Goal: Task Accomplishment & Management: Use online tool/utility

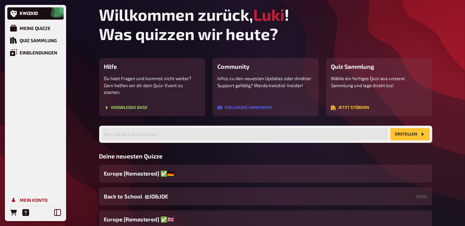
click at [31, 198] on div "Mein Konto" at bounding box center [34, 200] width 28 height 6
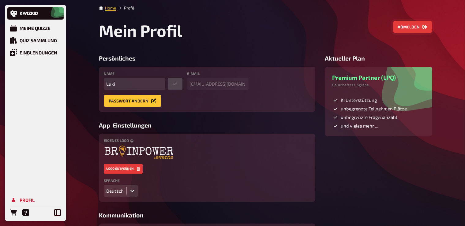
click at [414, 28] on button "Abmelden" at bounding box center [412, 27] width 39 height 12
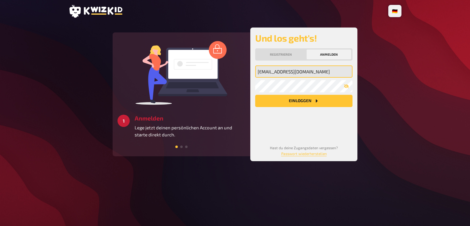
click at [320, 75] on input "[EMAIL_ADDRESS][DOMAIN_NAME]" at bounding box center [303, 71] width 97 height 12
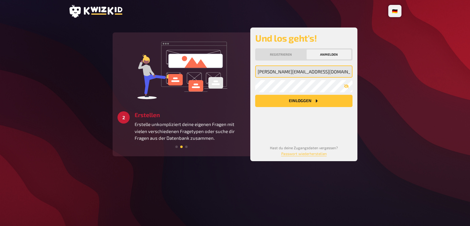
type input "[PERSON_NAME][EMAIL_ADDRESS][DOMAIN_NAME]"
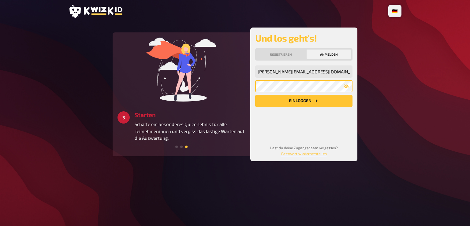
click at [255, 95] on button "Einloggen" at bounding box center [303, 101] width 97 height 12
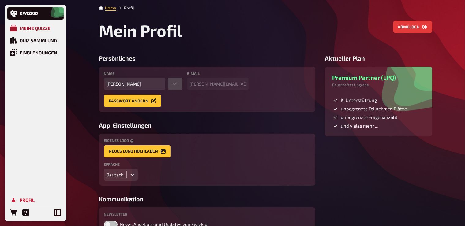
click at [36, 30] on div "Meine Quizze" at bounding box center [35, 28] width 31 height 6
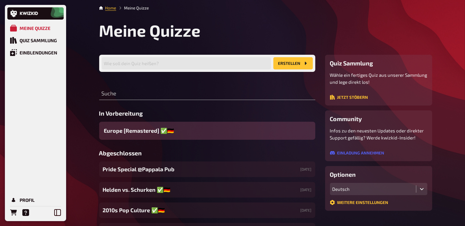
click at [140, 130] on span "Europe [Remastered] ✅​🇩🇪" at bounding box center [139, 131] width 70 height 8
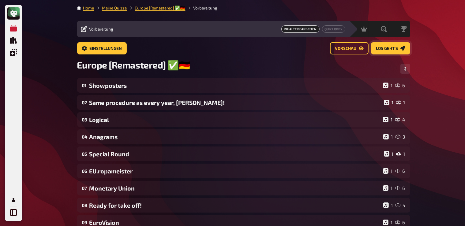
click at [388, 51] on button "Los geht's" at bounding box center [390, 48] width 39 height 12
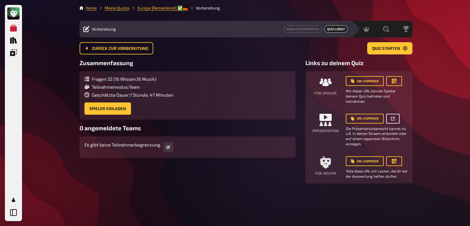
click at [392, 120] on icon "button" at bounding box center [393, 119] width 4 height 4
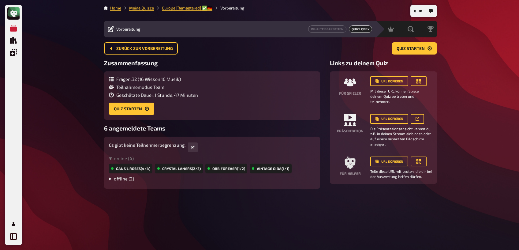
click at [110, 180] on summary "offline ( 2 )" at bounding box center [212, 179] width 206 height 6
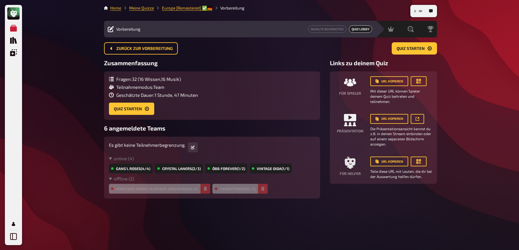
click at [420, 10] on icon "8" at bounding box center [420, 11] width 4 height 4
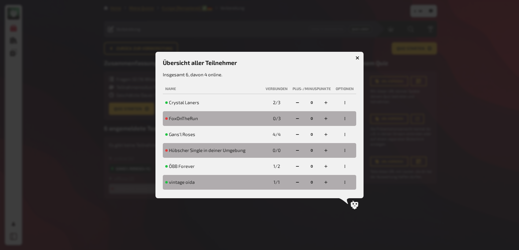
click at [345, 152] on icon "button" at bounding box center [345, 150] width 4 height 4
click at [337, 139] on div "Team ausschließen" at bounding box center [331, 140] width 41 height 5
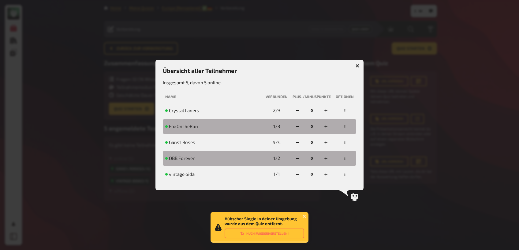
click at [357, 64] on icon "button" at bounding box center [357, 66] width 4 height 4
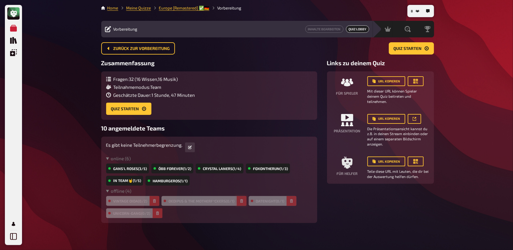
click at [240, 202] on button "button" at bounding box center [242, 201] width 10 height 10
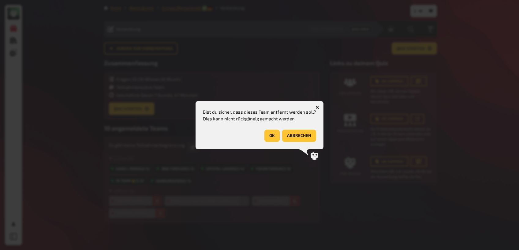
click at [274, 133] on button "OK" at bounding box center [271, 135] width 15 height 12
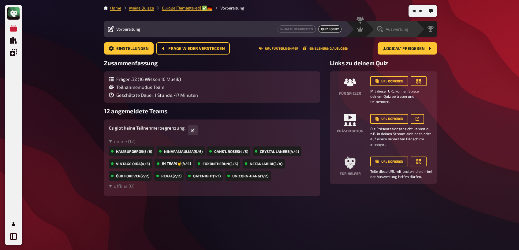
click at [399, 30] on span "Auswertung" at bounding box center [396, 29] width 23 height 5
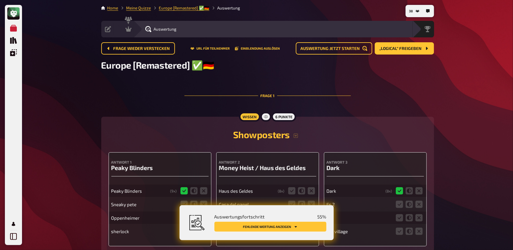
click at [287, 226] on button "Fehlende Wertung anzeigen" at bounding box center [270, 226] width 112 height 10
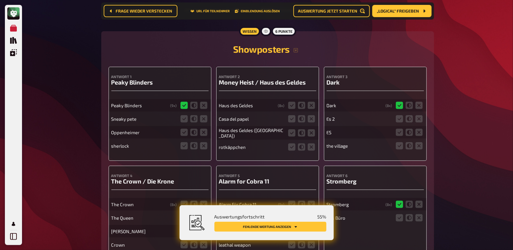
scroll to position [90, 0]
click at [205, 121] on icon at bounding box center [203, 118] width 7 height 7
click at [0, 0] on input "radio" at bounding box center [0, 0] width 0 height 0
click at [201, 136] on icon at bounding box center [203, 131] width 7 height 7
click at [0, 0] on input "radio" at bounding box center [0, 0] width 0 height 0
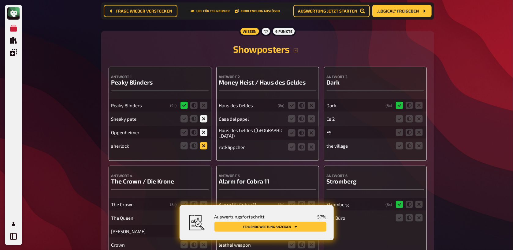
click at [203, 148] on icon at bounding box center [203, 145] width 7 height 7
click at [0, 0] on input "radio" at bounding box center [0, 0] width 0 height 0
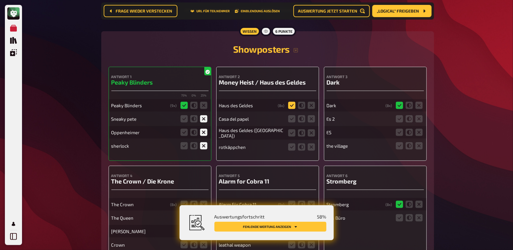
click at [291, 107] on icon at bounding box center [291, 105] width 7 height 7
click at [0, 0] on input "radio" at bounding box center [0, 0] width 0 height 0
click at [291, 121] on icon at bounding box center [291, 118] width 7 height 7
click at [0, 0] on input "radio" at bounding box center [0, 0] width 0 height 0
click at [291, 135] on icon at bounding box center [291, 132] width 7 height 7
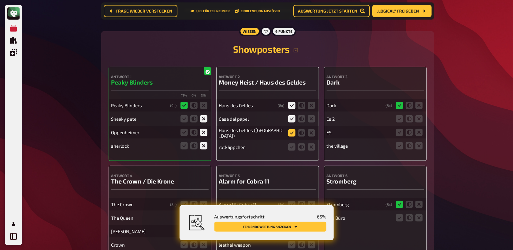
click at [0, 0] on input "radio" at bounding box center [0, 0] width 0 height 0
click at [309, 150] on icon at bounding box center [311, 146] width 7 height 7
click at [0, 0] on input "radio" at bounding box center [0, 0] width 0 height 0
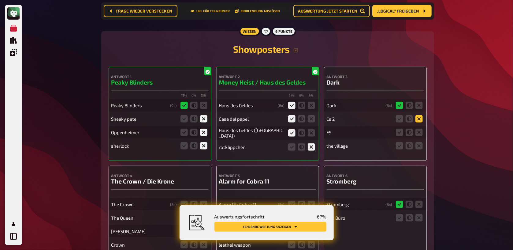
click at [416, 120] on icon at bounding box center [418, 118] width 7 height 7
click at [0, 0] on input "radio" at bounding box center [0, 0] width 0 height 0
click at [417, 136] on icon at bounding box center [418, 131] width 7 height 7
click at [0, 0] on input "radio" at bounding box center [0, 0] width 0 height 0
click at [423, 150] on fieldset at bounding box center [409, 146] width 29 height 10
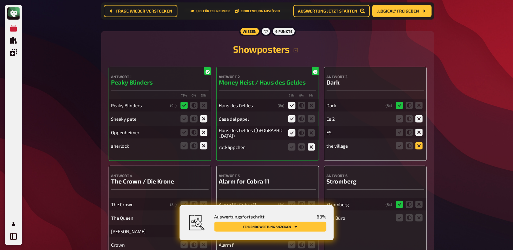
click at [420, 148] on icon at bounding box center [418, 145] width 7 height 7
click at [0, 0] on input "radio" at bounding box center [0, 0] width 0 height 0
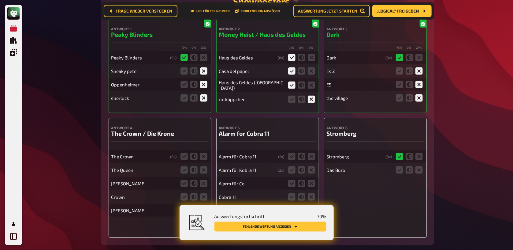
scroll to position [155, 0]
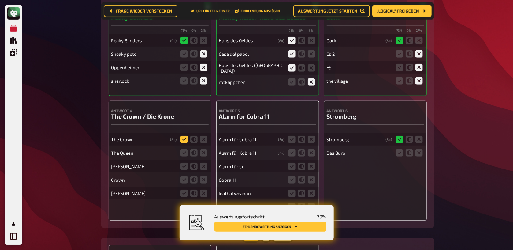
click at [183, 143] on icon at bounding box center [183, 138] width 7 height 7
click at [0, 0] on input "radio" at bounding box center [0, 0] width 0 height 0
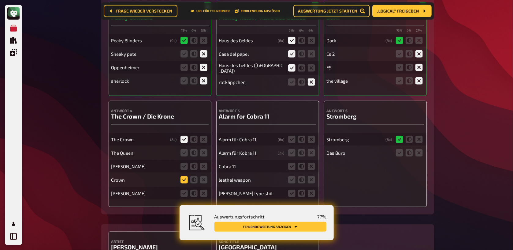
click at [184, 180] on icon at bounding box center [183, 179] width 7 height 7
click at [0, 0] on input "radio" at bounding box center [0, 0] width 0 height 0
click at [204, 195] on icon at bounding box center [203, 192] width 7 height 7
click at [0, 0] on input "radio" at bounding box center [0, 0] width 0 height 0
click at [205, 169] on icon at bounding box center [203, 165] width 7 height 7
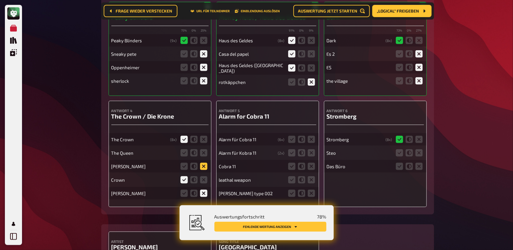
click at [0, 0] on input "radio" at bounding box center [0, 0] width 0 height 0
click at [203, 151] on icon at bounding box center [203, 152] width 7 height 7
click at [0, 0] on input "radio" at bounding box center [0, 0] width 0 height 0
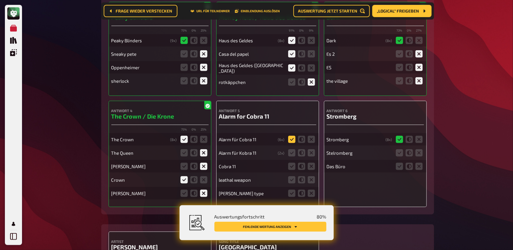
click at [292, 140] on icon at bounding box center [291, 138] width 7 height 7
click at [0, 0] on input "radio" at bounding box center [0, 0] width 0 height 0
click at [293, 155] on icon at bounding box center [291, 152] width 7 height 7
click at [0, 0] on input "radio" at bounding box center [0, 0] width 0 height 0
click at [293, 170] on icon at bounding box center [291, 165] width 7 height 7
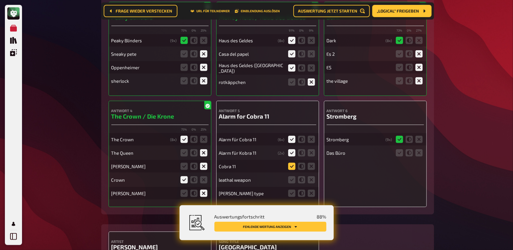
click at [0, 0] on input "radio" at bounding box center [0, 0] width 0 height 0
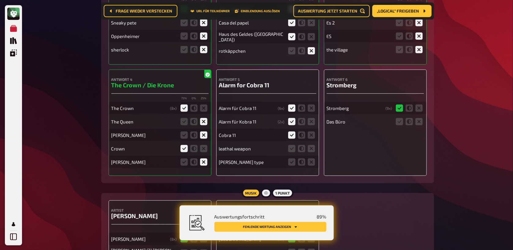
scroll to position [187, 0]
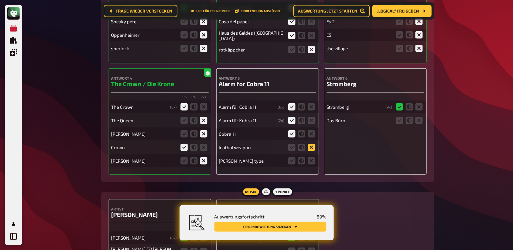
click at [310, 149] on icon at bounding box center [311, 146] width 7 height 7
click at [0, 0] on input "radio" at bounding box center [0, 0] width 0 height 0
click at [309, 163] on icon at bounding box center [311, 160] width 7 height 7
click at [0, 0] on input "radio" at bounding box center [0, 0] width 0 height 0
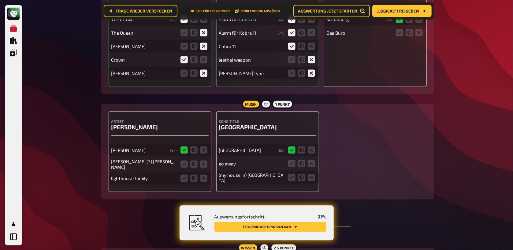
scroll to position [285, 0]
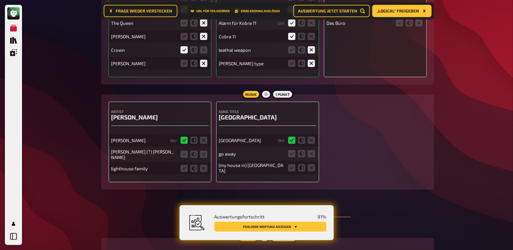
click at [200, 156] on fieldset at bounding box center [193, 154] width 29 height 10
click at [202, 155] on icon at bounding box center [203, 153] width 7 height 7
click at [0, 0] on input "radio" at bounding box center [0, 0] width 0 height 0
click at [201, 169] on icon at bounding box center [203, 168] width 7 height 7
click at [0, 0] on input "radio" at bounding box center [0, 0] width 0 height 0
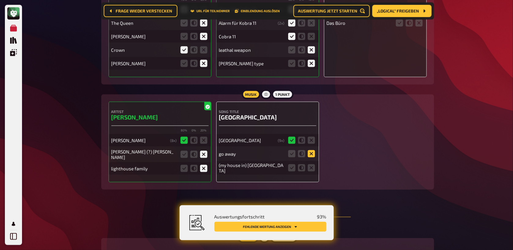
click at [310, 155] on icon at bounding box center [311, 153] width 7 height 7
click at [0, 0] on input "radio" at bounding box center [0, 0] width 0 height 0
click at [293, 168] on icon at bounding box center [291, 167] width 7 height 7
click at [0, 0] on input "radio" at bounding box center [0, 0] width 0 height 0
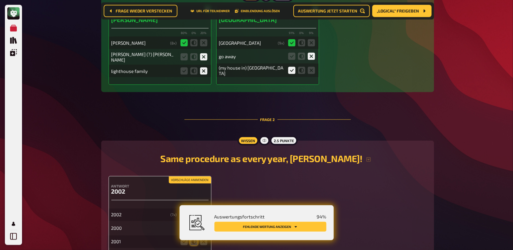
click at [286, 226] on button "Fehlende Wertung anzeigen" at bounding box center [270, 226] width 112 height 10
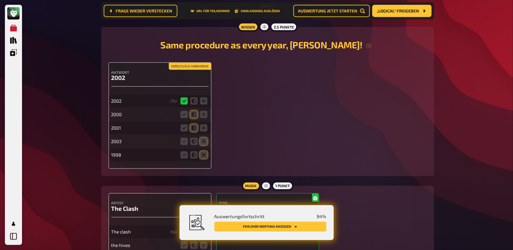
scroll to position [496, 0]
click at [201, 117] on icon at bounding box center [203, 113] width 7 height 7
click at [0, 0] on input "radio" at bounding box center [0, 0] width 0 height 0
click at [205, 125] on icon at bounding box center [203, 127] width 7 height 7
click at [0, 0] on input "radio" at bounding box center [0, 0] width 0 height 0
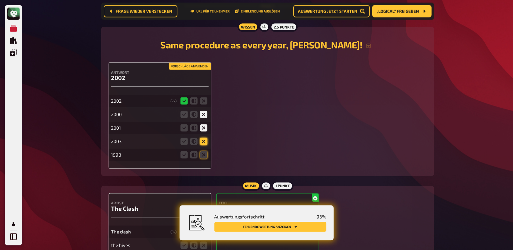
click at [205, 144] on icon at bounding box center [203, 140] width 7 height 7
click at [0, 0] on input "radio" at bounding box center [0, 0] width 0 height 0
click at [203, 157] on icon at bounding box center [203, 154] width 7 height 7
click at [0, 0] on input "radio" at bounding box center [0, 0] width 0 height 0
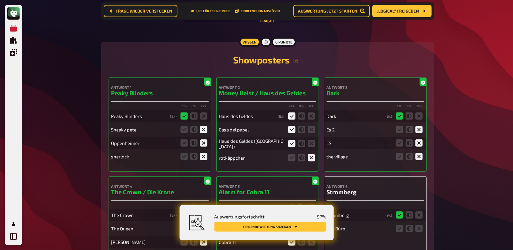
scroll to position [0, 0]
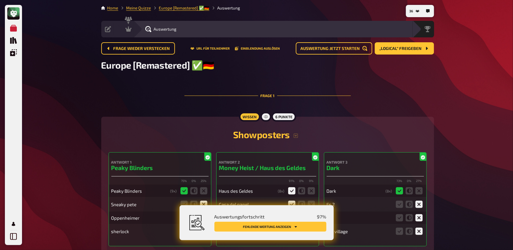
click at [290, 226] on button "Fehlende Wertung anzeigen" at bounding box center [270, 226] width 112 height 10
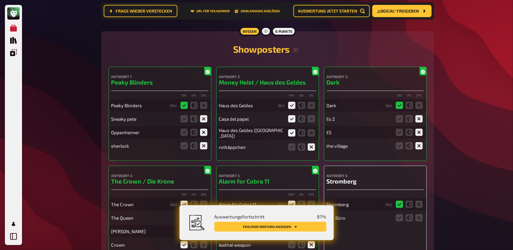
scroll to position [187, 0]
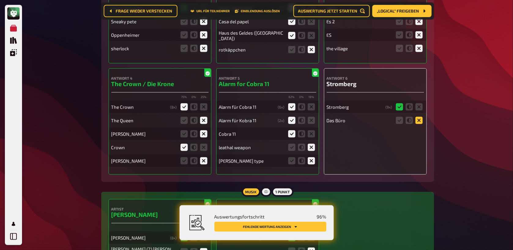
click at [417, 123] on icon at bounding box center [418, 120] width 7 height 7
click at [0, 0] on input "radio" at bounding box center [0, 0] width 0 height 0
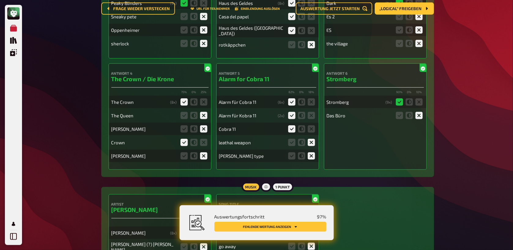
scroll to position [0, 0]
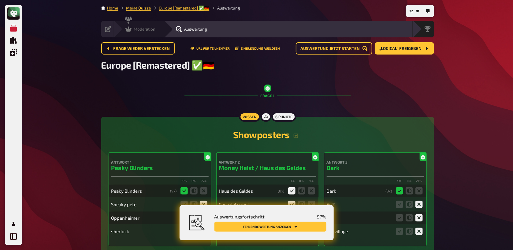
click at [128, 30] on icon at bounding box center [128, 29] width 6 height 5
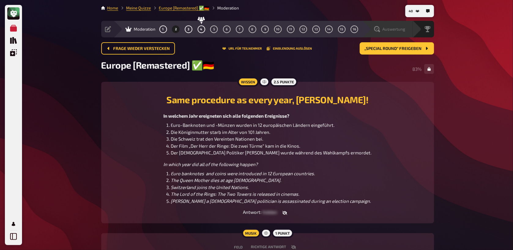
click at [393, 31] on span "Auswertung" at bounding box center [394, 29] width 23 height 5
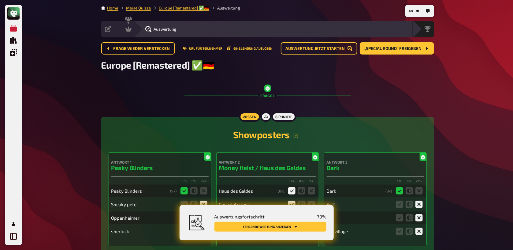
click at [292, 224] on button "Fehlende Wertung anzeigen" at bounding box center [270, 226] width 112 height 10
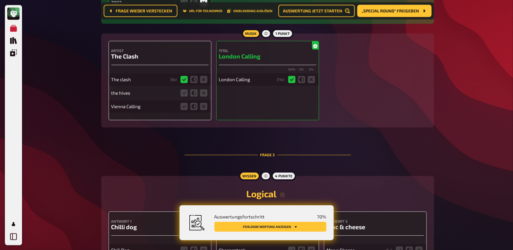
scroll to position [623, 0]
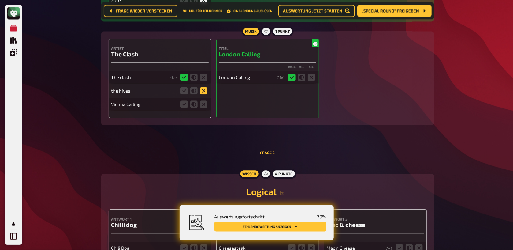
click at [205, 94] on icon at bounding box center [203, 90] width 7 height 7
click at [0, 0] on input "radio" at bounding box center [0, 0] width 0 height 0
click at [205, 107] on icon at bounding box center [203, 104] width 7 height 7
click at [0, 0] on input "radio" at bounding box center [0, 0] width 0 height 0
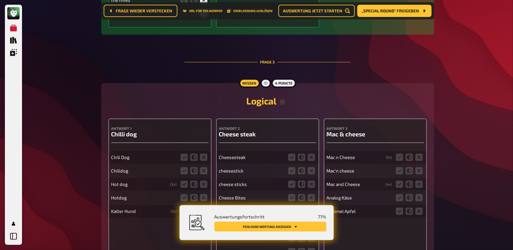
scroll to position [720, 0]
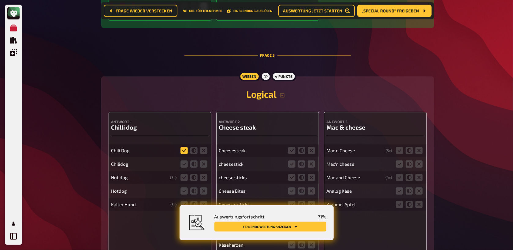
click at [182, 154] on icon at bounding box center [183, 150] width 7 height 7
click at [0, 0] on input "radio" at bounding box center [0, 0] width 0 height 0
click at [184, 167] on icon at bounding box center [183, 163] width 7 height 7
click at [0, 0] on input "radio" at bounding box center [0, 0] width 0 height 0
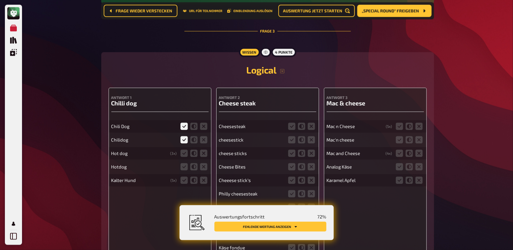
scroll to position [752, 0]
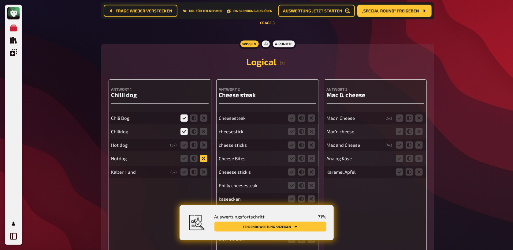
drag, startPoint x: 203, startPoint y: 159, endPoint x: 203, endPoint y: 165, distance: 6.1
click at [203, 160] on icon at bounding box center [203, 158] width 7 height 7
click at [0, 0] on input "radio" at bounding box center [0, 0] width 0 height 0
drag, startPoint x: 207, startPoint y: 174, endPoint x: 203, endPoint y: 166, distance: 8.8
click at [207, 174] on icon at bounding box center [203, 171] width 7 height 7
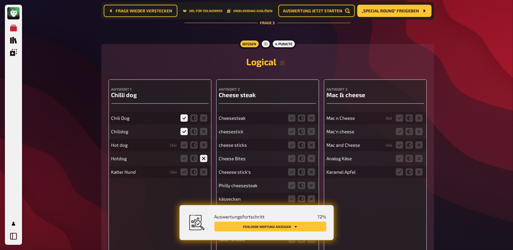
click at [0, 0] on input "radio" at bounding box center [0, 0] width 0 height 0
click at [202, 143] on fieldset at bounding box center [193, 145] width 29 height 10
click at [291, 119] on icon at bounding box center [291, 117] width 7 height 7
click at [0, 0] on input "radio" at bounding box center [0, 0] width 0 height 0
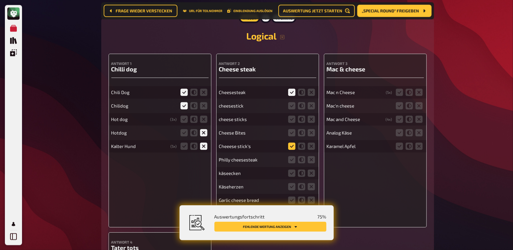
scroll to position [785, 0]
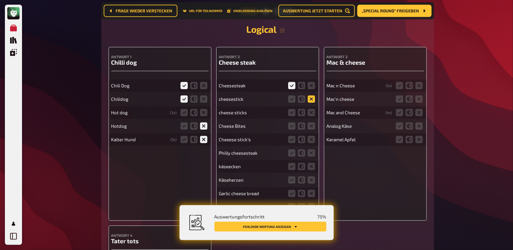
click at [310, 103] on icon at bounding box center [311, 98] width 7 height 7
click at [0, 0] on input "radio" at bounding box center [0, 0] width 0 height 0
click at [312, 114] on icon at bounding box center [311, 112] width 7 height 7
click at [0, 0] on input "radio" at bounding box center [0, 0] width 0 height 0
click at [312, 126] on icon at bounding box center [311, 125] width 7 height 7
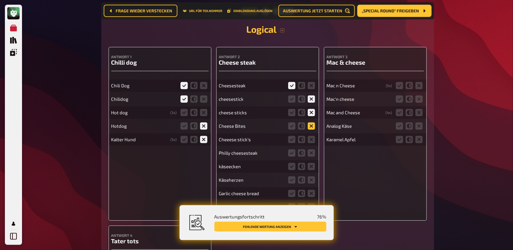
click at [0, 0] on input "radio" at bounding box center [0, 0] width 0 height 0
click at [313, 139] on icon at bounding box center [311, 139] width 7 height 7
click at [0, 0] on input "radio" at bounding box center [0, 0] width 0 height 0
click at [313, 153] on icon at bounding box center [311, 152] width 7 height 7
click at [0, 0] on input "radio" at bounding box center [0, 0] width 0 height 0
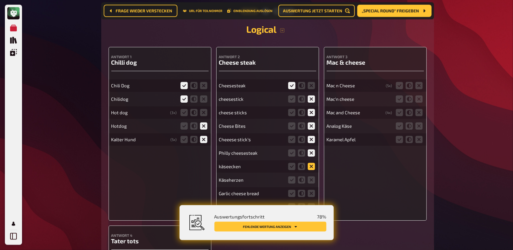
click at [315, 166] on icon at bounding box center [311, 166] width 7 height 7
click at [0, 0] on input "radio" at bounding box center [0, 0] width 0 height 0
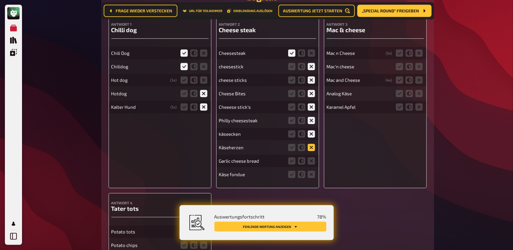
click at [311, 151] on icon at bounding box center [311, 147] width 7 height 7
click at [0, 0] on input "radio" at bounding box center [0, 0] width 0 height 0
click at [316, 166] on fieldset at bounding box center [301, 161] width 29 height 10
drag, startPoint x: 311, startPoint y: 175, endPoint x: 311, endPoint y: 169, distance: 5.8
click at [311, 174] on icon at bounding box center [311, 174] width 7 height 7
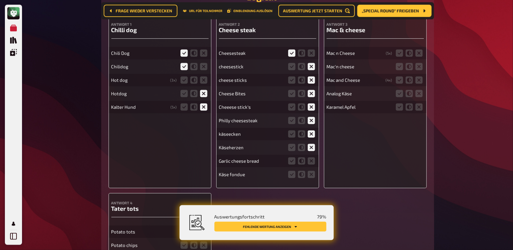
click at [0, 0] on input "radio" at bounding box center [0, 0] width 0 height 0
click at [312, 159] on icon at bounding box center [311, 160] width 7 height 7
click at [0, 0] on input "radio" at bounding box center [0, 0] width 0 height 0
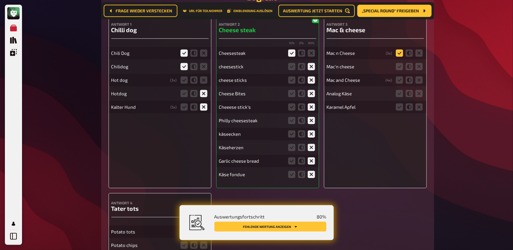
click at [399, 54] on icon at bounding box center [399, 53] width 7 height 7
click at [0, 0] on input "radio" at bounding box center [0, 0] width 0 height 0
click at [397, 67] on icon at bounding box center [399, 66] width 7 height 7
click at [0, 0] on input "radio" at bounding box center [0, 0] width 0 height 0
click at [400, 85] on fieldset at bounding box center [409, 80] width 29 height 10
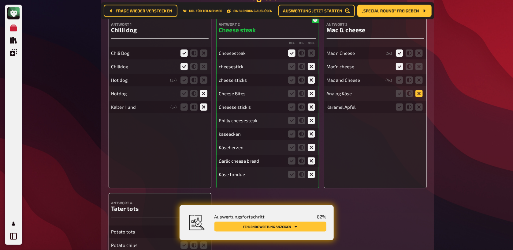
click at [418, 95] on icon at bounding box center [418, 93] width 7 height 7
click at [0, 0] on input "radio" at bounding box center [0, 0] width 0 height 0
click at [420, 111] on icon at bounding box center [418, 106] width 7 height 7
click at [0, 0] on input "radio" at bounding box center [0, 0] width 0 height 0
click at [399, 82] on icon at bounding box center [399, 79] width 7 height 7
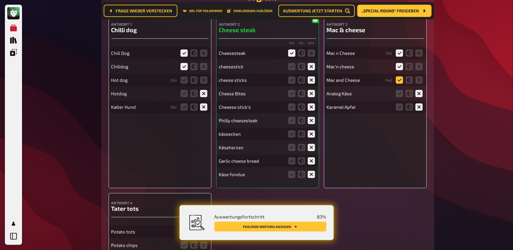
click at [0, 0] on input "radio" at bounding box center [0, 0] width 0 height 0
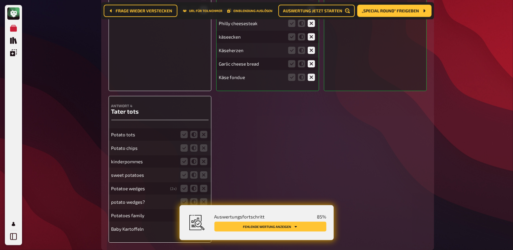
scroll to position [947, 0]
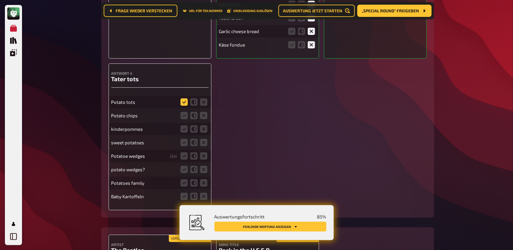
click at [182, 105] on icon at bounding box center [183, 101] width 7 height 7
click at [0, 0] on input "radio" at bounding box center [0, 0] width 0 height 0
click at [203, 118] on icon at bounding box center [203, 115] width 7 height 7
click at [0, 0] on input "radio" at bounding box center [0, 0] width 0 height 0
click at [204, 132] on icon at bounding box center [203, 128] width 7 height 7
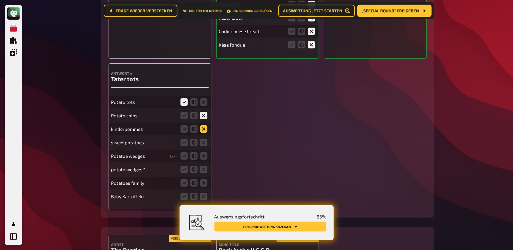
click at [0, 0] on input "radio" at bounding box center [0, 0] width 0 height 0
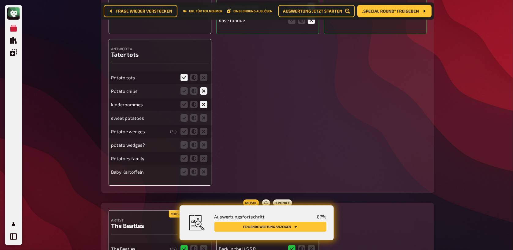
scroll to position [979, 0]
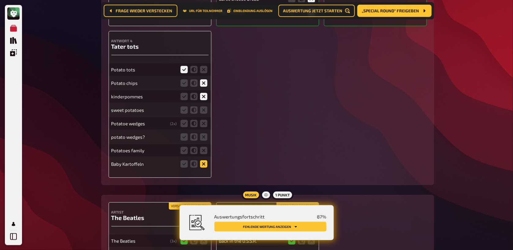
click at [206, 164] on icon at bounding box center [203, 163] width 7 height 7
click at [0, 0] on input "radio" at bounding box center [0, 0] width 0 height 0
click at [206, 152] on icon at bounding box center [203, 149] width 7 height 7
click at [0, 0] on input "radio" at bounding box center [0, 0] width 0 height 0
click at [205, 140] on icon at bounding box center [203, 136] width 7 height 7
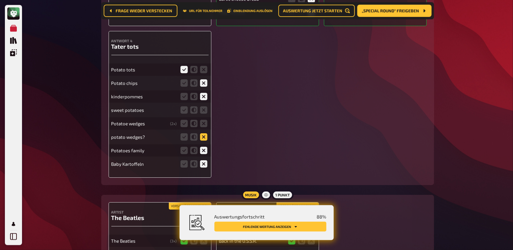
click at [0, 0] on input "radio" at bounding box center [0, 0] width 0 height 0
click at [204, 126] on icon at bounding box center [203, 123] width 7 height 7
click at [0, 0] on input "radio" at bounding box center [0, 0] width 0 height 0
click at [203, 113] on icon at bounding box center [203, 109] width 7 height 7
click at [0, 0] on input "radio" at bounding box center [0, 0] width 0 height 0
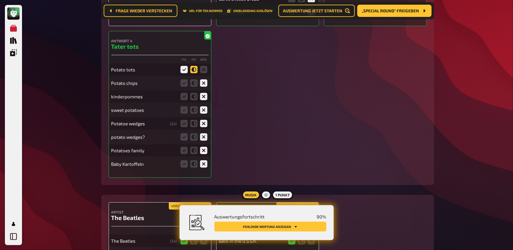
click at [192, 72] on icon at bounding box center [193, 69] width 7 height 7
click at [0, 0] on input "radio" at bounding box center [0, 0] width 0 height 0
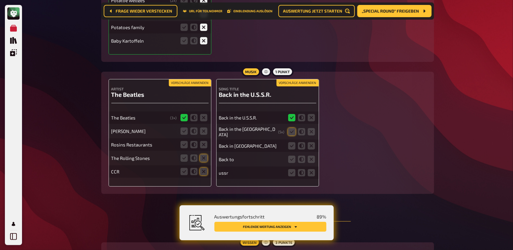
scroll to position [1122, 0]
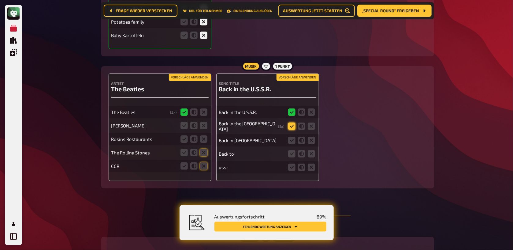
click at [293, 125] on icon at bounding box center [291, 125] width 7 height 7
click at [0, 0] on input "radio" at bounding box center [0, 0] width 0 height 0
click at [291, 142] on icon at bounding box center [291, 139] width 7 height 7
click at [0, 0] on input "radio" at bounding box center [0, 0] width 0 height 0
click at [200, 125] on icon at bounding box center [203, 125] width 7 height 7
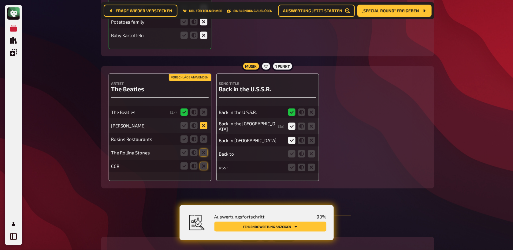
click at [0, 0] on input "radio" at bounding box center [0, 0] width 0 height 0
click at [202, 140] on icon at bounding box center [203, 138] width 7 height 7
click at [0, 0] on input "radio" at bounding box center [0, 0] width 0 height 0
click at [204, 152] on icon at bounding box center [203, 152] width 7 height 7
click at [0, 0] on input "radio" at bounding box center [0, 0] width 0 height 0
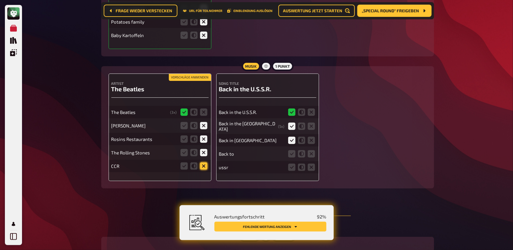
click at [205, 168] on icon at bounding box center [203, 165] width 7 height 7
click at [0, 0] on input "radio" at bounding box center [0, 0] width 0 height 0
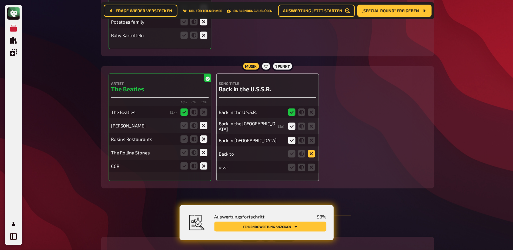
click at [311, 152] on icon at bounding box center [311, 153] width 7 height 7
click at [0, 0] on input "radio" at bounding box center [0, 0] width 0 height 0
click at [311, 167] on icon at bounding box center [311, 166] width 7 height 7
click at [0, 0] on input "radio" at bounding box center [0, 0] width 0 height 0
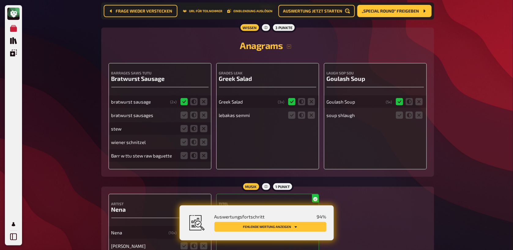
scroll to position [1349, 0]
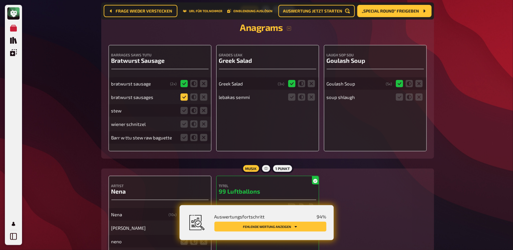
click at [184, 98] on icon at bounding box center [183, 96] width 7 height 7
click at [0, 0] on input "radio" at bounding box center [0, 0] width 0 height 0
click at [202, 110] on icon at bounding box center [203, 110] width 7 height 7
click at [0, 0] on input "radio" at bounding box center [0, 0] width 0 height 0
click at [202, 132] on div "bratwurst sausage ( 2 x) bratwurst sausages stew wiener schnitzel Barr w ttu st…" at bounding box center [159, 108] width 97 height 72
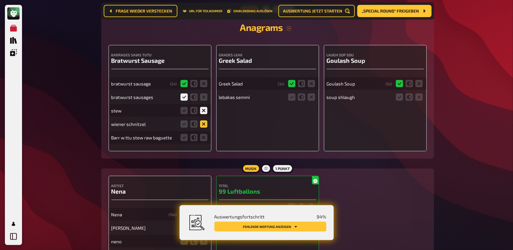
click at [201, 124] on icon at bounding box center [203, 123] width 7 height 7
click at [0, 0] on input "radio" at bounding box center [0, 0] width 0 height 0
click at [207, 136] on icon at bounding box center [203, 137] width 7 height 7
click at [0, 0] on input "radio" at bounding box center [0, 0] width 0 height 0
click at [203, 122] on icon at bounding box center [203, 123] width 7 height 7
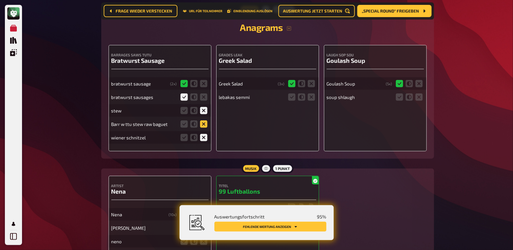
click at [0, 0] on input "radio" at bounding box center [0, 0] width 0 height 0
click at [312, 98] on icon at bounding box center [311, 96] width 7 height 7
click at [0, 0] on input "radio" at bounding box center [0, 0] width 0 height 0
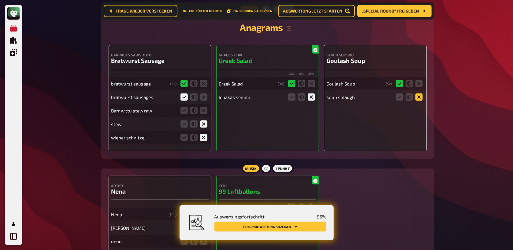
click at [417, 96] on icon at bounding box center [418, 96] width 7 height 7
click at [0, 0] on input "radio" at bounding box center [0, 0] width 0 height 0
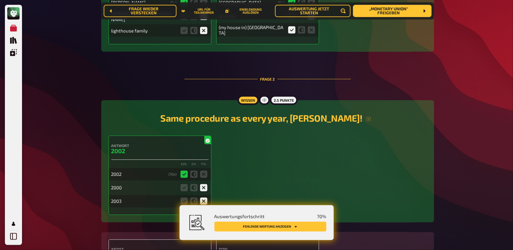
scroll to position [248, 0]
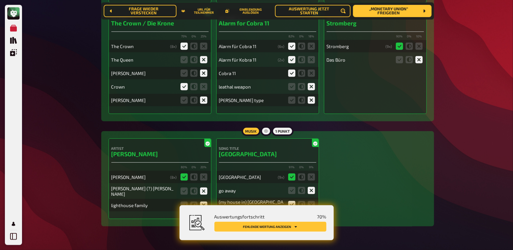
click at [272, 226] on button "Fehlende Wertung anzeigen" at bounding box center [270, 226] width 112 height 10
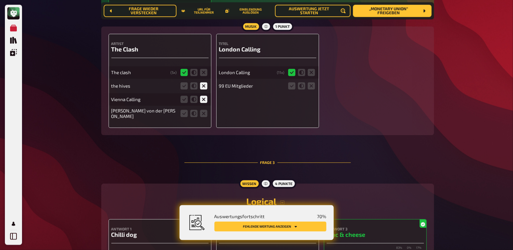
scroll to position [628, 0]
click at [310, 88] on icon at bounding box center [311, 85] width 7 height 7
click at [0, 0] on input "radio" at bounding box center [0, 0] width 0 height 0
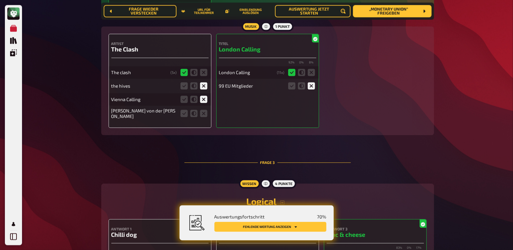
click at [201, 118] on fieldset at bounding box center [193, 113] width 29 height 10
click at [205, 113] on icon at bounding box center [203, 112] width 7 height 7
click at [0, 0] on input "radio" at bounding box center [0, 0] width 0 height 0
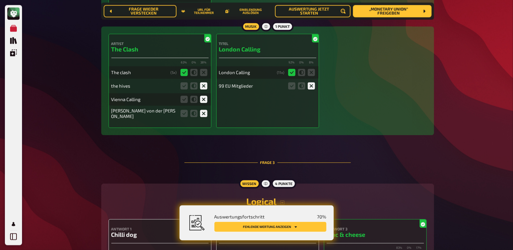
click at [288, 226] on button "Fehlende Wertung anzeigen" at bounding box center [270, 226] width 112 height 10
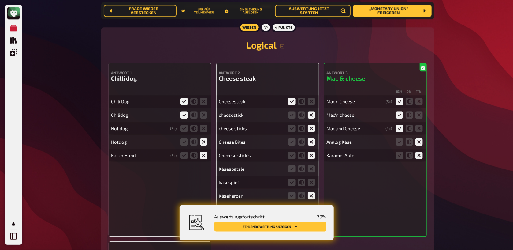
scroll to position [784, 0]
drag, startPoint x: 311, startPoint y: 172, endPoint x: 313, endPoint y: 179, distance: 7.4
click at [312, 172] on icon at bounding box center [311, 168] width 7 height 7
click at [0, 0] on input "radio" at bounding box center [0, 0] width 0 height 0
click at [314, 187] on fieldset at bounding box center [301, 182] width 29 height 10
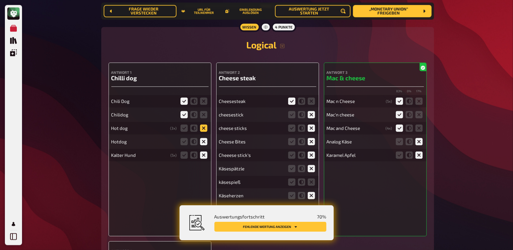
click at [207, 128] on icon at bounding box center [203, 127] width 7 height 7
click at [0, 0] on input "radio" at bounding box center [0, 0] width 0 height 0
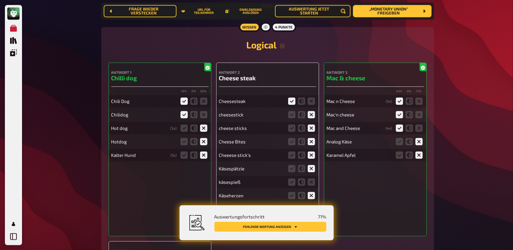
click at [314, 224] on button "Fehlende Wertung anzeigen" at bounding box center [270, 226] width 112 height 10
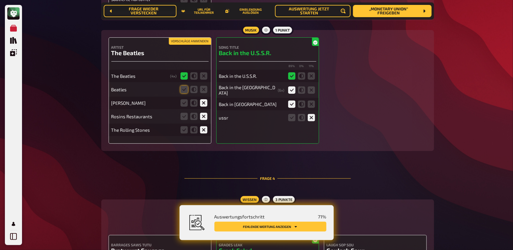
scroll to position [1175, 0]
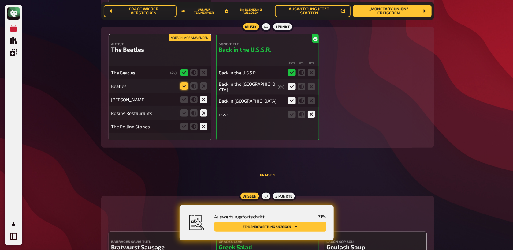
click at [183, 87] on icon at bounding box center [183, 85] width 7 height 7
click at [0, 0] on input "radio" at bounding box center [0, 0] width 0 height 0
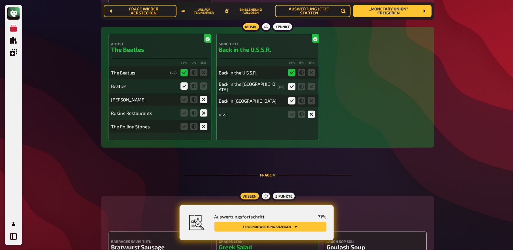
click at [287, 226] on button "Fehlende Wertung anzeigen" at bounding box center [270, 226] width 112 height 10
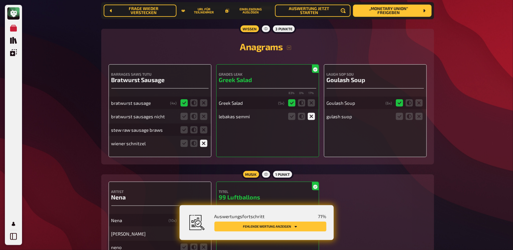
scroll to position [1345, 0]
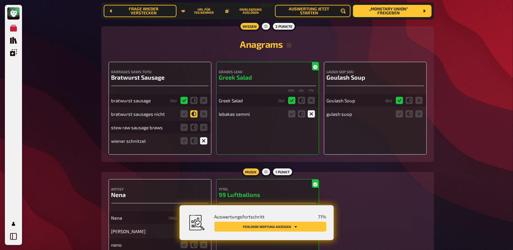
click at [193, 114] on icon at bounding box center [193, 113] width 7 height 7
click at [0, 0] on input "radio" at bounding box center [0, 0] width 0 height 0
click at [203, 129] on icon at bounding box center [203, 127] width 7 height 7
click at [0, 0] on input "radio" at bounding box center [0, 0] width 0 height 0
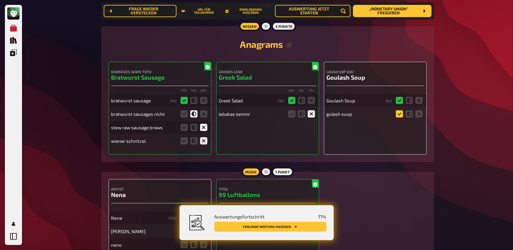
click at [402, 115] on icon at bounding box center [399, 113] width 7 height 7
click at [0, 0] on input "radio" at bounding box center [0, 0] width 0 height 0
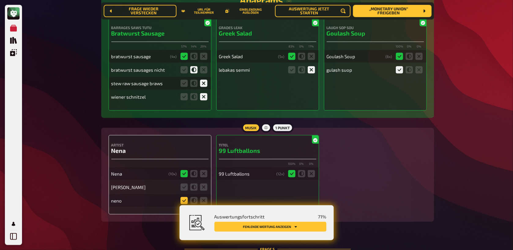
scroll to position [1410, 0]
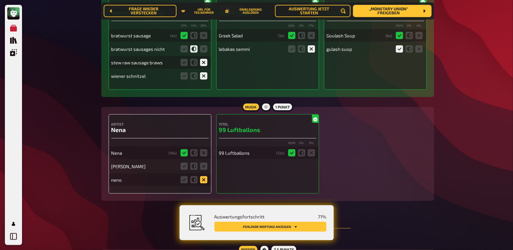
drag, startPoint x: 202, startPoint y: 168, endPoint x: 203, endPoint y: 180, distance: 11.7
click at [202, 168] on icon at bounding box center [203, 165] width 7 height 7
click at [0, 0] on input "radio" at bounding box center [0, 0] width 0 height 0
click at [203, 182] on icon at bounding box center [203, 179] width 7 height 7
click at [0, 0] on input "radio" at bounding box center [0, 0] width 0 height 0
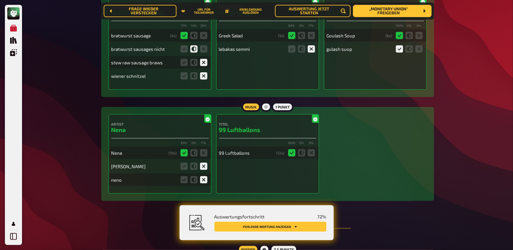
drag, startPoint x: 240, startPoint y: 234, endPoint x: 240, endPoint y: 231, distance: 3.1
click at [240, 226] on div "Auswertungsfortschritt 72 % Fehlende Wertung anzeigen" at bounding box center [257, 222] width 154 height 35
click at [240, 225] on button "Fehlende Wertung anzeigen" at bounding box center [270, 226] width 112 height 10
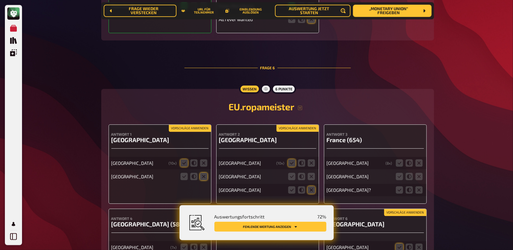
scroll to position [2054, 0]
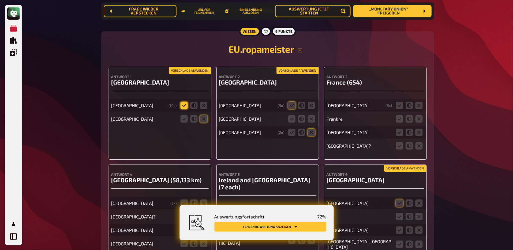
click at [186, 108] on icon at bounding box center [183, 105] width 7 height 7
click at [200, 122] on icon at bounding box center [203, 118] width 7 height 7
click at [0, 0] on input "radio" at bounding box center [0, 0] width 0 height 0
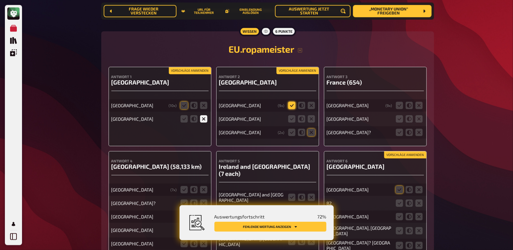
click at [292, 108] on icon at bounding box center [291, 105] width 7 height 7
click at [0, 0] on input "radio" at bounding box center [0, 0] width 0 height 0
click at [312, 120] on icon at bounding box center [311, 118] width 7 height 7
click at [0, 0] on input "radio" at bounding box center [0, 0] width 0 height 0
click at [312, 132] on icon at bounding box center [311, 131] width 7 height 7
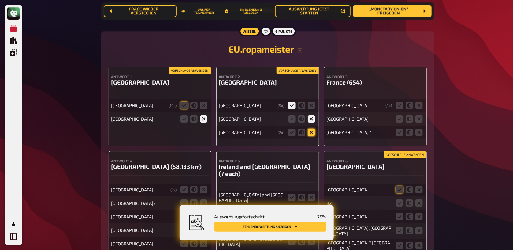
click at [0, 0] on input "radio" at bounding box center [0, 0] width 0 height 0
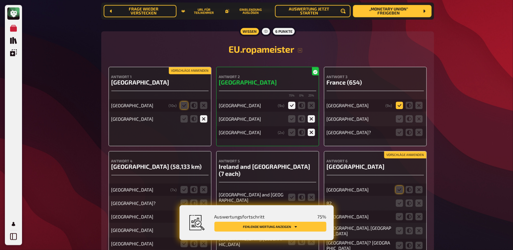
click at [396, 108] on icon at bounding box center [399, 105] width 7 height 7
click at [0, 0] on input "radio" at bounding box center [0, 0] width 0 height 0
click at [419, 122] on icon at bounding box center [418, 118] width 7 height 7
click at [417, 122] on icon at bounding box center [418, 118] width 7 height 7
click at [0, 0] on input "radio" at bounding box center [0, 0] width 0 height 0
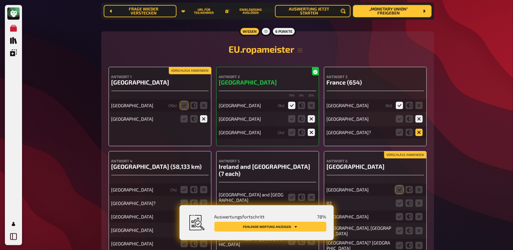
click at [417, 134] on icon at bounding box center [418, 131] width 7 height 7
click at [0, 0] on input "radio" at bounding box center [0, 0] width 0 height 0
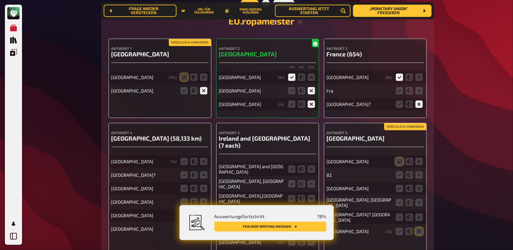
scroll to position [2087, 0]
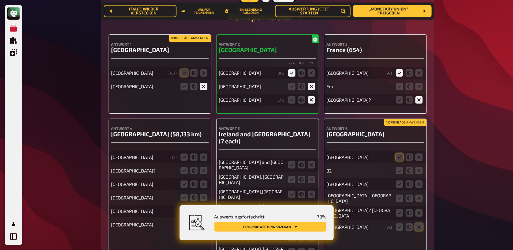
click at [402, 124] on button "Vorschläge anwenden" at bounding box center [405, 122] width 42 height 7
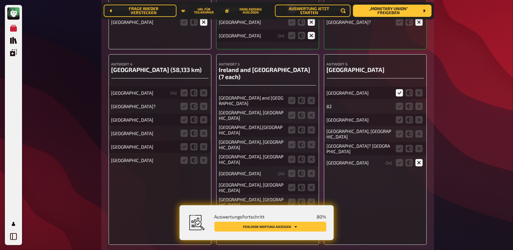
scroll to position [2152, 0]
click at [417, 109] on icon at bounding box center [418, 105] width 7 height 7
click at [0, 0] on input "radio" at bounding box center [0, 0] width 0 height 0
click at [420, 123] on icon at bounding box center [418, 118] width 7 height 7
click at [0, 0] on input "radio" at bounding box center [0, 0] width 0 height 0
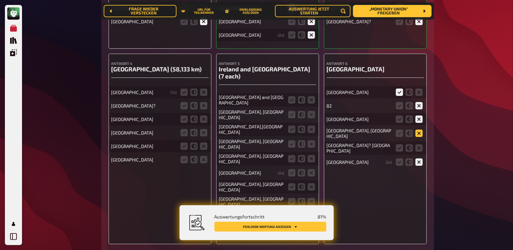
click at [419, 137] on icon at bounding box center [418, 132] width 7 height 7
click at [0, 0] on input "radio" at bounding box center [0, 0] width 0 height 0
click at [420, 147] on icon at bounding box center [418, 147] width 7 height 7
click at [0, 0] on input "radio" at bounding box center [0, 0] width 0 height 0
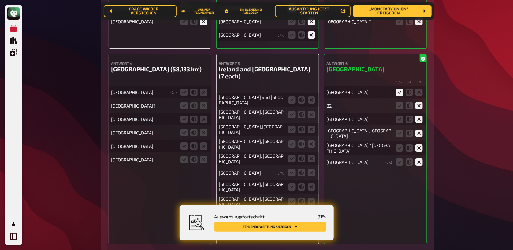
drag, startPoint x: 183, startPoint y: 95, endPoint x: 186, endPoint y: 101, distance: 6.2
click at [184, 95] on icon at bounding box center [183, 91] width 7 height 7
click at [187, 107] on icon at bounding box center [183, 105] width 7 height 7
click at [0, 0] on input "radio" at bounding box center [0, 0] width 0 height 0
click at [184, 96] on icon at bounding box center [183, 91] width 7 height 7
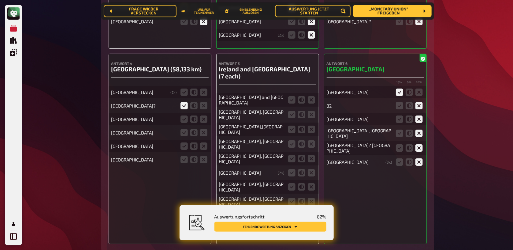
drag, startPoint x: 200, startPoint y: 124, endPoint x: 204, endPoint y: 131, distance: 7.8
click at [200, 123] on icon at bounding box center [203, 118] width 7 height 7
click at [0, 0] on input "radio" at bounding box center [0, 0] width 0 height 0
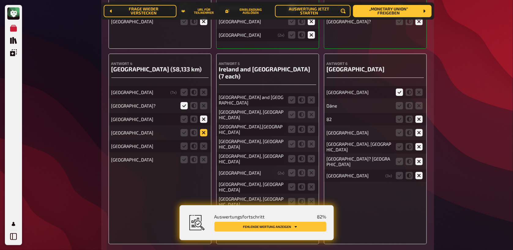
click at [205, 134] on icon at bounding box center [203, 132] width 7 height 7
click at [0, 0] on input "radio" at bounding box center [0, 0] width 0 height 0
click at [204, 151] on fieldset at bounding box center [193, 146] width 29 height 10
click at [202, 149] on icon at bounding box center [203, 145] width 7 height 7
click at [0, 0] on input "radio" at bounding box center [0, 0] width 0 height 0
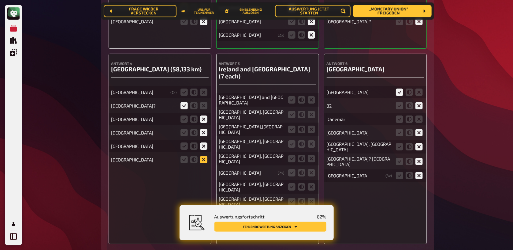
click at [202, 161] on icon at bounding box center [203, 159] width 7 height 7
click at [0, 0] on input "radio" at bounding box center [0, 0] width 0 height 0
click at [292, 97] on icon at bounding box center [291, 99] width 7 height 7
click at [0, 0] on input "radio" at bounding box center [0, 0] width 0 height 0
click at [313, 111] on icon at bounding box center [311, 114] width 7 height 7
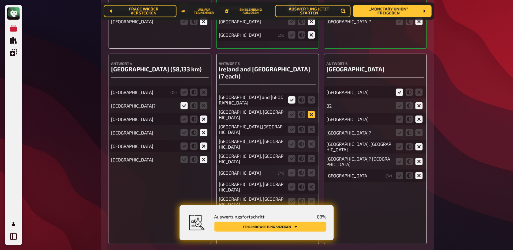
click at [0, 0] on input "radio" at bounding box center [0, 0] width 0 height 0
drag, startPoint x: 313, startPoint y: 126, endPoint x: 314, endPoint y: 135, distance: 9.8
click at [314, 126] on icon at bounding box center [311, 128] width 7 height 7
click at [313, 141] on div "[GEOGRAPHIC_DATA], [GEOGRAPHIC_DATA]" at bounding box center [267, 143] width 97 height 13
click at [311, 140] on icon at bounding box center [311, 143] width 7 height 7
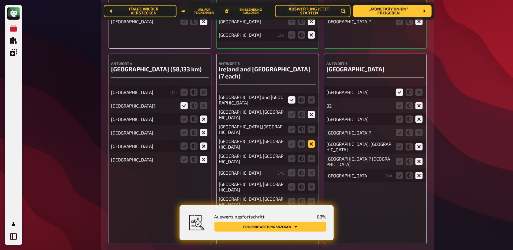
click at [0, 0] on input "radio" at bounding box center [0, 0] width 0 height 0
click at [310, 125] on icon at bounding box center [311, 128] width 7 height 7
click at [0, 0] on input "radio" at bounding box center [0, 0] width 0 height 0
click at [309, 155] on icon at bounding box center [311, 158] width 7 height 7
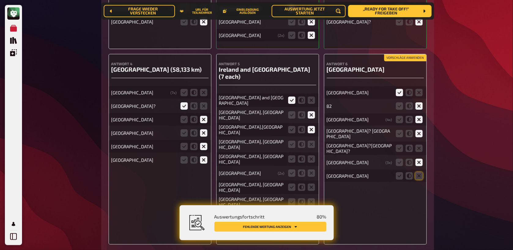
scroll to position [2166, 0]
click at [418, 146] on icon at bounding box center [418, 147] width 7 height 7
click at [0, 0] on input "radio" at bounding box center [0, 0] width 0 height 0
click at [419, 162] on icon at bounding box center [418, 161] width 7 height 7
click at [0, 0] on input "radio" at bounding box center [0, 0] width 0 height 0
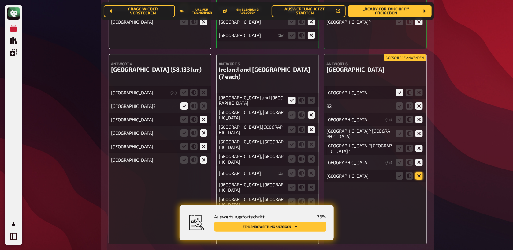
click at [420, 176] on icon at bounding box center [418, 175] width 7 height 7
click at [0, 0] on input "radio" at bounding box center [0, 0] width 0 height 0
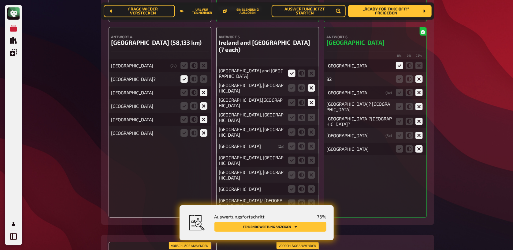
scroll to position [2199, 0]
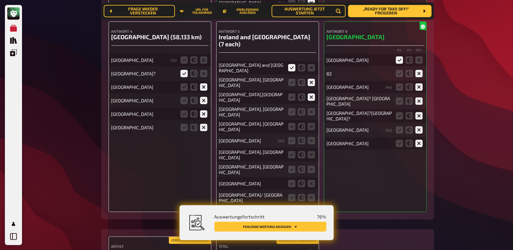
drag, startPoint x: 312, startPoint y: 102, endPoint x: 313, endPoint y: 113, distance: 10.4
click at [312, 108] on icon at bounding box center [311, 111] width 7 height 7
click at [0, 0] on input "radio" at bounding box center [0, 0] width 0 height 0
click at [309, 64] on icon at bounding box center [311, 67] width 7 height 7
click at [0, 0] on input "radio" at bounding box center [0, 0] width 0 height 0
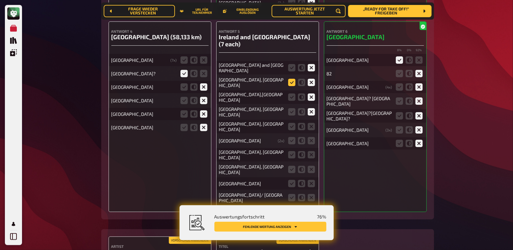
click at [294, 79] on icon at bounding box center [291, 82] width 7 height 7
click at [0, 0] on input "radio" at bounding box center [0, 0] width 0 height 0
click at [290, 93] on icon at bounding box center [291, 96] width 7 height 7
click at [0, 0] on input "radio" at bounding box center [0, 0] width 0 height 0
click at [301, 64] on icon at bounding box center [301, 67] width 7 height 7
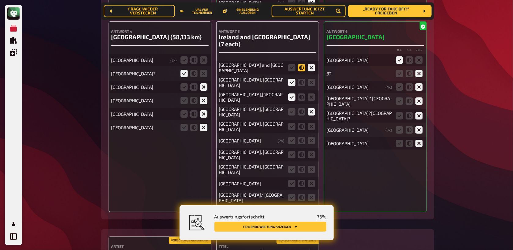
click at [0, 0] on input "radio" at bounding box center [0, 0] width 0 height 0
click at [302, 108] on icon at bounding box center [301, 111] width 7 height 7
click at [0, 0] on input "radio" at bounding box center [0, 0] width 0 height 0
click at [291, 123] on icon at bounding box center [291, 126] width 7 height 7
click at [0, 0] on input "radio" at bounding box center [0, 0] width 0 height 0
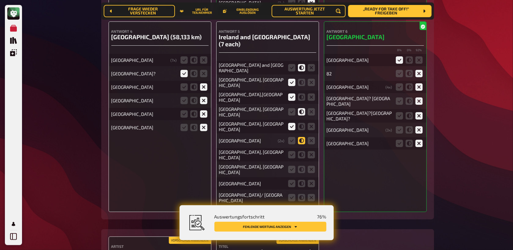
click at [301, 137] on icon at bounding box center [301, 140] width 7 height 7
click at [0, 0] on input "radio" at bounding box center [0, 0] width 0 height 0
click at [302, 151] on icon at bounding box center [301, 154] width 7 height 7
click at [0, 0] on input "radio" at bounding box center [0, 0] width 0 height 0
click at [299, 165] on icon at bounding box center [301, 168] width 7 height 7
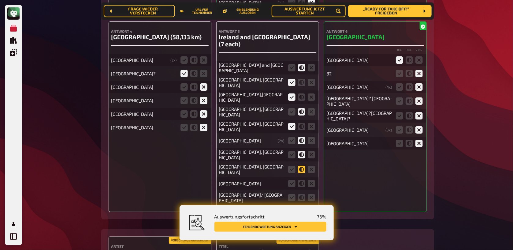
click at [0, 0] on input "radio" at bounding box center [0, 0] width 0 height 0
click at [311, 180] on icon at bounding box center [311, 183] width 7 height 7
click at [0, 0] on input "radio" at bounding box center [0, 0] width 0 height 0
click at [302, 194] on icon at bounding box center [301, 197] width 7 height 7
click at [0, 0] on input "radio" at bounding box center [0, 0] width 0 height 0
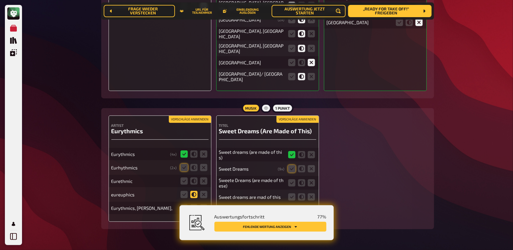
scroll to position [2328, 0]
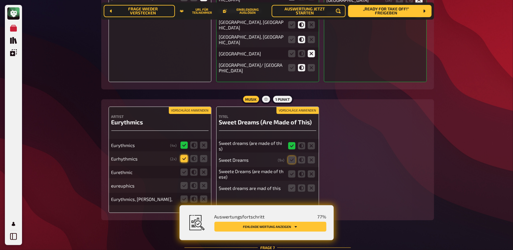
click at [184, 155] on icon at bounding box center [183, 158] width 7 height 7
click at [0, 0] on input "radio" at bounding box center [0, 0] width 0 height 0
click at [186, 168] on icon at bounding box center [183, 171] width 7 height 7
click at [0, 0] on input "radio" at bounding box center [0, 0] width 0 height 0
click at [183, 182] on icon at bounding box center [183, 185] width 7 height 7
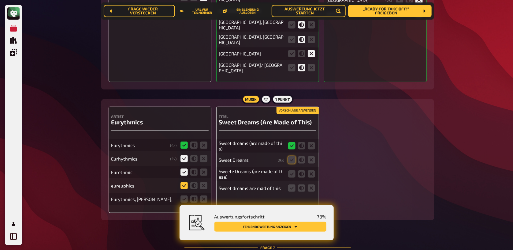
click at [0, 0] on input "radio" at bounding box center [0, 0] width 0 height 0
click at [183, 195] on icon at bounding box center [183, 198] width 7 height 7
click at [0, 0] on input "radio" at bounding box center [0, 0] width 0 height 0
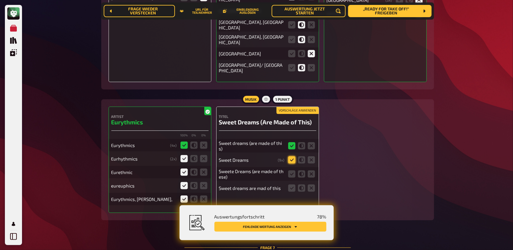
click at [290, 156] on icon at bounding box center [291, 159] width 7 height 7
click at [0, 0] on input "radio" at bounding box center [0, 0] width 0 height 0
click at [292, 169] on fieldset at bounding box center [301, 174] width 29 height 10
click at [292, 184] on icon at bounding box center [291, 187] width 7 height 7
click at [0, 0] on input "radio" at bounding box center [0, 0] width 0 height 0
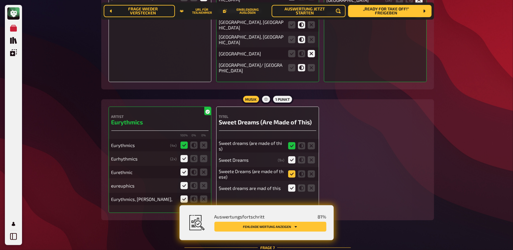
click at [289, 170] on icon at bounding box center [291, 173] width 7 height 7
click at [0, 0] on input "radio" at bounding box center [0, 0] width 0 height 0
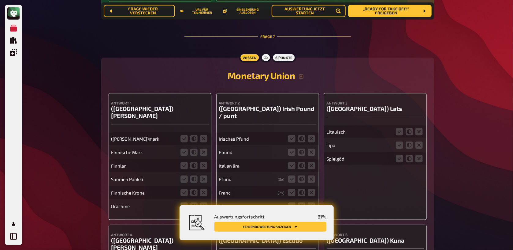
scroll to position [2555, 0]
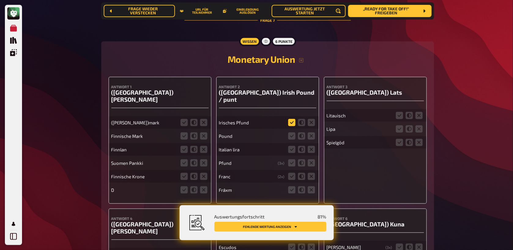
click at [291, 119] on icon at bounding box center [291, 122] width 7 height 7
click at [0, 0] on input "radio" at bounding box center [0, 0] width 0 height 0
click at [293, 132] on icon at bounding box center [291, 135] width 7 height 7
click at [0, 0] on input "radio" at bounding box center [0, 0] width 0 height 0
click at [291, 146] on icon at bounding box center [291, 149] width 7 height 7
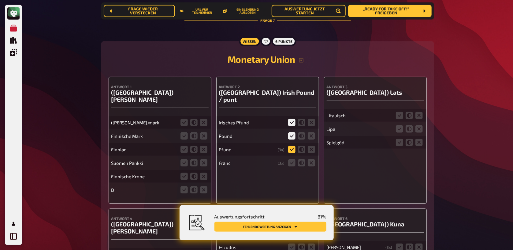
click at [0, 0] on input "radio" at bounding box center [0, 0] width 0 height 0
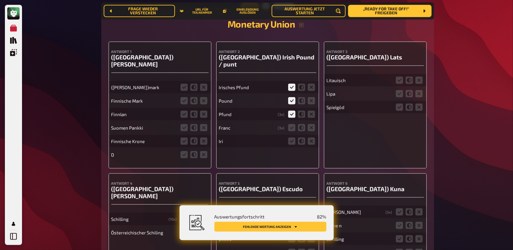
scroll to position [2620, 0]
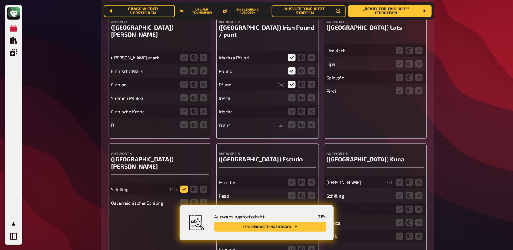
click at [187, 185] on icon at bounding box center [183, 188] width 7 height 7
click at [0, 0] on input "radio" at bounding box center [0, 0] width 0 height 0
click at [183, 199] on icon at bounding box center [183, 202] width 7 height 7
click at [0, 0] on input "radio" at bounding box center [0, 0] width 0 height 0
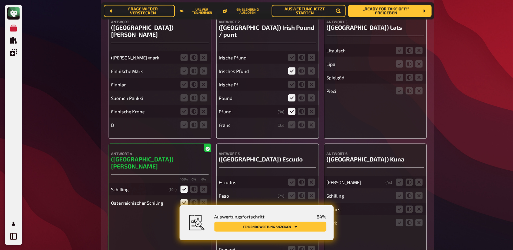
scroll to position [2652, 0]
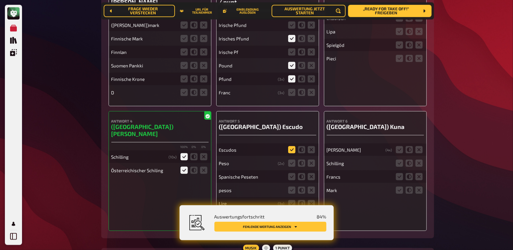
click at [290, 146] on icon at bounding box center [291, 149] width 7 height 7
click at [0, 0] on input "radio" at bounding box center [0, 0] width 0 height 0
click at [310, 159] on icon at bounding box center [311, 162] width 7 height 7
click at [0, 0] on input "radio" at bounding box center [0, 0] width 0 height 0
drag, startPoint x: 307, startPoint y: 159, endPoint x: 307, endPoint y: 163, distance: 4.3
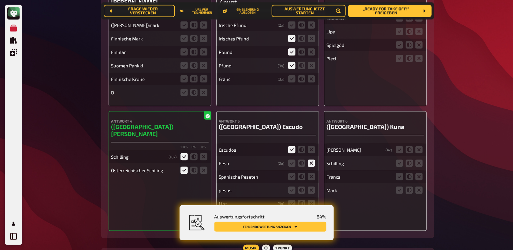
click at [307, 172] on fieldset at bounding box center [301, 177] width 29 height 10
click at [305, 173] on icon at bounding box center [301, 176] width 7 height 7
click at [0, 0] on input "radio" at bounding box center [0, 0] width 0 height 0
click at [310, 173] on icon at bounding box center [311, 176] width 7 height 7
click at [311, 186] on icon at bounding box center [311, 189] width 7 height 7
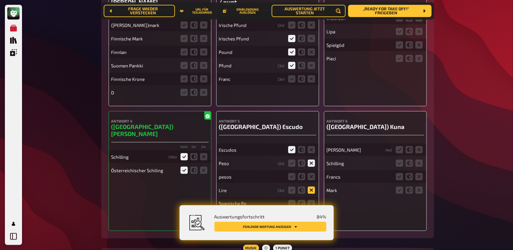
click at [0, 0] on input "radio" at bounding box center [0, 0] width 0 height 0
click at [312, 200] on icon at bounding box center [311, 203] width 7 height 7
click at [0, 0] on input "radio" at bounding box center [0, 0] width 0 height 0
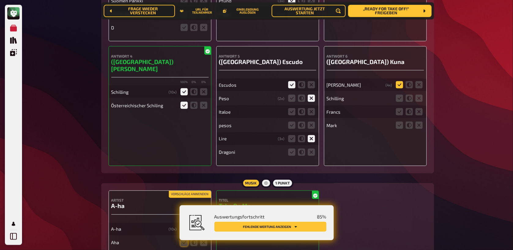
click at [399, 81] on icon at bounding box center [399, 84] width 7 height 7
click at [0, 0] on input "radio" at bounding box center [0, 0] width 0 height 0
click at [419, 94] on icon at bounding box center [418, 97] width 7 height 7
click at [0, 0] on input "radio" at bounding box center [0, 0] width 0 height 0
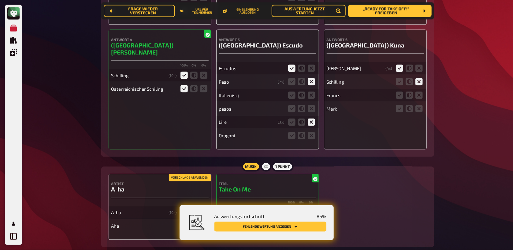
scroll to position [2751, 0]
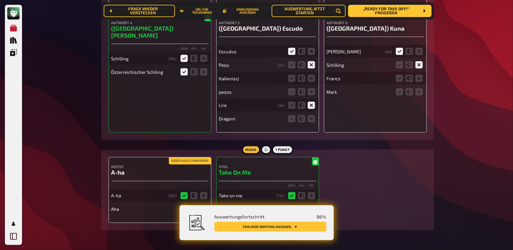
click at [186, 205] on icon at bounding box center [183, 208] width 7 height 7
click at [0, 0] on input "radio" at bounding box center [0, 0] width 0 height 0
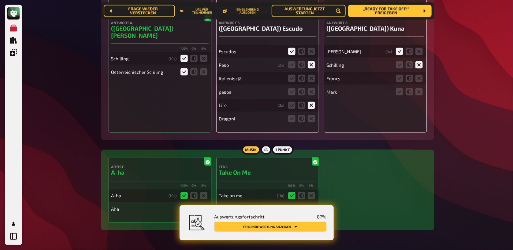
click at [241, 225] on button "Fehlende Wertung anzeigen" at bounding box center [270, 226] width 112 height 10
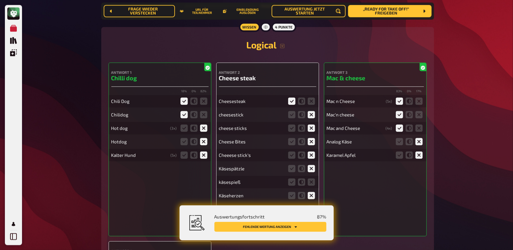
scroll to position [784, 0]
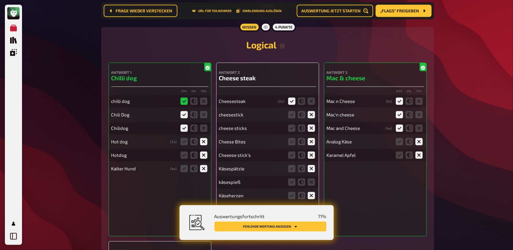
click at [277, 226] on button "Fehlende Wertung anzeigen" at bounding box center [270, 226] width 112 height 10
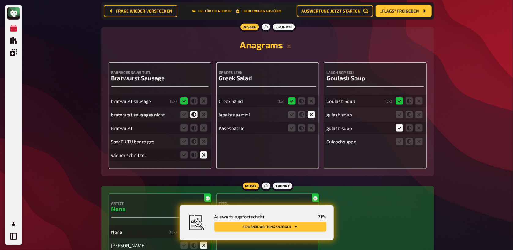
scroll to position [1358, 0]
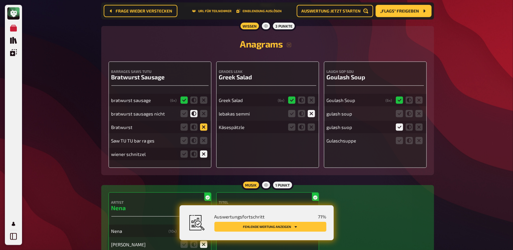
click at [204, 128] on icon at bounding box center [203, 126] width 7 height 7
click at [0, 0] on input "radio" at bounding box center [0, 0] width 0 height 0
click at [203, 142] on icon at bounding box center [203, 140] width 7 height 7
click at [0, 0] on input "radio" at bounding box center [0, 0] width 0 height 0
click at [395, 143] on fieldset at bounding box center [409, 140] width 29 height 10
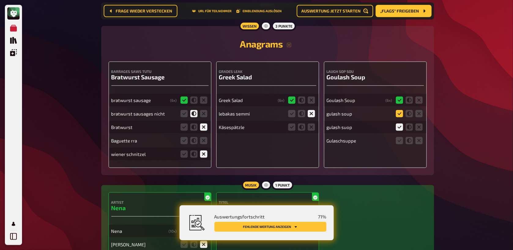
click at [401, 112] on icon at bounding box center [399, 113] width 7 height 7
click at [0, 0] on input "radio" at bounding box center [0, 0] width 0 height 0
click at [400, 144] on icon at bounding box center [399, 140] width 7 height 7
click at [0, 0] on input "radio" at bounding box center [0, 0] width 0 height 0
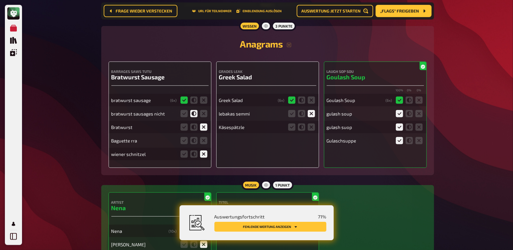
scroll to position [1391, 0]
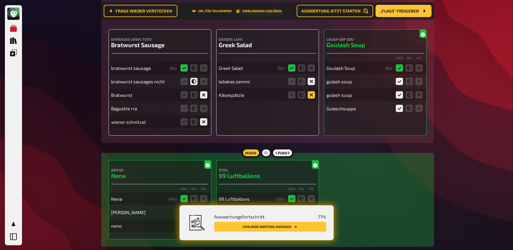
click at [313, 98] on icon at bounding box center [311, 94] width 7 height 7
click at [0, 0] on input "radio" at bounding box center [0, 0] width 0 height 0
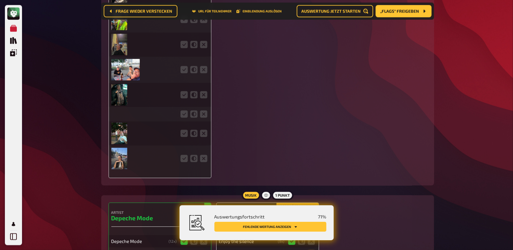
scroll to position [1845, 0]
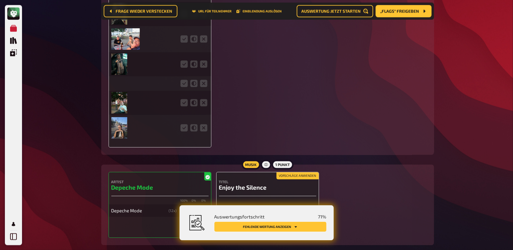
click at [276, 226] on button "Fehlende Wertung anzeigen" at bounding box center [270, 226] width 112 height 10
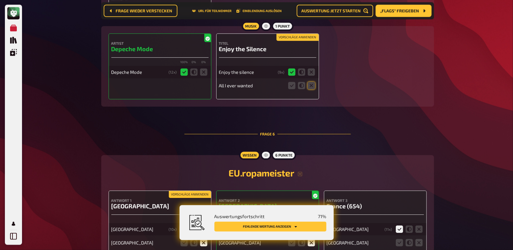
scroll to position [1984, 0]
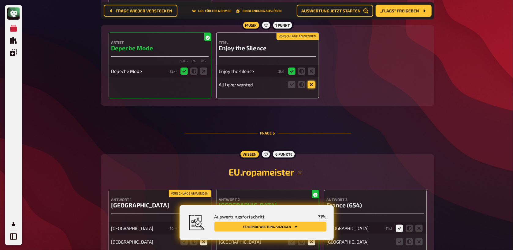
click at [314, 88] on icon at bounding box center [311, 84] width 7 height 7
click at [0, 0] on input "radio" at bounding box center [0, 0] width 0 height 0
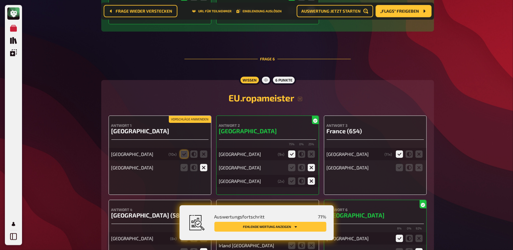
scroll to position [2081, 0]
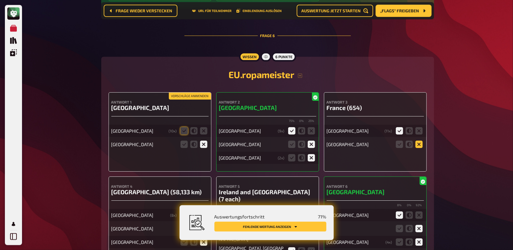
click at [421, 148] on icon at bounding box center [418, 143] width 7 height 7
click at [0, 0] on input "radio" at bounding box center [0, 0] width 0 height 0
click at [186, 134] on icon at bounding box center [183, 130] width 7 height 7
click at [0, 0] on input "radio" at bounding box center [0, 0] width 0 height 0
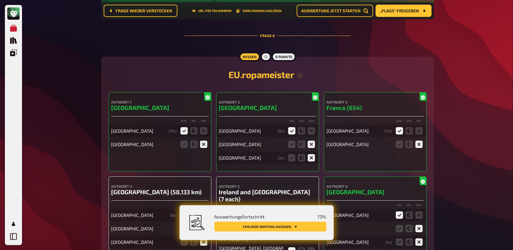
click at [285, 226] on button "Fehlende Wertung anzeigen" at bounding box center [270, 226] width 112 height 10
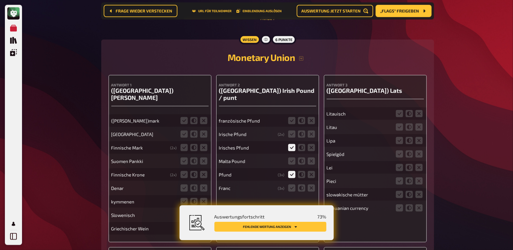
scroll to position [2593, 0]
click at [183, 117] on icon at bounding box center [183, 120] width 7 height 7
click at [0, 0] on input "radio" at bounding box center [0, 0] width 0 height 0
click at [183, 130] on icon at bounding box center [183, 133] width 7 height 7
click at [0, 0] on input "radio" at bounding box center [0, 0] width 0 height 0
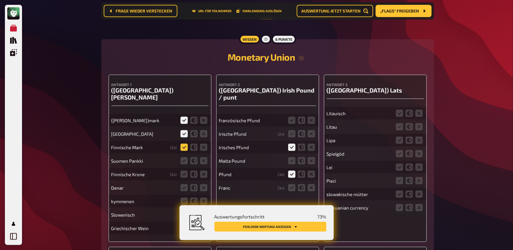
click at [183, 143] on icon at bounding box center [183, 146] width 7 height 7
click at [0, 0] on input "radio" at bounding box center [0, 0] width 0 height 0
click at [204, 157] on icon at bounding box center [203, 160] width 7 height 7
click at [0, 0] on input "radio" at bounding box center [0, 0] width 0 height 0
click at [207, 163] on div "(Finn)mark Finnmark Finnische Mark ( 2 x) Suomen Pankki Finnische Krone ( 2 x) …" at bounding box center [159, 171] width 97 height 126
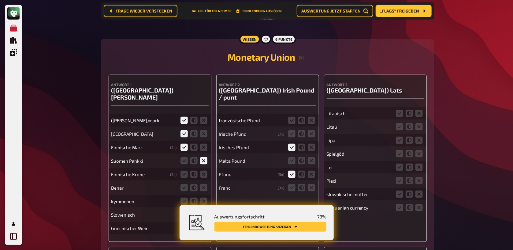
click at [203, 170] on icon at bounding box center [203, 173] width 7 height 7
click at [0, 0] on input "radio" at bounding box center [0, 0] width 0 height 0
click at [205, 184] on icon at bounding box center [203, 187] width 7 height 7
click at [205, 197] on icon at bounding box center [203, 200] width 7 height 7
click at [0, 0] on input "radio" at bounding box center [0, 0] width 0 height 0
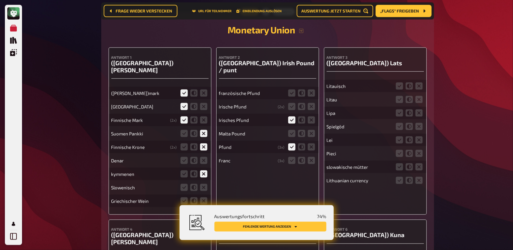
scroll to position [2626, 0]
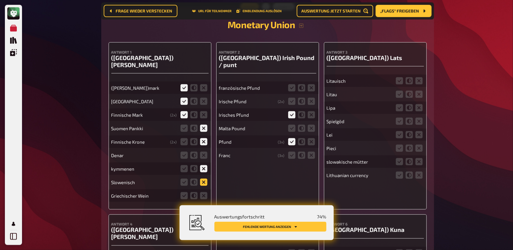
click at [205, 178] on icon at bounding box center [203, 181] width 7 height 7
click at [0, 0] on input "radio" at bounding box center [0, 0] width 0 height 0
click at [204, 192] on icon at bounding box center [203, 195] width 7 height 7
click at [0, 0] on input "radio" at bounding box center [0, 0] width 0 height 0
click at [203, 151] on icon at bounding box center [203, 154] width 7 height 7
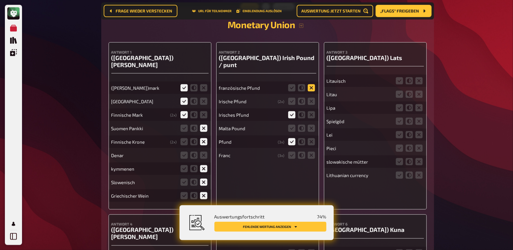
click at [309, 84] on icon at bounding box center [311, 87] width 7 height 7
click at [0, 0] on input "radio" at bounding box center [0, 0] width 0 height 0
click at [293, 98] on icon at bounding box center [291, 101] width 7 height 7
click at [0, 0] on input "radio" at bounding box center [0, 0] width 0 height 0
click at [312, 124] on icon at bounding box center [311, 127] width 7 height 7
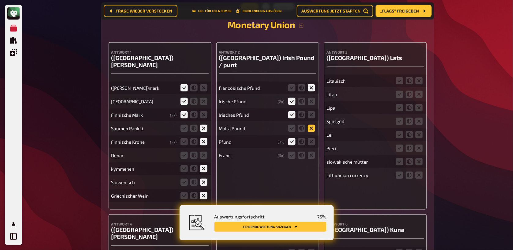
click at [0, 0] on input "radio" at bounding box center [0, 0] width 0 height 0
click at [300, 138] on icon at bounding box center [301, 141] width 7 height 7
click at [0, 0] on input "radio" at bounding box center [0, 0] width 0 height 0
click at [290, 138] on icon at bounding box center [291, 141] width 7 height 7
click at [0, 0] on input "radio" at bounding box center [0, 0] width 0 height 0
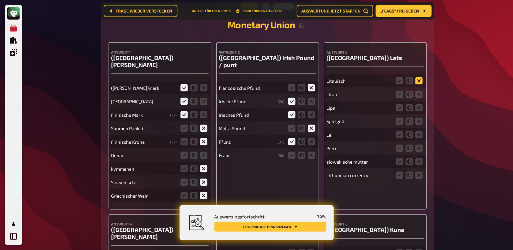
click at [423, 77] on icon at bounding box center [418, 80] width 7 height 7
click at [0, 0] on input "radio" at bounding box center [0, 0] width 0 height 0
click at [421, 91] on icon at bounding box center [418, 94] width 7 height 7
click at [0, 0] on input "radio" at bounding box center [0, 0] width 0 height 0
click at [422, 104] on icon at bounding box center [418, 107] width 7 height 7
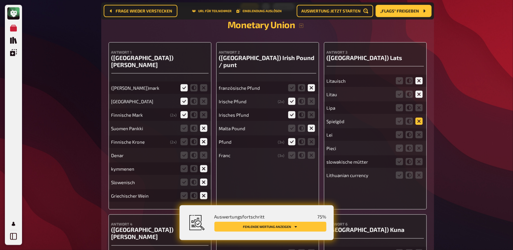
click at [417, 117] on icon at bounding box center [418, 120] width 7 height 7
click at [0, 0] on input "radio" at bounding box center [0, 0] width 0 height 0
click at [416, 104] on icon at bounding box center [418, 107] width 7 height 7
click at [0, 0] on input "radio" at bounding box center [0, 0] width 0 height 0
drag, startPoint x: 416, startPoint y: 127, endPoint x: 416, endPoint y: 135, distance: 8.0
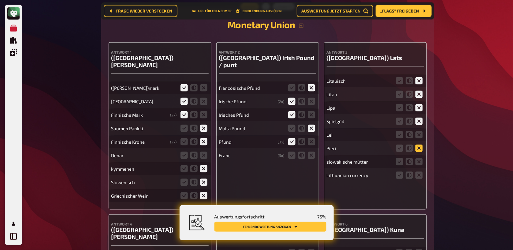
click at [416, 130] on fieldset at bounding box center [409, 135] width 29 height 10
drag, startPoint x: 416, startPoint y: 140, endPoint x: 415, endPoint y: 148, distance: 8.3
click at [416, 142] on div "Pieci" at bounding box center [375, 148] width 97 height 12
click at [420, 158] on icon at bounding box center [418, 161] width 7 height 7
click at [0, 0] on input "radio" at bounding box center [0, 0] width 0 height 0
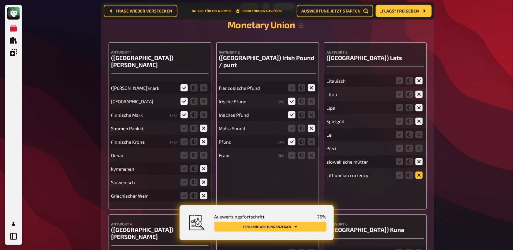
click at [418, 171] on icon at bounding box center [418, 174] width 7 height 7
click at [0, 0] on input "radio" at bounding box center [0, 0] width 0 height 0
click at [418, 144] on icon at bounding box center [418, 147] width 7 height 7
click at [0, 0] on input "radio" at bounding box center [0, 0] width 0 height 0
click at [417, 131] on icon at bounding box center [418, 134] width 7 height 7
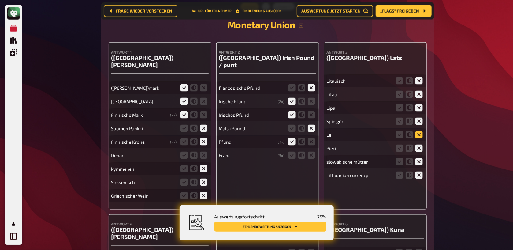
click at [0, 0] on input "radio" at bounding box center [0, 0] width 0 height 0
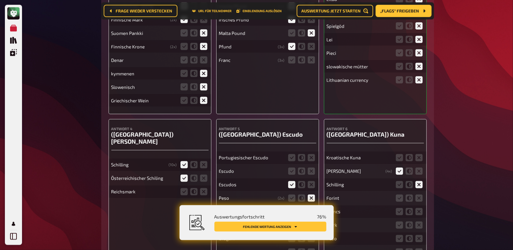
scroll to position [2723, 0]
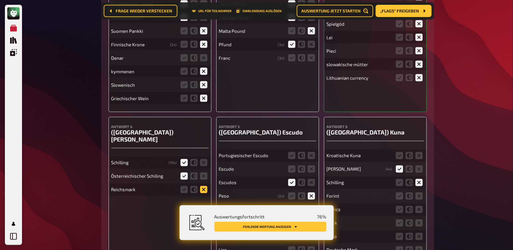
click at [202, 186] on icon at bounding box center [203, 189] width 7 height 7
click at [0, 0] on input "radio" at bounding box center [0, 0] width 0 height 0
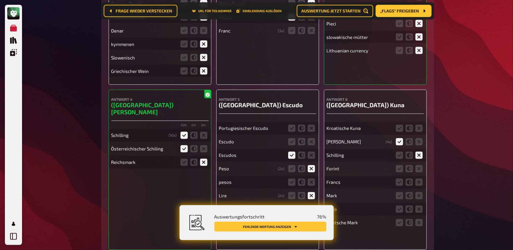
scroll to position [2755, 0]
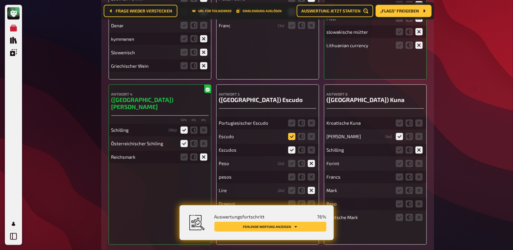
drag, startPoint x: 288, startPoint y: 106, endPoint x: 289, endPoint y: 122, distance: 15.6
click at [288, 118] on fieldset at bounding box center [301, 123] width 29 height 10
click at [291, 133] on icon at bounding box center [291, 136] width 7 height 7
click at [0, 0] on input "radio" at bounding box center [0, 0] width 0 height 0
click at [291, 119] on icon at bounding box center [291, 122] width 7 height 7
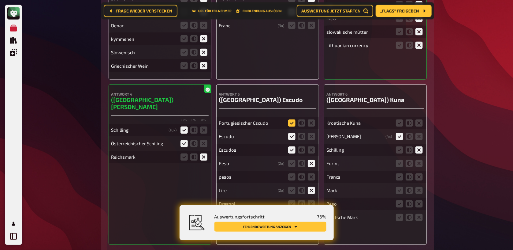
click at [0, 0] on input "radio" at bounding box center [0, 0] width 0 height 0
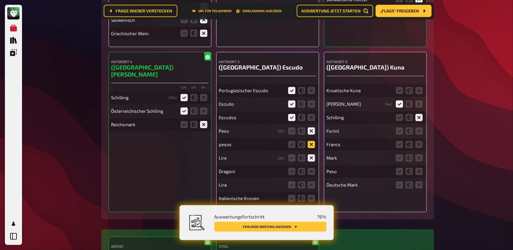
click at [310, 141] on icon at bounding box center [311, 144] width 7 height 7
click at [0, 0] on input "radio" at bounding box center [0, 0] width 0 height 0
drag, startPoint x: 309, startPoint y: 153, endPoint x: 311, endPoint y: 158, distance: 5.2
click at [309, 168] on icon at bounding box center [311, 171] width 7 height 7
click at [0, 0] on input "radio" at bounding box center [0, 0] width 0 height 0
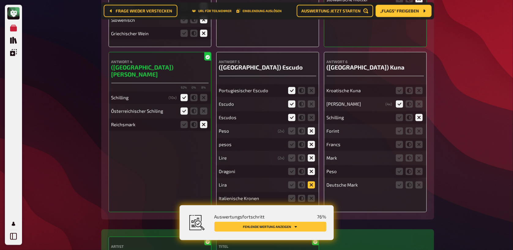
click at [312, 181] on icon at bounding box center [311, 184] width 7 height 7
click at [0, 0] on input "radio" at bounding box center [0, 0] width 0 height 0
click at [313, 194] on icon at bounding box center [311, 197] width 7 height 7
click at [0, 0] on input "radio" at bounding box center [0, 0] width 0 height 0
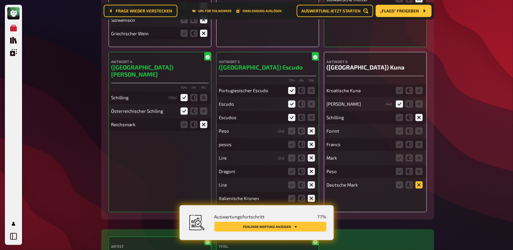
drag, startPoint x: 416, startPoint y: 166, endPoint x: 416, endPoint y: 157, distance: 8.9
click at [416, 181] on icon at bounding box center [418, 184] width 7 height 7
click at [0, 0] on input "radio" at bounding box center [0, 0] width 0 height 0
click at [417, 168] on icon at bounding box center [418, 171] width 7 height 7
click at [0, 0] on input "radio" at bounding box center [0, 0] width 0 height 0
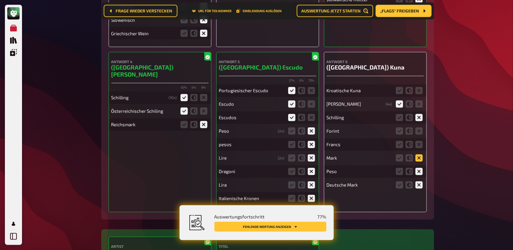
click at [418, 154] on icon at bounding box center [418, 157] width 7 height 7
click at [0, 0] on input "radio" at bounding box center [0, 0] width 0 height 0
click at [418, 141] on icon at bounding box center [418, 144] width 7 height 7
click at [0, 0] on input "radio" at bounding box center [0, 0] width 0 height 0
click at [418, 127] on icon at bounding box center [418, 130] width 7 height 7
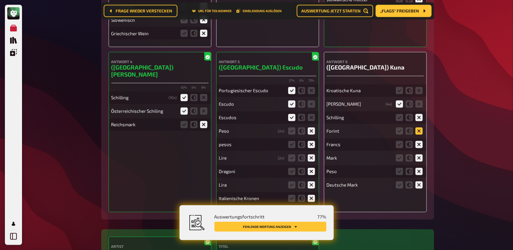
click at [0, 0] on input "radio" at bounding box center [0, 0] width 0 height 0
click at [417, 87] on icon at bounding box center [418, 90] width 7 height 7
click at [0, 0] on input "radio" at bounding box center [0, 0] width 0 height 0
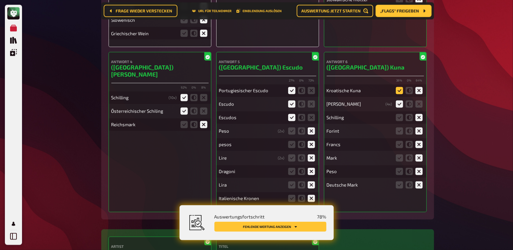
click at [399, 87] on icon at bounding box center [399, 90] width 7 height 7
click at [0, 0] on input "radio" at bounding box center [0, 0] width 0 height 0
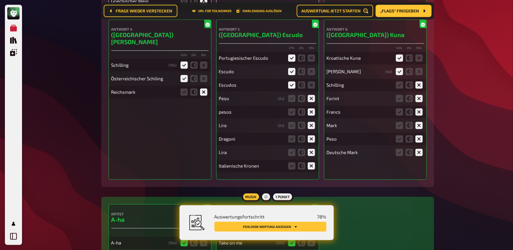
click at [302, 226] on button "Fehlende Wertung anzeigen" at bounding box center [270, 226] width 112 height 10
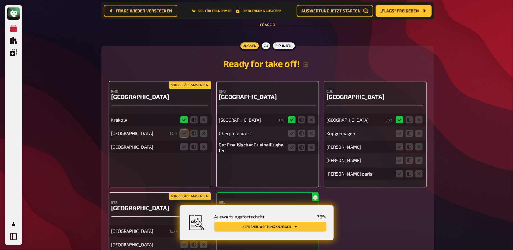
scroll to position [3100, 0]
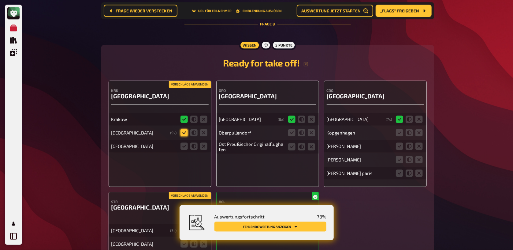
click at [186, 129] on icon at bounding box center [183, 132] width 7 height 7
click at [0, 0] on input "radio" at bounding box center [0, 0] width 0 height 0
click at [204, 143] on icon at bounding box center [203, 146] width 7 height 7
click at [0, 0] on input "radio" at bounding box center [0, 0] width 0 height 0
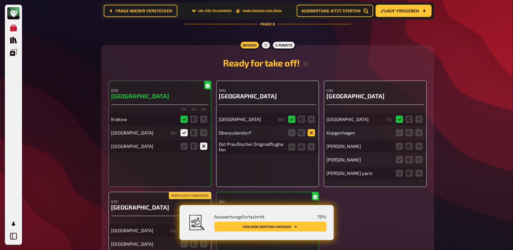
click at [311, 129] on icon at bounding box center [311, 132] width 7 height 7
click at [0, 0] on input "radio" at bounding box center [0, 0] width 0 height 0
click at [312, 143] on icon at bounding box center [311, 146] width 7 height 7
click at [0, 0] on input "radio" at bounding box center [0, 0] width 0 height 0
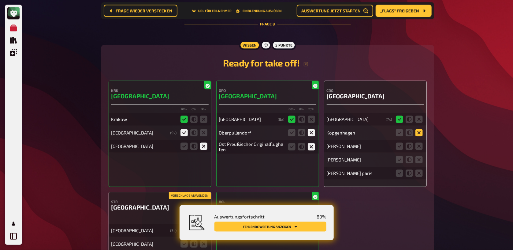
click at [418, 129] on icon at bounding box center [418, 132] width 7 height 7
click at [0, 0] on input "radio" at bounding box center [0, 0] width 0 height 0
click at [395, 155] on fieldset at bounding box center [409, 160] width 29 height 10
click at [408, 143] on icon at bounding box center [409, 146] width 7 height 7
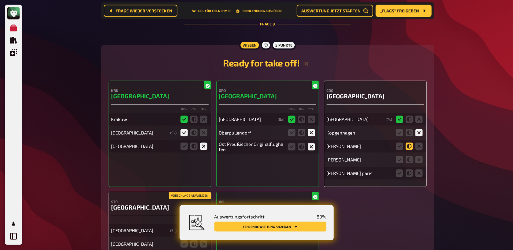
click at [0, 0] on input "radio" at bounding box center [0, 0] width 0 height 0
click at [397, 156] on icon at bounding box center [399, 159] width 7 height 7
click at [0, 0] on input "radio" at bounding box center [0, 0] width 0 height 0
click at [398, 169] on icon at bounding box center [399, 172] width 7 height 7
click at [0, 0] on input "radio" at bounding box center [0, 0] width 0 height 0
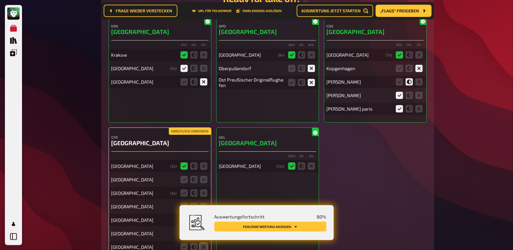
scroll to position [3211, 0]
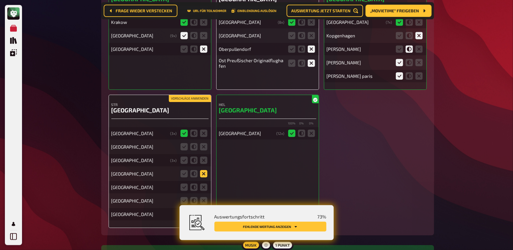
drag, startPoint x: 205, startPoint y: 129, endPoint x: 207, endPoint y: 157, distance: 28.2
click at [205, 143] on icon at bounding box center [203, 146] width 7 height 7
click at [0, 0] on input "radio" at bounding box center [0, 0] width 0 height 0
click at [204, 156] on icon at bounding box center [203, 159] width 7 height 7
click at [0, 0] on input "radio" at bounding box center [0, 0] width 0 height 0
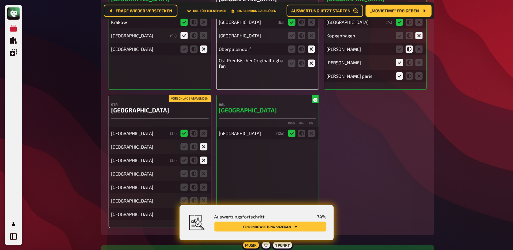
drag, startPoint x: 206, startPoint y: 154, endPoint x: 205, endPoint y: 164, distance: 9.8
click at [205, 170] on icon at bounding box center [203, 173] width 7 height 7
click at [204, 183] on icon at bounding box center [203, 186] width 7 height 7
click at [0, 0] on input "radio" at bounding box center [0, 0] width 0 height 0
click at [203, 197] on icon at bounding box center [203, 200] width 7 height 7
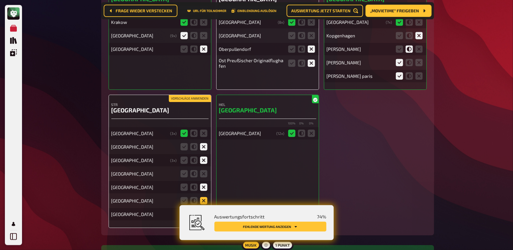
click at [0, 0] on input "radio" at bounding box center [0, 0] width 0 height 0
click at [204, 170] on icon at bounding box center [203, 173] width 7 height 7
click at [0, 0] on input "radio" at bounding box center [0, 0] width 0 height 0
drag, startPoint x: 204, startPoint y: 197, endPoint x: 228, endPoint y: 171, distance: 35.9
click at [205, 210] on icon at bounding box center [203, 213] width 7 height 7
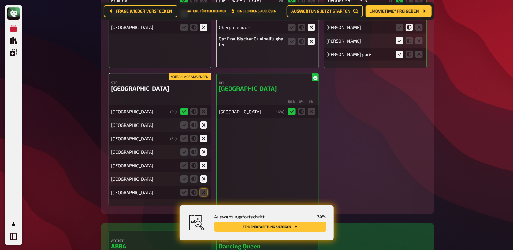
scroll to position [3243, 0]
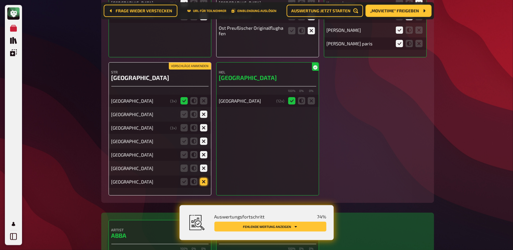
click at [204, 178] on icon at bounding box center [203, 181] width 7 height 7
click at [0, 0] on input "radio" at bounding box center [0, 0] width 0 height 0
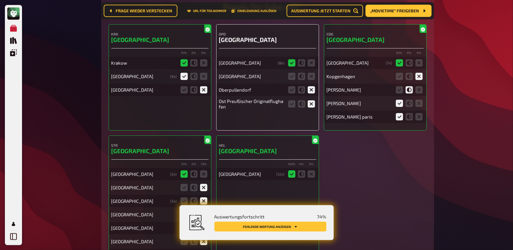
scroll to position [3146, 0]
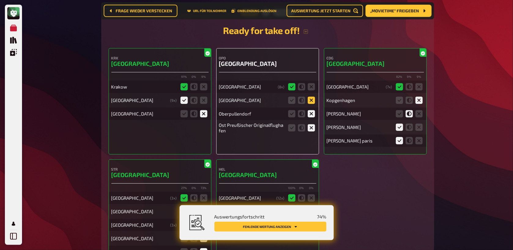
click at [311, 97] on icon at bounding box center [311, 100] width 7 height 7
click at [0, 0] on input "radio" at bounding box center [0, 0] width 0 height 0
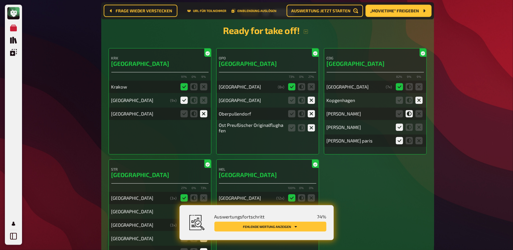
click at [278, 223] on button "Fehlende Wertung anzeigen" at bounding box center [270, 226] width 112 height 10
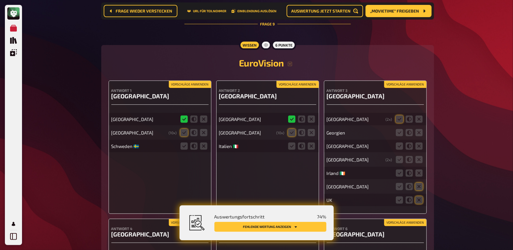
scroll to position [3527, 0]
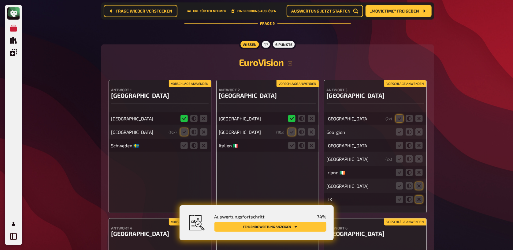
click at [189, 127] on fieldset at bounding box center [193, 132] width 29 height 10
click at [184, 128] on icon at bounding box center [183, 131] width 7 height 7
click at [0, 0] on input "radio" at bounding box center [0, 0] width 0 height 0
click at [184, 142] on icon at bounding box center [183, 145] width 7 height 7
click at [0, 0] on input "radio" at bounding box center [0, 0] width 0 height 0
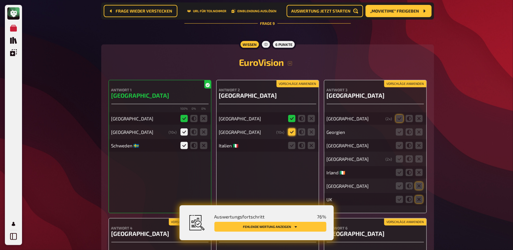
click at [293, 128] on icon at bounding box center [291, 131] width 7 height 7
click at [0, 0] on input "radio" at bounding box center [0, 0] width 0 height 0
drag, startPoint x: 294, startPoint y: 130, endPoint x: 372, endPoint y: 123, distance: 79.0
click at [293, 142] on icon at bounding box center [291, 145] width 7 height 7
click at [0, 0] on input "radio" at bounding box center [0, 0] width 0 height 0
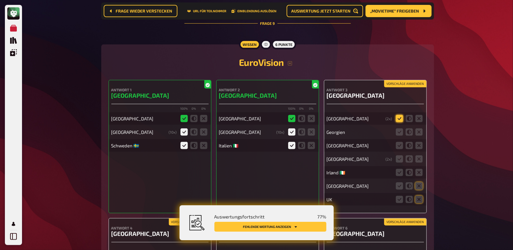
click at [401, 115] on icon at bounding box center [399, 118] width 7 height 7
click at [0, 0] on input "radio" at bounding box center [0, 0] width 0 height 0
click at [421, 126] on div "Georgien" at bounding box center [375, 132] width 97 height 12
drag, startPoint x: 418, startPoint y: 136, endPoint x: 418, endPoint y: 141, distance: 5.2
click at [418, 138] on div "Niederlande ( 2 x) [GEOGRAPHIC_DATA] [GEOGRAPHIC_DATA] [GEOGRAPHIC_DATA] ( 2 x)…" at bounding box center [375, 155] width 97 height 99
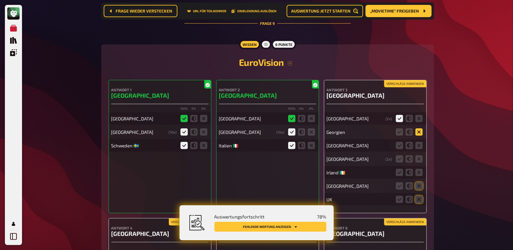
click at [415, 127] on fieldset at bounding box center [409, 132] width 29 height 10
drag, startPoint x: 416, startPoint y: 116, endPoint x: 417, endPoint y: 130, distance: 13.5
click at [416, 128] on icon at bounding box center [418, 131] width 7 height 7
click at [0, 0] on input "radio" at bounding box center [0, 0] width 0 height 0
drag, startPoint x: 417, startPoint y: 130, endPoint x: 420, endPoint y: 142, distance: 12.5
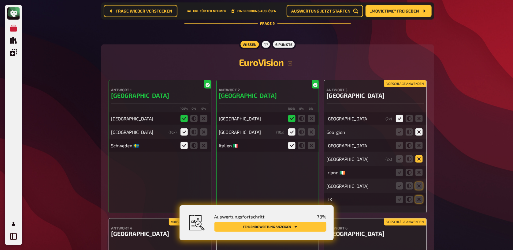
click at [418, 142] on icon at bounding box center [418, 145] width 7 height 7
click at [420, 155] on icon at bounding box center [418, 158] width 7 height 7
click at [0, 0] on input "radio" at bounding box center [0, 0] width 0 height 0
click at [419, 169] on icon at bounding box center [418, 172] width 7 height 7
click at [0, 0] on input "radio" at bounding box center [0, 0] width 0 height 0
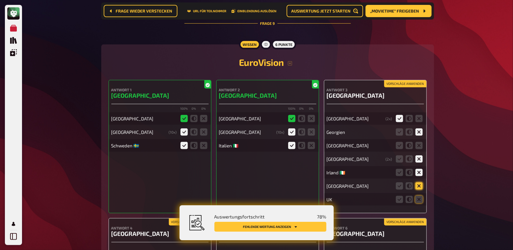
click at [416, 182] on icon at bounding box center [418, 185] width 7 height 7
click at [0, 0] on input "radio" at bounding box center [0, 0] width 0 height 0
click at [417, 193] on div "UK" at bounding box center [375, 199] width 97 height 12
click at [419, 140] on fieldset at bounding box center [409, 145] width 29 height 10
click at [417, 142] on icon at bounding box center [418, 145] width 7 height 7
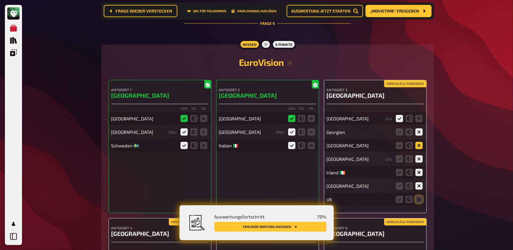
click at [0, 0] on input "radio" at bounding box center [0, 0] width 0 height 0
click at [416, 195] on icon at bounding box center [418, 198] width 7 height 7
click at [0, 0] on input "radio" at bounding box center [0, 0] width 0 height 0
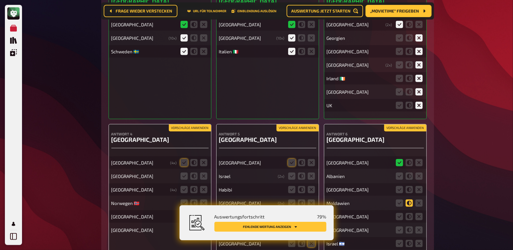
scroll to position [3656, 0]
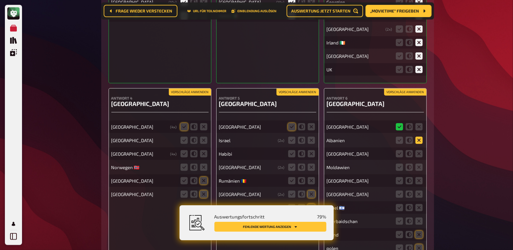
click at [419, 136] on icon at bounding box center [418, 139] width 7 height 7
click at [0, 0] on input "radio" at bounding box center [0, 0] width 0 height 0
click at [422, 150] on icon at bounding box center [418, 153] width 7 height 7
click at [420, 162] on fieldset at bounding box center [409, 167] width 29 height 10
drag, startPoint x: 420, startPoint y: 155, endPoint x: 420, endPoint y: 162, distance: 6.5
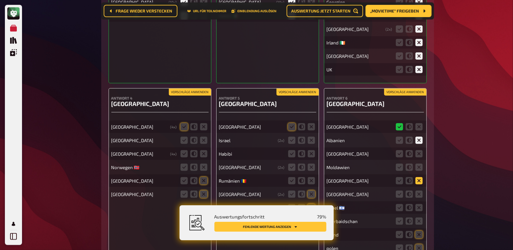
click at [420, 161] on div "Moldawien" at bounding box center [375, 167] width 97 height 12
click at [420, 177] on icon at bounding box center [418, 180] width 7 height 7
click at [0, 0] on input "radio" at bounding box center [0, 0] width 0 height 0
click at [420, 190] on icon at bounding box center [418, 193] width 7 height 7
click at [0, 0] on input "radio" at bounding box center [0, 0] width 0 height 0
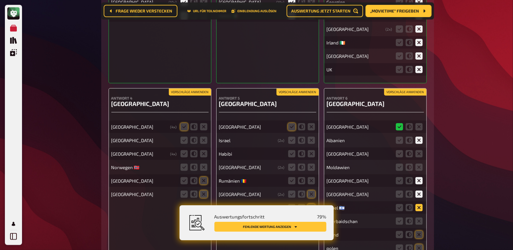
click at [420, 204] on icon at bounding box center [418, 207] width 7 height 7
click at [0, 0] on input "radio" at bounding box center [0, 0] width 0 height 0
click at [419, 226] on div "irland" at bounding box center [375, 234] width 97 height 12
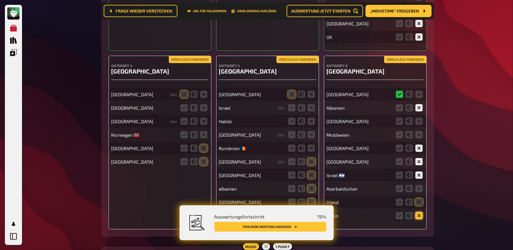
click at [421, 212] on icon at bounding box center [418, 215] width 7 height 7
click at [0, 0] on input "radio" at bounding box center [0, 0] width 0 height 0
drag, startPoint x: 419, startPoint y: 185, endPoint x: 421, endPoint y: 179, distance: 6.8
click at [420, 197] on fieldset at bounding box center [409, 202] width 29 height 10
click at [422, 185] on icon at bounding box center [418, 188] width 7 height 7
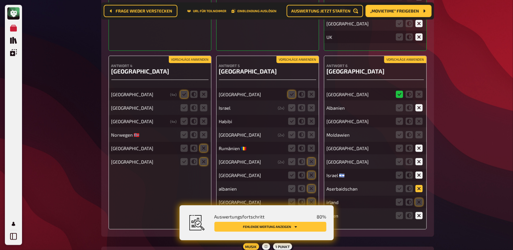
click at [0, 0] on input "radio" at bounding box center [0, 0] width 0 height 0
click at [418, 131] on icon at bounding box center [418, 134] width 7 height 7
click at [0, 0] on input "radio" at bounding box center [0, 0] width 0 height 0
click at [416, 117] on icon at bounding box center [418, 120] width 7 height 7
click at [0, 0] on input "radio" at bounding box center [0, 0] width 0 height 0
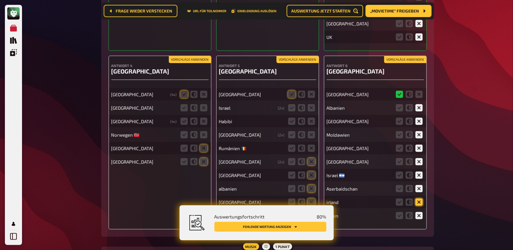
click at [419, 198] on icon at bounding box center [418, 201] width 7 height 7
click at [0, 0] on input "radio" at bounding box center [0, 0] width 0 height 0
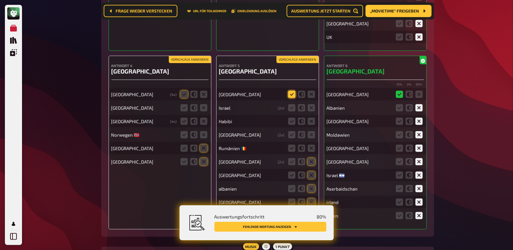
click at [294, 91] on icon at bounding box center [291, 94] width 7 height 7
click at [0, 0] on input "radio" at bounding box center [0, 0] width 0 height 0
click at [314, 104] on icon at bounding box center [311, 107] width 7 height 7
click at [0, 0] on input "radio" at bounding box center [0, 0] width 0 height 0
click at [312, 117] on icon at bounding box center [311, 120] width 7 height 7
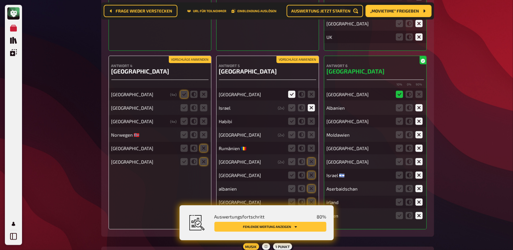
drag, startPoint x: 312, startPoint y: 117, endPoint x: 312, endPoint y: 125, distance: 8.3
click at [312, 131] on icon at bounding box center [311, 134] width 7 height 7
drag, startPoint x: 312, startPoint y: 126, endPoint x: 311, endPoint y: 133, distance: 6.8
click at [312, 142] on div "Rumänien 🇷🇴" at bounding box center [267, 148] width 97 height 12
drag, startPoint x: 311, startPoint y: 133, endPoint x: 310, endPoint y: 139, distance: 6.2
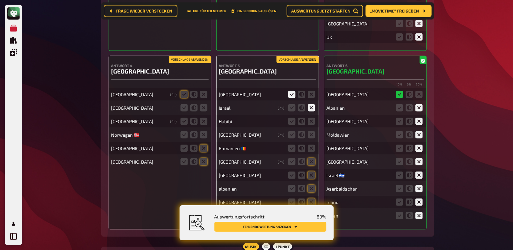
click at [311, 144] on icon at bounding box center [311, 147] width 7 height 7
click at [310, 157] on fieldset at bounding box center [301, 162] width 29 height 10
click at [310, 158] on icon at bounding box center [311, 161] width 7 height 7
click at [0, 0] on input "radio" at bounding box center [0, 0] width 0 height 0
drag, startPoint x: 312, startPoint y: 160, endPoint x: 311, endPoint y: 174, distance: 13.8
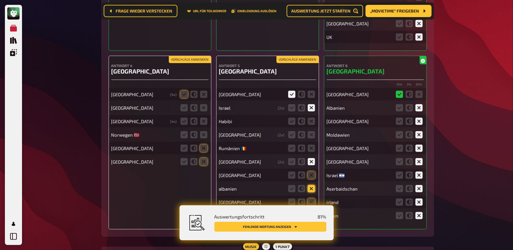
click at [312, 171] on icon at bounding box center [311, 174] width 7 height 7
drag, startPoint x: 311, startPoint y: 174, endPoint x: 311, endPoint y: 184, distance: 10.1
click at [311, 185] on icon at bounding box center [311, 188] width 7 height 7
click at [310, 198] on icon at bounding box center [311, 201] width 7 height 7
click at [0, 0] on input "radio" at bounding box center [0, 0] width 0 height 0
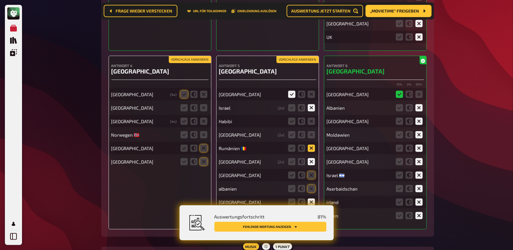
click at [309, 144] on icon at bounding box center [311, 147] width 7 height 7
click at [0, 0] on input "radio" at bounding box center [0, 0] width 0 height 0
click at [311, 131] on icon at bounding box center [311, 134] width 7 height 7
click at [0, 0] on input "radio" at bounding box center [0, 0] width 0 height 0
click at [309, 117] on icon at bounding box center [311, 120] width 7 height 7
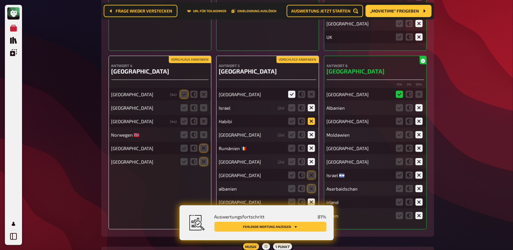
click at [0, 0] on input "radio" at bounding box center [0, 0] width 0 height 0
click at [311, 171] on icon at bounding box center [311, 174] width 7 height 7
click at [0, 0] on input "radio" at bounding box center [0, 0] width 0 height 0
click at [312, 185] on icon at bounding box center [311, 188] width 7 height 7
click at [0, 0] on input "radio" at bounding box center [0, 0] width 0 height 0
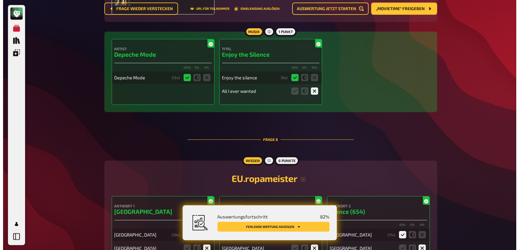
scroll to position [0, 0]
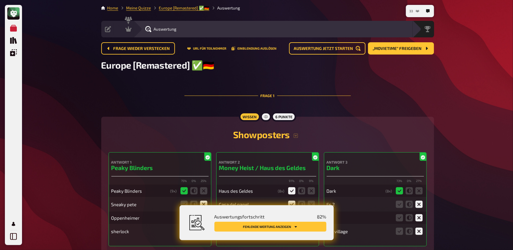
click at [416, 11] on icon "33" at bounding box center [418, 11] width 4 height 2
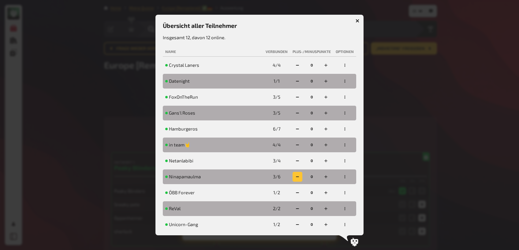
click at [302, 180] on button "button" at bounding box center [297, 177] width 10 height 10
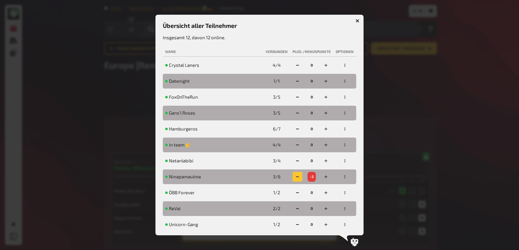
click at [302, 180] on button "button" at bounding box center [297, 177] width 10 height 10
click at [299, 178] on icon "button" at bounding box center [297, 177] width 4 height 4
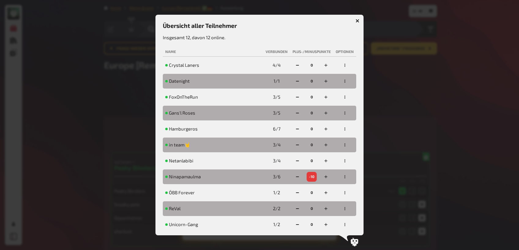
click at [357, 20] on icon "button" at bounding box center [357, 21] width 4 height 4
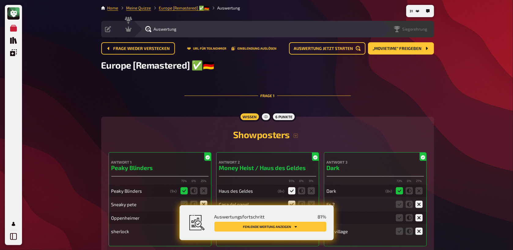
click at [424, 26] on div "Siegerehrung" at bounding box center [408, 29] width 52 height 17
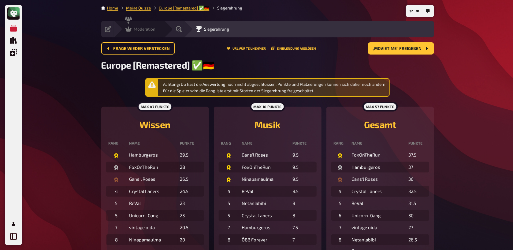
click at [135, 28] on span "Moderation" at bounding box center [145, 29] width 22 height 5
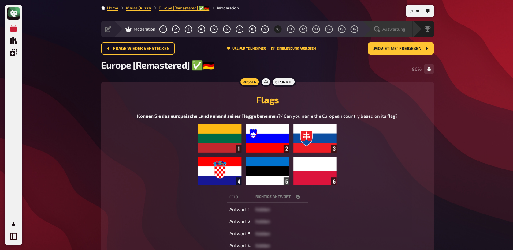
click at [393, 26] on div "Auswertung" at bounding box center [389, 29] width 31 height 6
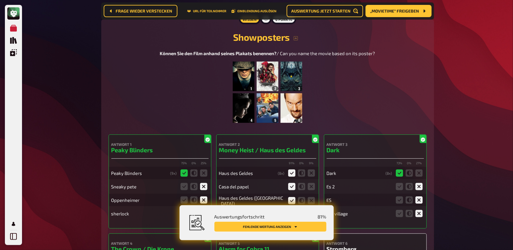
click at [296, 226] on icon "Fehlende Wertung anzeigen" at bounding box center [296, 226] width 4 height 4
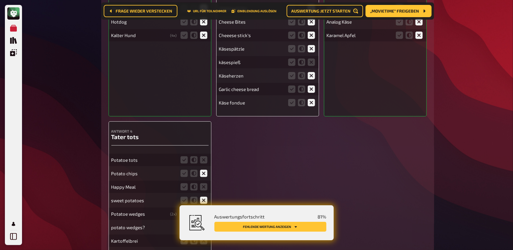
scroll to position [1247, 0]
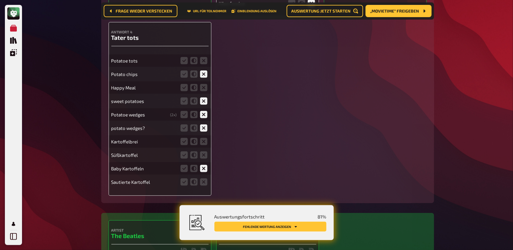
click at [284, 225] on button "Fehlende Wertung anzeigen" at bounding box center [270, 226] width 112 height 10
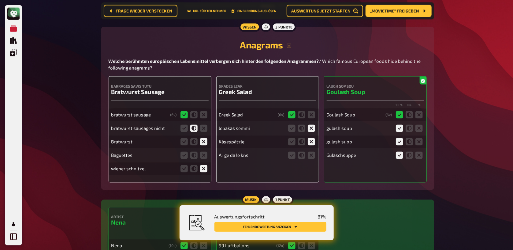
scroll to position [1602, 0]
click at [311, 154] on icon at bounding box center [311, 154] width 7 height 7
click at [0, 0] on input "radio" at bounding box center [0, 0] width 0 height 0
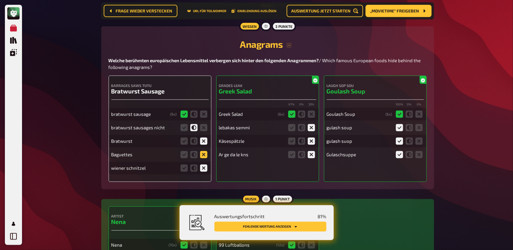
click at [207, 154] on icon at bounding box center [203, 154] width 7 height 7
click at [0, 0] on input "radio" at bounding box center [0, 0] width 0 height 0
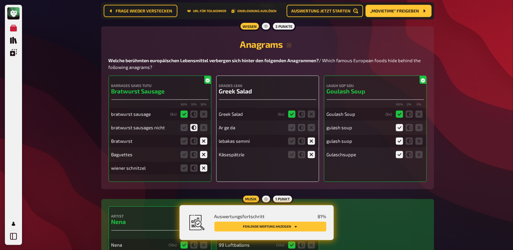
click at [300, 222] on button "Fehlende Wertung anzeigen" at bounding box center [270, 226] width 112 height 10
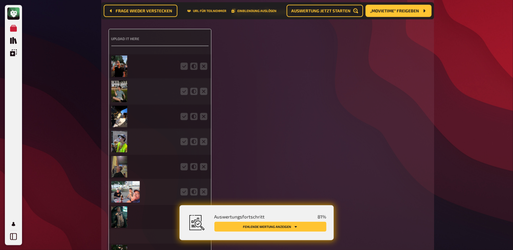
click at [269, 226] on button "Fehlende Wertung anzeigen" at bounding box center [270, 226] width 112 height 10
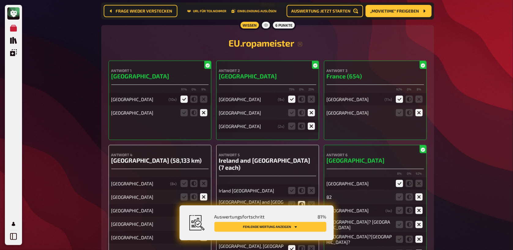
scroll to position [2371, 0]
click at [181, 188] on fieldset at bounding box center [193, 183] width 29 height 10
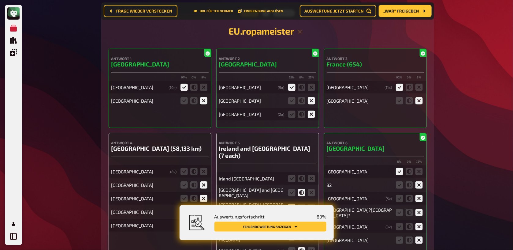
scroll to position [2396, 0]
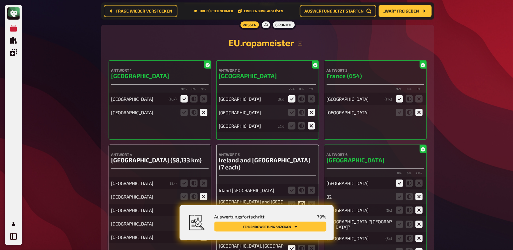
click at [300, 226] on button "Fehlende Wertung anzeigen" at bounding box center [270, 226] width 112 height 10
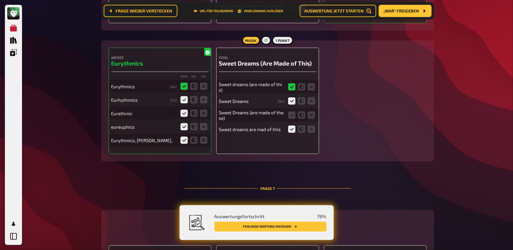
scroll to position [2706, 0]
click at [292, 111] on icon at bounding box center [291, 114] width 7 height 7
click at [0, 0] on input "radio" at bounding box center [0, 0] width 0 height 0
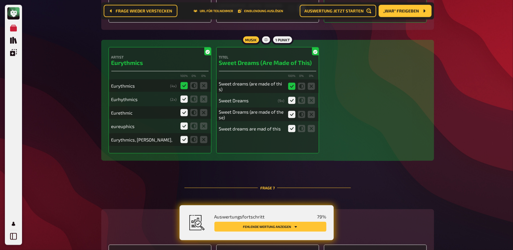
click at [304, 226] on button "Fehlende Wertung anzeigen" at bounding box center [270, 226] width 112 height 10
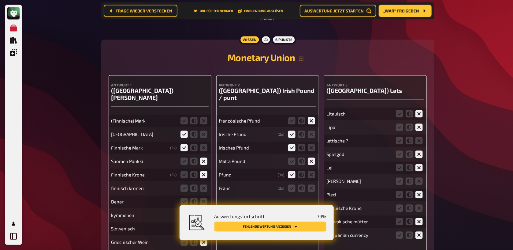
scroll to position [2876, 0]
click at [186, 117] on icon at bounding box center [183, 120] width 7 height 7
click at [0, 0] on input "radio" at bounding box center [0, 0] width 0 height 0
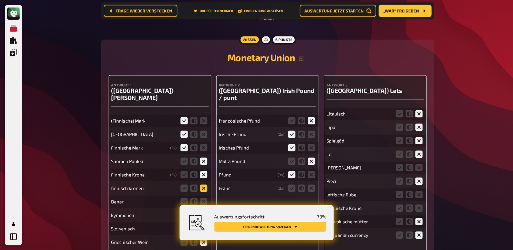
click at [204, 184] on icon at bounding box center [203, 187] width 7 height 7
click at [0, 0] on input "radio" at bounding box center [0, 0] width 0 height 0
click at [208, 196] on fieldset at bounding box center [193, 201] width 29 height 10
click at [205, 198] on icon at bounding box center [203, 201] width 7 height 7
click at [0, 0] on input "radio" at bounding box center [0, 0] width 0 height 0
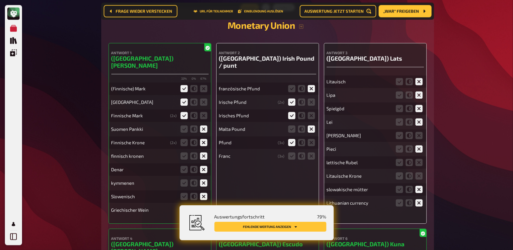
scroll to position [2908, 0]
click at [311, 152] on icon at bounding box center [311, 155] width 7 height 7
click at [0, 0] on input "radio" at bounding box center [0, 0] width 0 height 0
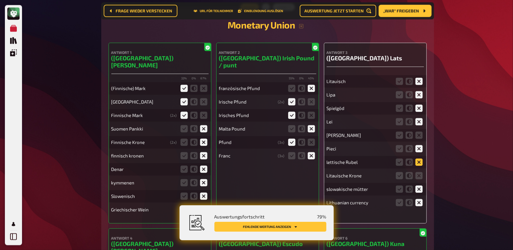
click at [419, 158] on icon at bounding box center [418, 161] width 7 height 7
click at [0, 0] on input "radio" at bounding box center [0, 0] width 0 height 0
click at [419, 131] on icon at bounding box center [418, 134] width 7 height 7
click at [0, 0] on input "radio" at bounding box center [0, 0] width 0 height 0
click at [419, 172] on icon at bounding box center [418, 175] width 7 height 7
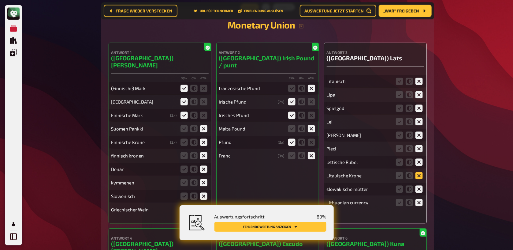
click at [0, 0] on input "radio" at bounding box center [0, 0] width 0 height 0
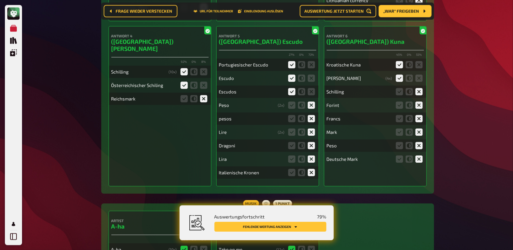
scroll to position [3103, 0]
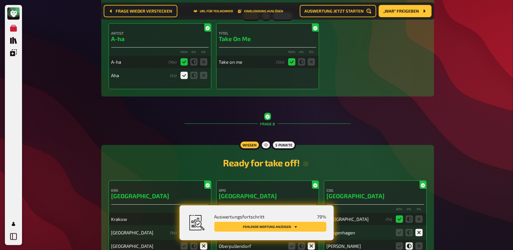
click at [293, 226] on button "Fehlende Wertung anzeigen" at bounding box center [270, 226] width 112 height 10
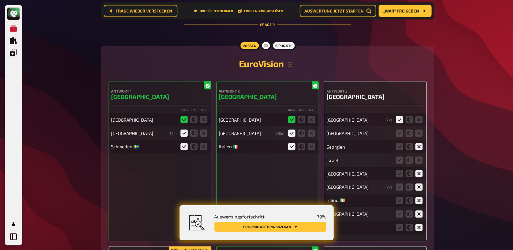
scroll to position [3809, 0]
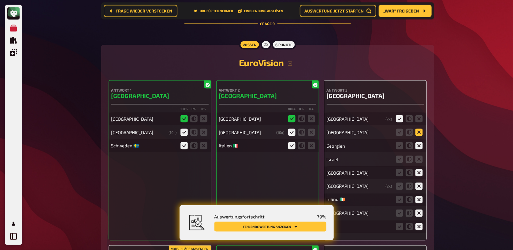
click at [419, 128] on icon at bounding box center [418, 131] width 7 height 7
click at [0, 0] on input "radio" at bounding box center [0, 0] width 0 height 0
click at [419, 155] on icon at bounding box center [418, 158] width 7 height 7
click at [0, 0] on input "radio" at bounding box center [0, 0] width 0 height 0
click at [272, 224] on button "Fehlende Wertung anzeigen" at bounding box center [270, 226] width 112 height 10
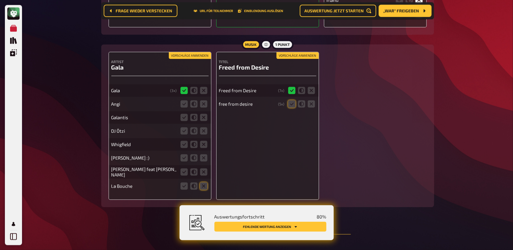
scroll to position [4214, 0]
click at [202, 100] on icon at bounding box center [203, 103] width 7 height 7
click at [0, 0] on input "radio" at bounding box center [0, 0] width 0 height 0
click at [203, 113] on icon at bounding box center [203, 116] width 7 height 7
click at [0, 0] on input "radio" at bounding box center [0, 0] width 0 height 0
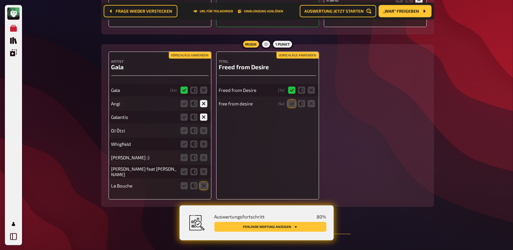
click at [206, 122] on div "Gala ( 3 x) [PERSON_NAME] [PERSON_NAME] [PERSON_NAME] :) [PERSON_NAME] feat [PE…" at bounding box center [159, 134] width 97 height 113
drag, startPoint x: 202, startPoint y: 111, endPoint x: 203, endPoint y: 127, distance: 15.9
click at [203, 127] on icon at bounding box center [203, 130] width 7 height 7
click at [202, 140] on icon at bounding box center [203, 143] width 7 height 7
click at [0, 0] on input "radio" at bounding box center [0, 0] width 0 height 0
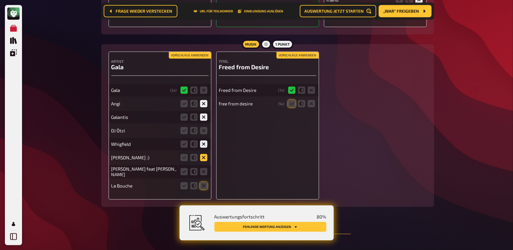
click at [202, 154] on icon at bounding box center [203, 157] width 7 height 7
click at [0, 0] on input "radio" at bounding box center [0, 0] width 0 height 0
click at [203, 168] on icon at bounding box center [203, 171] width 7 height 7
click at [0, 0] on input "radio" at bounding box center [0, 0] width 0 height 0
click at [205, 182] on icon at bounding box center [203, 185] width 7 height 7
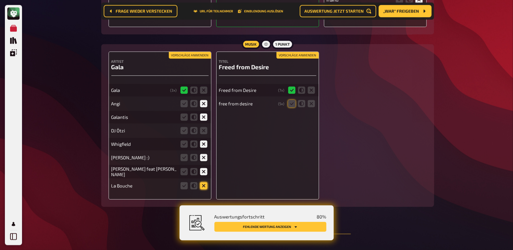
click at [0, 0] on input "radio" at bounding box center [0, 0] width 0 height 0
click at [202, 125] on fieldset at bounding box center [193, 130] width 29 height 10
click at [203, 127] on icon at bounding box center [203, 130] width 7 height 7
click at [0, 0] on input "radio" at bounding box center [0, 0] width 0 height 0
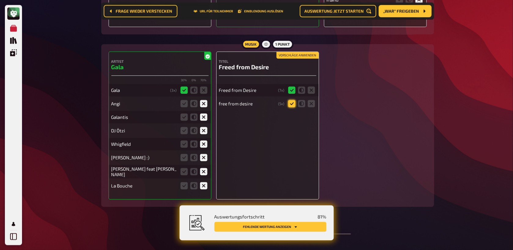
click at [295, 100] on icon at bounding box center [291, 103] width 7 height 7
click at [0, 0] on input "radio" at bounding box center [0, 0] width 0 height 0
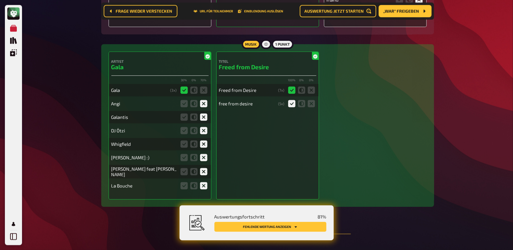
drag, startPoint x: 302, startPoint y: 87, endPoint x: 306, endPoint y: 91, distance: 5.6
click at [302, 100] on icon at bounding box center [301, 103] width 7 height 7
click at [0, 0] on input "radio" at bounding box center [0, 0] width 0 height 0
click at [300, 226] on button "Fehlende Wertung anzeigen" at bounding box center [270, 226] width 112 height 10
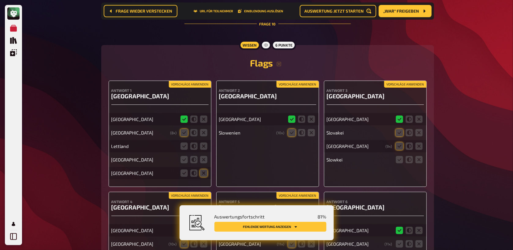
scroll to position [4424, 0]
click at [184, 128] on icon at bounding box center [183, 131] width 7 height 7
click at [0, 0] on input "radio" at bounding box center [0, 0] width 0 height 0
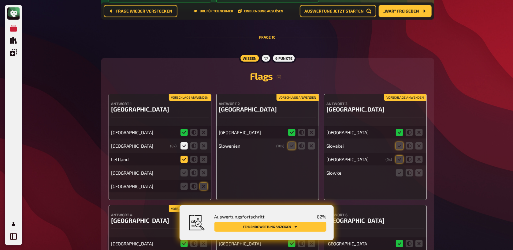
scroll to position [4438, 0]
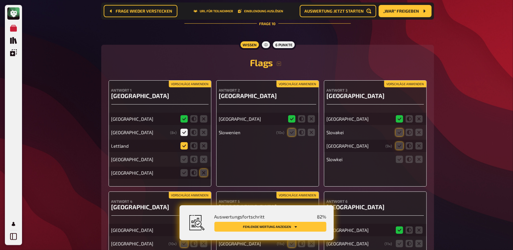
click at [184, 142] on icon at bounding box center [183, 145] width 7 height 7
click at [0, 0] on input "radio" at bounding box center [0, 0] width 0 height 0
click at [206, 142] on icon at bounding box center [203, 145] width 7 height 7
click at [0, 0] on input "radio" at bounding box center [0, 0] width 0 height 0
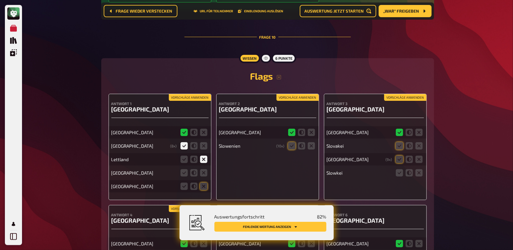
scroll to position [4451, 0]
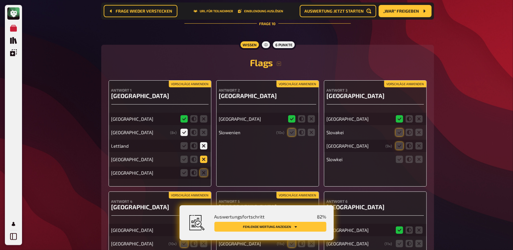
click at [206, 155] on icon at bounding box center [203, 158] width 7 height 7
click at [0, 0] on input "radio" at bounding box center [0, 0] width 0 height 0
click at [203, 169] on icon at bounding box center [203, 172] width 7 height 7
click at [0, 0] on input "radio" at bounding box center [0, 0] width 0 height 0
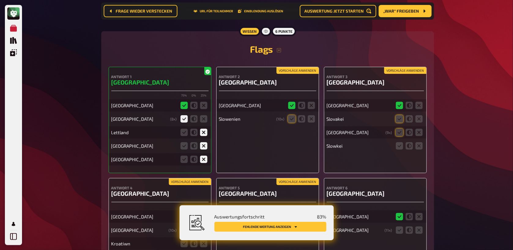
scroll to position [4438, 0]
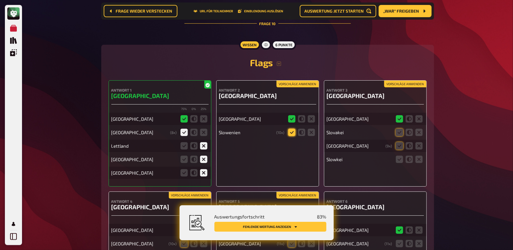
click at [288, 128] on icon at bounding box center [291, 131] width 7 height 7
click at [0, 0] on input "radio" at bounding box center [0, 0] width 0 height 0
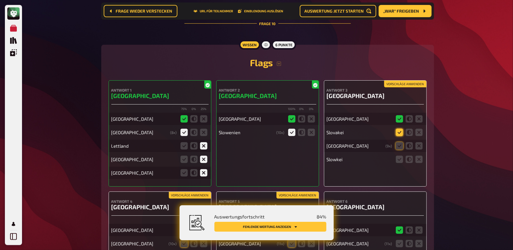
click at [397, 128] on icon at bounding box center [399, 131] width 7 height 7
click at [0, 0] on input "radio" at bounding box center [0, 0] width 0 height 0
drag, startPoint x: 397, startPoint y: 129, endPoint x: 397, endPoint y: 133, distance: 4.6
click at [397, 142] on icon at bounding box center [399, 145] width 7 height 7
click at [401, 154] on fieldset at bounding box center [409, 159] width 29 height 10
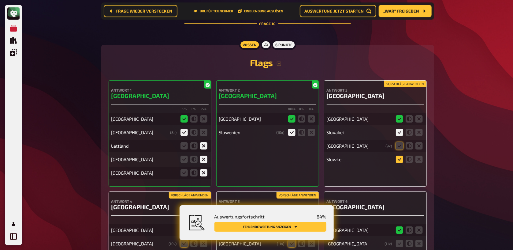
click at [398, 155] on icon at bounding box center [399, 158] width 7 height 7
click at [0, 0] on input "radio" at bounding box center [0, 0] width 0 height 0
click at [396, 141] on fieldset at bounding box center [409, 146] width 29 height 10
click at [398, 142] on icon at bounding box center [399, 145] width 7 height 7
click at [0, 0] on input "radio" at bounding box center [0, 0] width 0 height 0
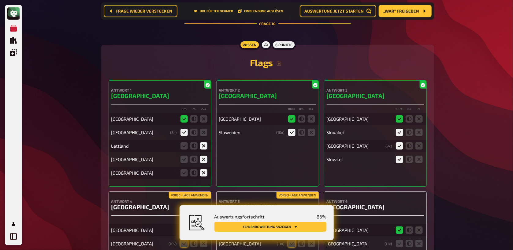
click at [303, 223] on button "Fehlende Wertung anzeigen" at bounding box center [270, 226] width 112 height 10
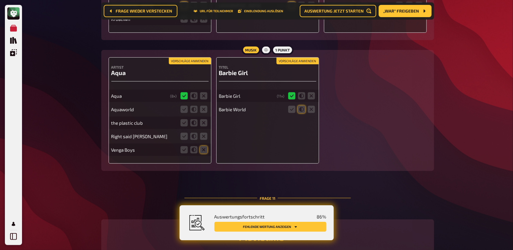
scroll to position [4681, 0]
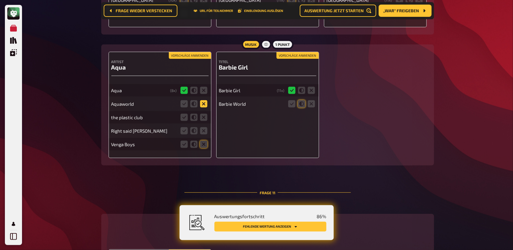
click at [205, 100] on icon at bounding box center [203, 103] width 7 height 7
click at [0, 0] on input "radio" at bounding box center [0, 0] width 0 height 0
click at [203, 113] on icon at bounding box center [203, 116] width 7 height 7
click at [0, 0] on input "radio" at bounding box center [0, 0] width 0 height 0
click at [204, 126] on fieldset at bounding box center [193, 131] width 29 height 10
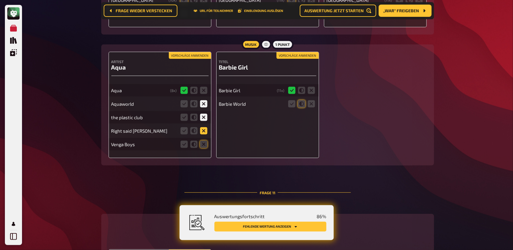
click at [204, 127] on icon at bounding box center [203, 130] width 7 height 7
click at [0, 0] on input "radio" at bounding box center [0, 0] width 0 height 0
click at [203, 136] on div "Vorschläge anwenden Artist Aqua Aqua ( 8 x) Aquaworld the plastic club Right sa…" at bounding box center [160, 105] width 103 height 106
click at [286, 98] on div "Barbie World" at bounding box center [267, 104] width 97 height 12
click at [290, 100] on icon at bounding box center [291, 103] width 7 height 7
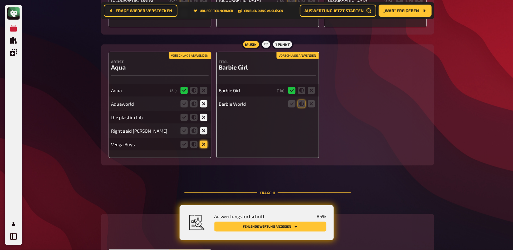
click at [204, 140] on icon at bounding box center [203, 143] width 7 height 7
click at [0, 0] on input "radio" at bounding box center [0, 0] width 0 height 0
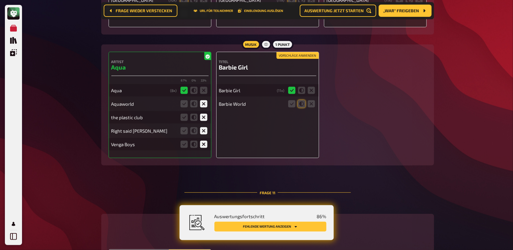
click at [247, 226] on button "Fehlende Wertung anzeigen" at bounding box center [270, 226] width 112 height 10
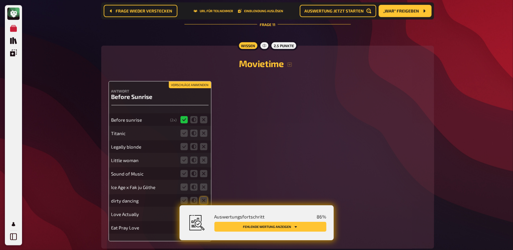
scroll to position [4850, 0]
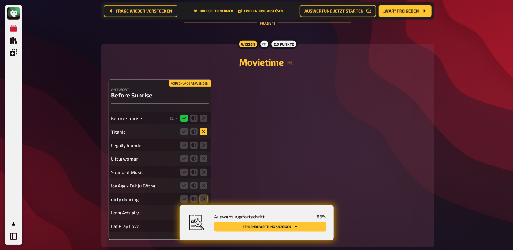
click at [207, 128] on icon at bounding box center [203, 131] width 7 height 7
click at [0, 0] on input "radio" at bounding box center [0, 0] width 0 height 0
click at [208, 140] on fieldset at bounding box center [193, 145] width 29 height 10
drag, startPoint x: 201, startPoint y: 128, endPoint x: 202, endPoint y: 132, distance: 4.1
click at [201, 141] on icon at bounding box center [203, 144] width 7 height 7
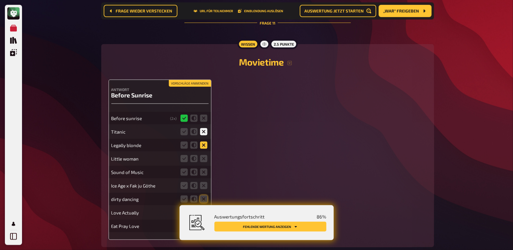
click at [0, 0] on input "radio" at bounding box center [0, 0] width 0 height 0
drag, startPoint x: 204, startPoint y: 139, endPoint x: 203, endPoint y: 148, distance: 9.3
click at [204, 155] on icon at bounding box center [203, 158] width 7 height 7
click at [202, 168] on icon at bounding box center [203, 171] width 7 height 7
click at [202, 182] on icon at bounding box center [203, 185] width 7 height 7
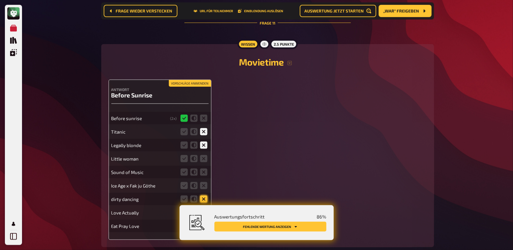
click at [202, 195] on icon at bounding box center [203, 198] width 7 height 7
click at [0, 0] on input "radio" at bounding box center [0, 0] width 0 height 0
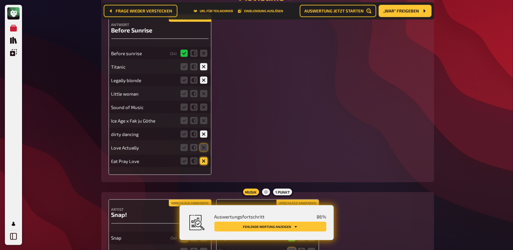
click at [204, 157] on icon at bounding box center [203, 160] width 7 height 7
click at [0, 0] on input "radio" at bounding box center [0, 0] width 0 height 0
click at [206, 143] on fieldset at bounding box center [193, 148] width 29 height 10
click at [205, 144] on icon at bounding box center [203, 147] width 7 height 7
click at [0, 0] on input "radio" at bounding box center [0, 0] width 0 height 0
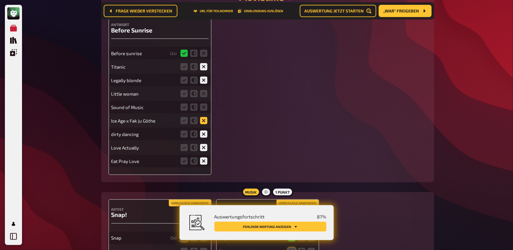
click at [202, 117] on icon at bounding box center [203, 120] width 7 height 7
click at [0, 0] on input "radio" at bounding box center [0, 0] width 0 height 0
click at [203, 103] on icon at bounding box center [203, 106] width 7 height 7
click at [205, 90] on icon at bounding box center [203, 93] width 7 height 7
click at [0, 0] on input "radio" at bounding box center [0, 0] width 0 height 0
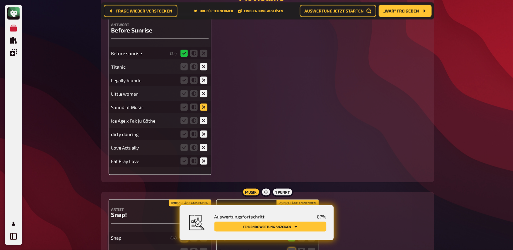
click at [204, 103] on icon at bounding box center [203, 106] width 7 height 7
click at [0, 0] on input "radio" at bounding box center [0, 0] width 0 height 0
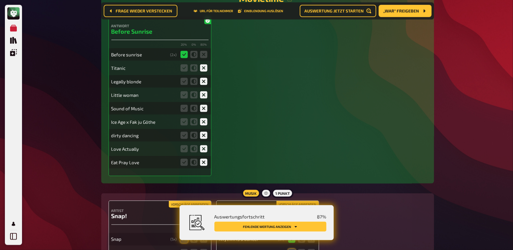
click at [285, 226] on button "Fehlende Wertung anzeigen" at bounding box center [270, 226] width 112 height 10
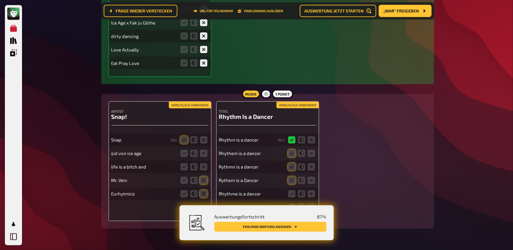
scroll to position [5015, 0]
click at [183, 135] on icon at bounding box center [183, 138] width 7 height 7
click at [0, 0] on input "radio" at bounding box center [0, 0] width 0 height 0
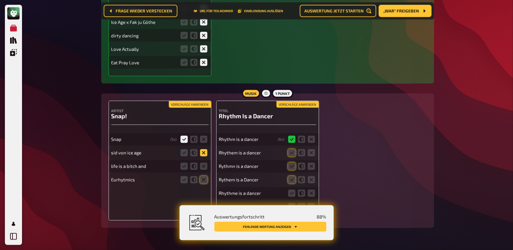
click at [202, 149] on icon at bounding box center [203, 152] width 7 height 7
click at [0, 0] on input "radio" at bounding box center [0, 0] width 0 height 0
drag, startPoint x: 205, startPoint y: 148, endPoint x: 204, endPoint y: 154, distance: 6.5
click at [205, 162] on icon at bounding box center [203, 165] width 7 height 7
click at [0, 0] on input "radio" at bounding box center [0, 0] width 0 height 0
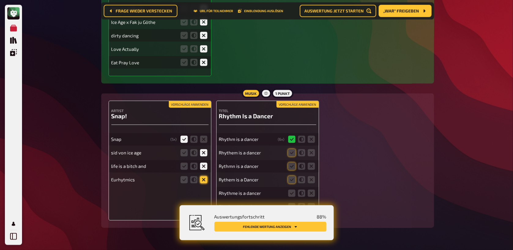
click at [204, 176] on icon at bounding box center [203, 179] width 7 height 7
click at [0, 0] on input "radio" at bounding box center [0, 0] width 0 height 0
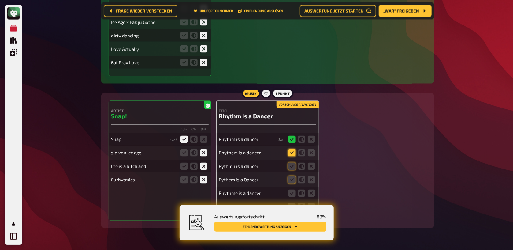
click at [291, 149] on icon at bounding box center [291, 152] width 7 height 7
click at [0, 0] on input "radio" at bounding box center [0, 0] width 0 height 0
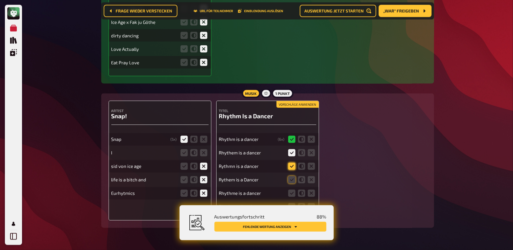
click at [290, 162] on icon at bounding box center [291, 165] width 7 height 7
click at [292, 176] on icon at bounding box center [291, 179] width 7 height 7
click at [0, 0] on input "radio" at bounding box center [0, 0] width 0 height 0
click at [289, 162] on icon at bounding box center [291, 165] width 7 height 7
click at [0, 0] on input "radio" at bounding box center [0, 0] width 0 height 0
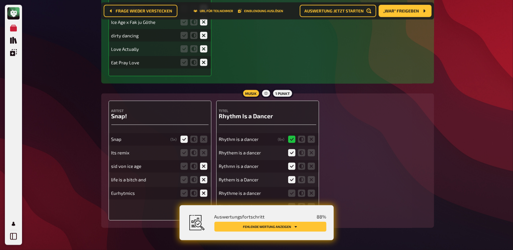
scroll to position [5028, 0]
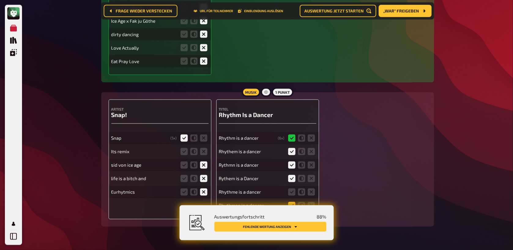
drag, startPoint x: 291, startPoint y: 179, endPoint x: 288, endPoint y: 187, distance: 7.7
click at [291, 188] on icon at bounding box center [291, 191] width 7 height 7
click at [0, 0] on input "radio" at bounding box center [0, 0] width 0 height 0
click at [288, 199] on div "Rhythmen is a dancer" at bounding box center [267, 205] width 97 height 12
click at [260, 226] on button "Fehlende Wertung anzeigen" at bounding box center [270, 226] width 112 height 10
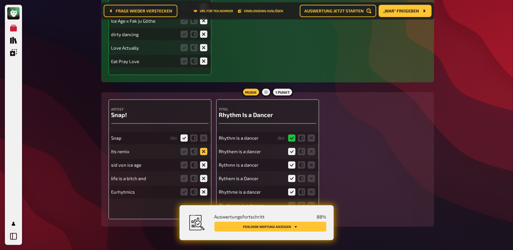
click at [201, 148] on icon at bounding box center [203, 151] width 7 height 7
click at [290, 202] on icon at bounding box center [291, 205] width 7 height 7
click at [0, 0] on input "radio" at bounding box center [0, 0] width 0 height 0
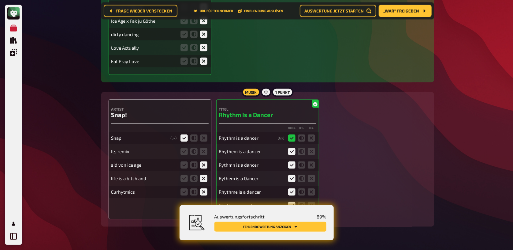
click at [286, 226] on button "Fehlende Wertung anzeigen" at bounding box center [270, 226] width 112 height 10
click at [204, 148] on icon at bounding box center [203, 151] width 7 height 7
click at [0, 0] on input "radio" at bounding box center [0, 0] width 0 height 0
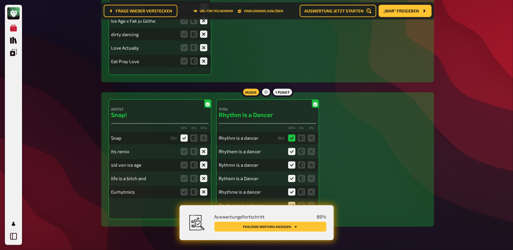
click at [274, 225] on button "Fehlende Wertung anzeigen" at bounding box center [270, 226] width 112 height 10
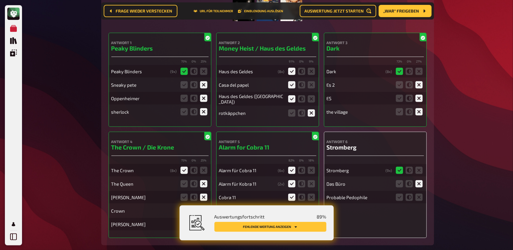
scroll to position [192, 0]
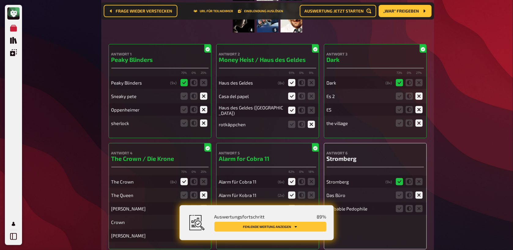
click at [312, 226] on button "Fehlende Wertung anzeigen" at bounding box center [270, 226] width 112 height 10
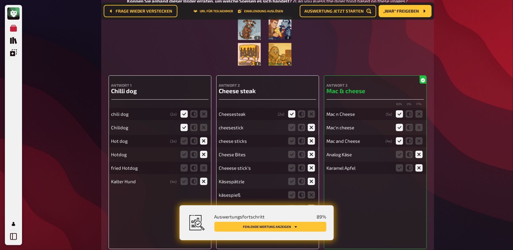
scroll to position [1020, 0]
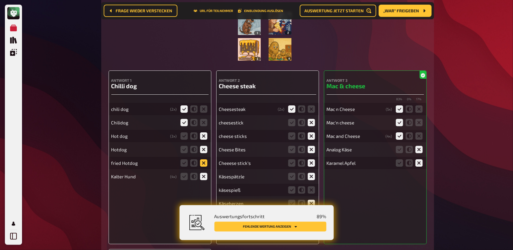
click at [205, 163] on icon at bounding box center [203, 162] width 7 height 7
click at [0, 0] on input "radio" at bounding box center [0, 0] width 0 height 0
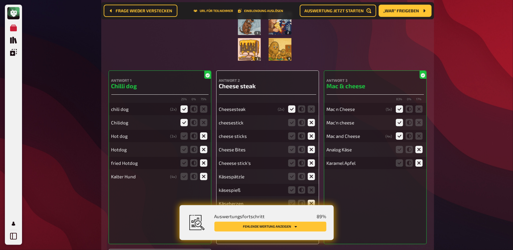
click at [305, 224] on button "Fehlende Wertung anzeigen" at bounding box center [270, 226] width 112 height 10
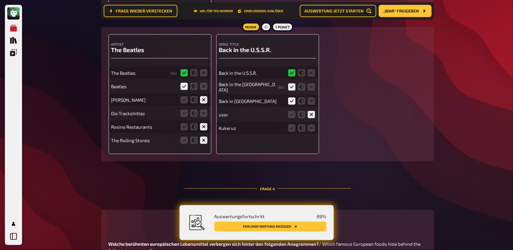
scroll to position [1433, 0]
click at [311, 126] on icon at bounding box center [311, 127] width 7 height 7
click at [0, 0] on input "radio" at bounding box center [0, 0] width 0 height 0
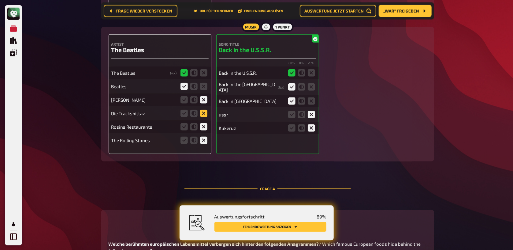
click at [204, 115] on icon at bounding box center [203, 112] width 7 height 7
click at [0, 0] on input "radio" at bounding box center [0, 0] width 0 height 0
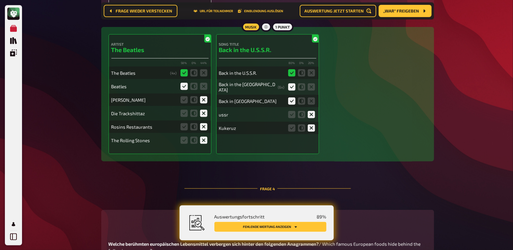
click at [265, 226] on button "Fehlende Wertung anzeigen" at bounding box center [270, 226] width 112 height 10
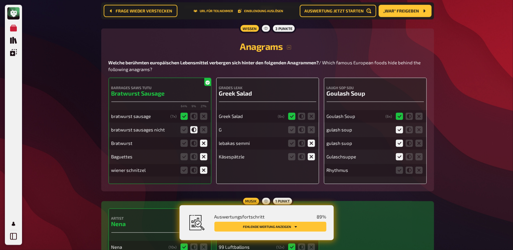
scroll to position [1616, 0]
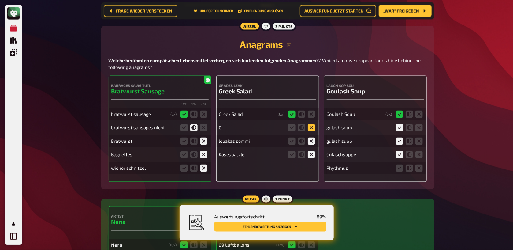
click at [315, 130] on icon at bounding box center [311, 127] width 7 height 7
click at [0, 0] on input "radio" at bounding box center [0, 0] width 0 height 0
click at [420, 169] on icon at bounding box center [418, 167] width 7 height 7
click at [0, 0] on input "radio" at bounding box center [0, 0] width 0 height 0
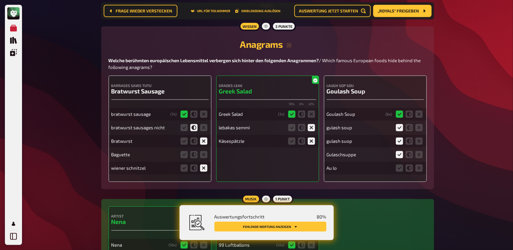
click at [305, 226] on button "Fehlende Wertung anzeigen" at bounding box center [270, 226] width 112 height 10
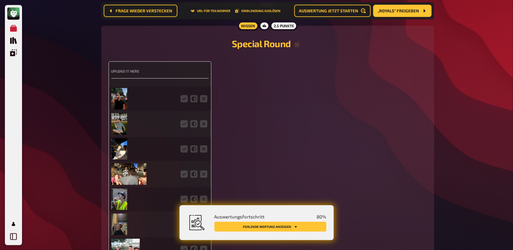
scroll to position [1931, 0]
click at [266, 226] on button "Fehlende Wertung anzeigen" at bounding box center [270, 226] width 112 height 10
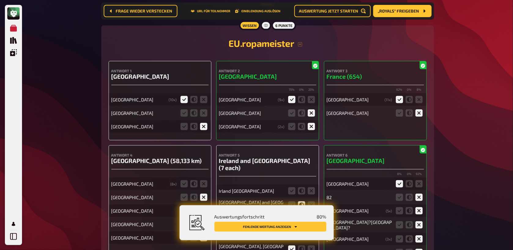
scroll to position [2409, 0]
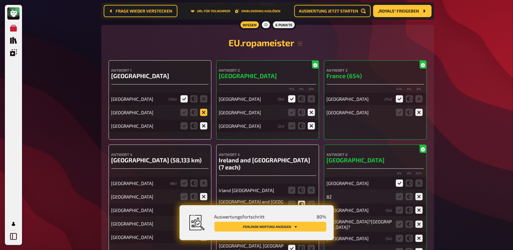
click at [204, 116] on icon at bounding box center [203, 112] width 7 height 7
click at [0, 0] on input "radio" at bounding box center [0, 0] width 0 height 0
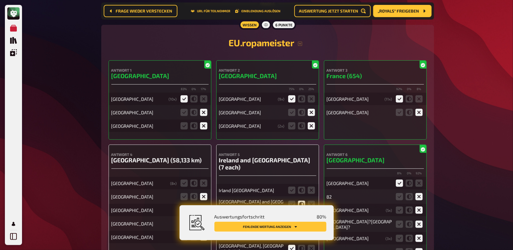
click at [304, 226] on button "Fehlende Wertung anzeigen" at bounding box center [270, 226] width 112 height 10
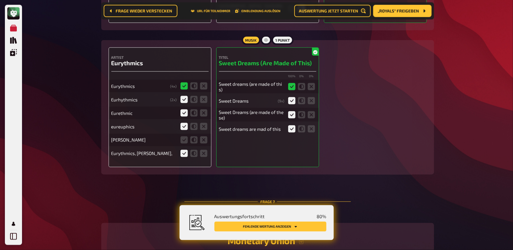
scroll to position [2720, 0]
click at [204, 136] on icon at bounding box center [203, 139] width 7 height 7
click at [0, 0] on input "radio" at bounding box center [0, 0] width 0 height 0
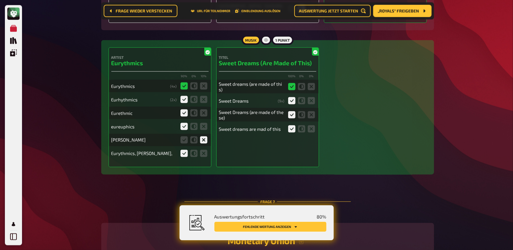
click at [308, 226] on button "Fehlende Wertung anzeigen" at bounding box center [270, 226] width 112 height 10
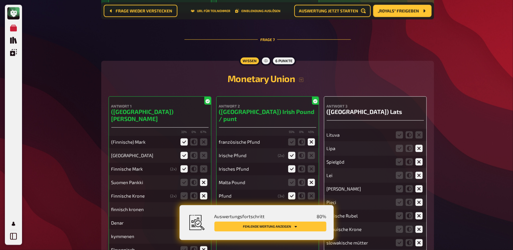
scroll to position [2870, 0]
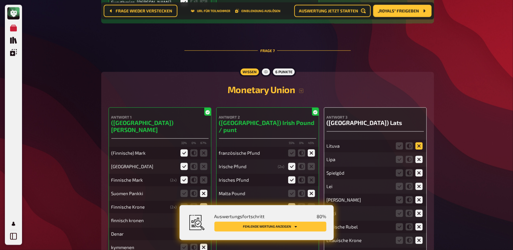
click at [416, 142] on icon at bounding box center [418, 145] width 7 height 7
click at [0, 0] on input "radio" at bounding box center [0, 0] width 0 height 0
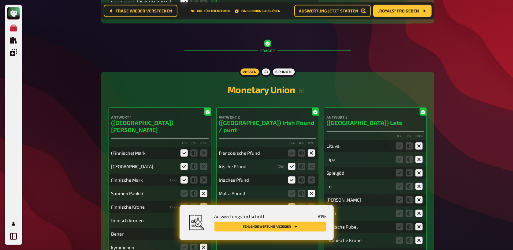
click at [294, 226] on icon "Fehlende Wertung anzeigen" at bounding box center [296, 226] width 4 height 4
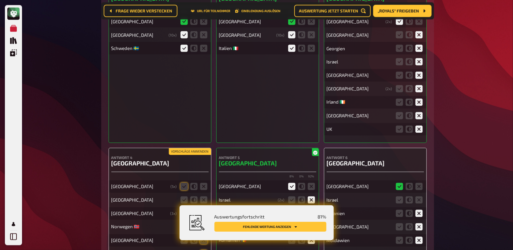
scroll to position [3999, 0]
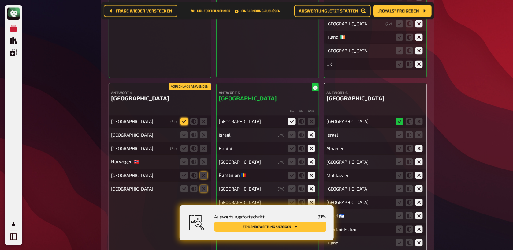
click at [183, 117] on icon at bounding box center [183, 120] width 7 height 7
click at [0, 0] on input "radio" at bounding box center [0, 0] width 0 height 0
click at [201, 131] on icon at bounding box center [203, 134] width 7 height 7
click at [0, 0] on input "radio" at bounding box center [0, 0] width 0 height 0
click at [201, 144] on icon at bounding box center [203, 147] width 7 height 7
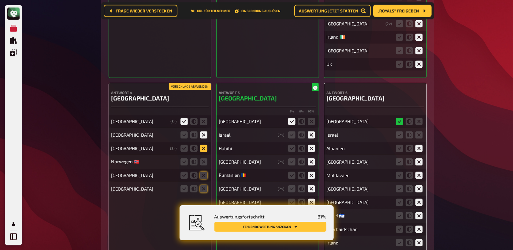
click at [0, 0] on input "radio" at bounding box center [0, 0] width 0 height 0
click at [179, 155] on div "Norwegen 🇳🇴" at bounding box center [159, 161] width 97 height 12
click at [185, 158] on icon at bounding box center [183, 161] width 7 height 7
click at [0, 0] on input "radio" at bounding box center [0, 0] width 0 height 0
drag, startPoint x: 205, startPoint y: 159, endPoint x: 206, endPoint y: 170, distance: 10.4
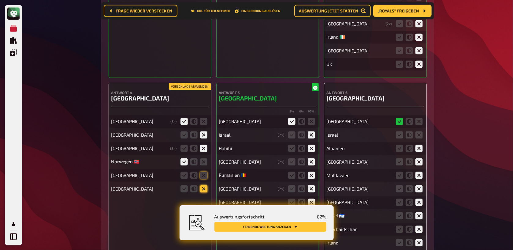
click at [205, 171] on icon at bounding box center [203, 174] width 7 height 7
click at [0, 0] on input "radio" at bounding box center [0, 0] width 0 height 0
drag, startPoint x: 206, startPoint y: 170, endPoint x: 219, endPoint y: 158, distance: 17.3
click at [206, 185] on icon at bounding box center [203, 188] width 7 height 7
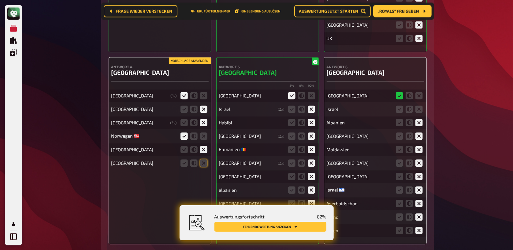
scroll to position [4031, 0]
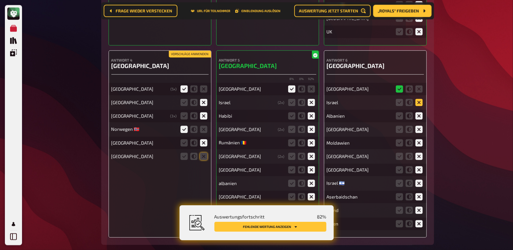
click at [420, 98] on icon at bounding box center [418, 101] width 7 height 7
click at [0, 0] on input "radio" at bounding box center [0, 0] width 0 height 0
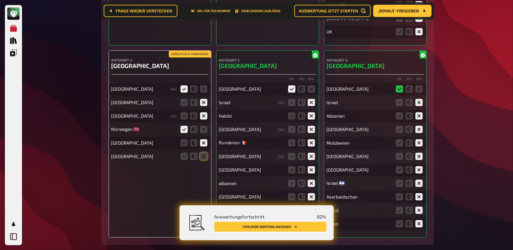
click at [309, 222] on button "Fehlende Wertung anzeigen" at bounding box center [270, 226] width 112 height 10
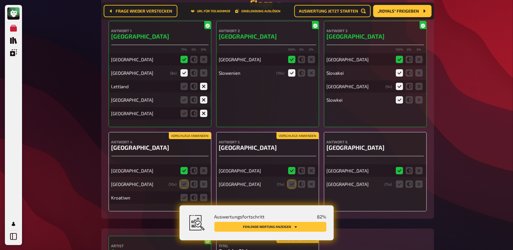
scroll to position [4516, 0]
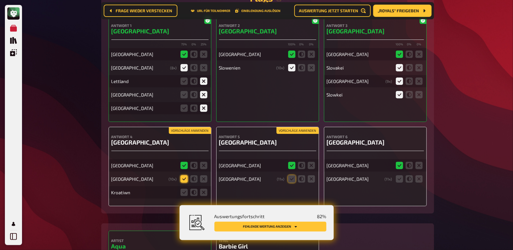
click at [184, 175] on icon at bounding box center [183, 178] width 7 height 7
click at [183, 188] on icon at bounding box center [183, 191] width 7 height 7
click at [0, 0] on input "radio" at bounding box center [0, 0] width 0 height 0
click at [183, 175] on icon at bounding box center [183, 178] width 7 height 7
click at [0, 0] on input "radio" at bounding box center [0, 0] width 0 height 0
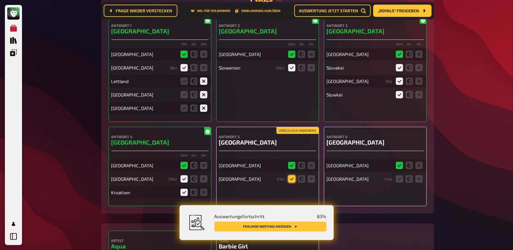
click at [292, 175] on icon at bounding box center [291, 178] width 7 height 7
click at [0, 0] on input "radio" at bounding box center [0, 0] width 0 height 0
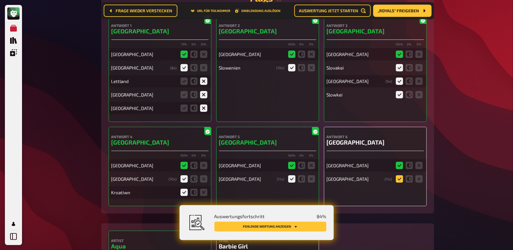
click at [397, 175] on icon at bounding box center [399, 178] width 7 height 7
click at [0, 0] on input "radio" at bounding box center [0, 0] width 0 height 0
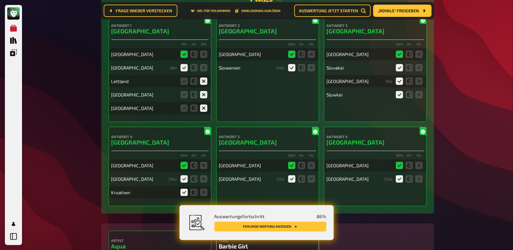
scroll to position [4613, 0]
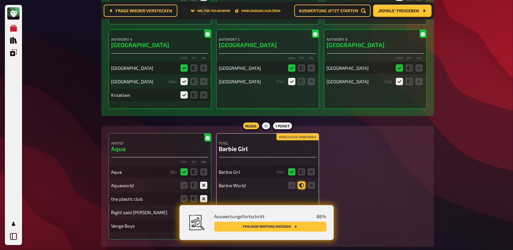
click at [302, 181] on icon at bounding box center [301, 184] width 7 height 7
click at [0, 0] on input "radio" at bounding box center [0, 0] width 0 height 0
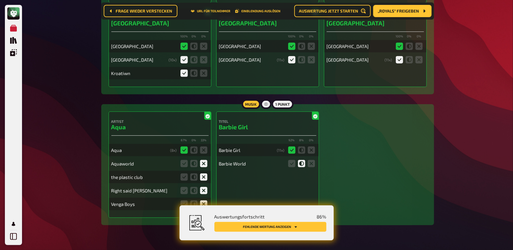
scroll to position [4645, 0]
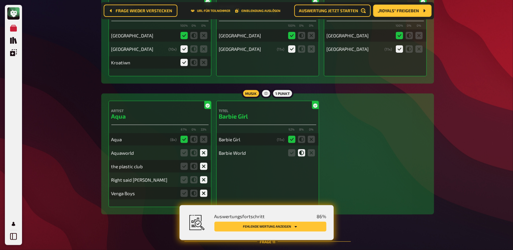
click at [266, 226] on button "Fehlende Wertung anzeigen" at bounding box center [270, 226] width 112 height 10
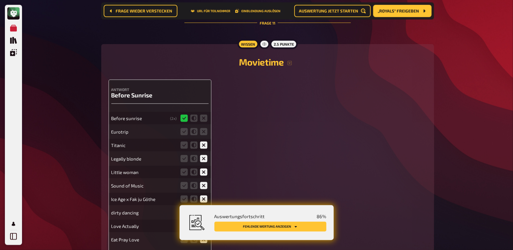
scroll to position [4864, 0]
click at [201, 128] on icon at bounding box center [203, 131] width 7 height 7
click at [0, 0] on input "radio" at bounding box center [0, 0] width 0 height 0
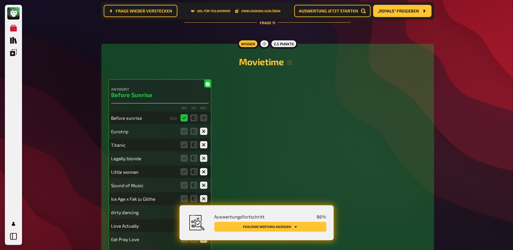
click at [261, 226] on button "Fehlende Wertung anzeigen" at bounding box center [270, 226] width 112 height 10
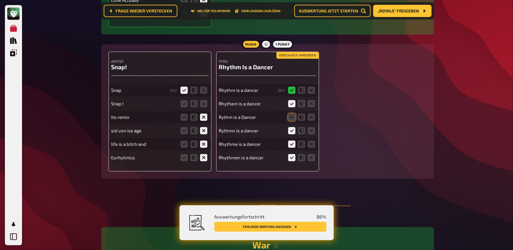
scroll to position [5090, 0]
click at [290, 113] on icon at bounding box center [291, 116] width 7 height 7
click at [0, 0] on input "radio" at bounding box center [0, 0] width 0 height 0
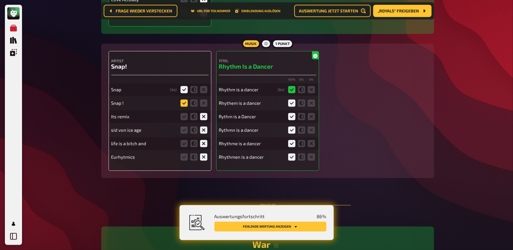
click at [183, 99] on icon at bounding box center [183, 102] width 7 height 7
click at [0, 0] on input "radio" at bounding box center [0, 0] width 0 height 0
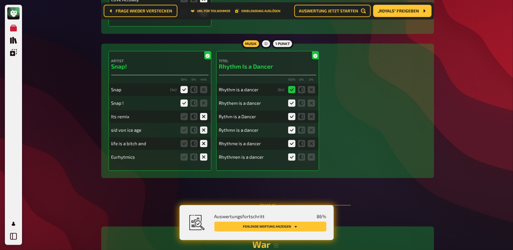
click at [291, 226] on button "Fehlende Wertung anzeigen" at bounding box center [270, 226] width 112 height 10
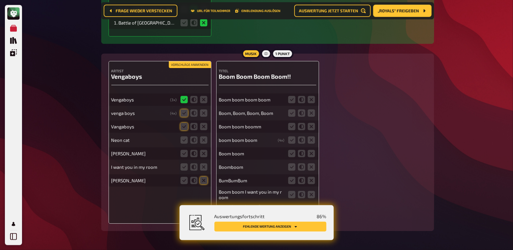
scroll to position [5515, 0]
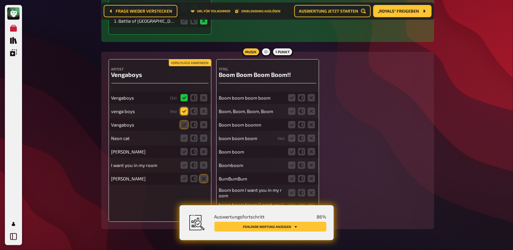
click at [183, 107] on icon at bounding box center [183, 110] width 7 height 7
click at [0, 0] on input "radio" at bounding box center [0, 0] width 0 height 0
click at [188, 120] on fieldset at bounding box center [193, 125] width 29 height 10
click at [201, 134] on icon at bounding box center [203, 137] width 7 height 7
click at [0, 0] on input "radio" at bounding box center [0, 0] width 0 height 0
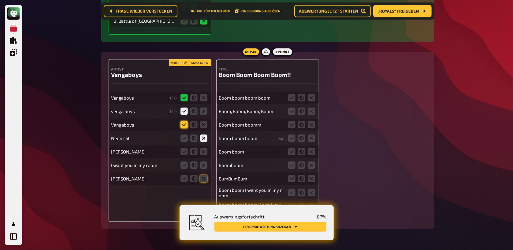
click at [183, 121] on icon at bounding box center [183, 124] width 7 height 7
click at [0, 0] on input "radio" at bounding box center [0, 0] width 0 height 0
click at [201, 148] on icon at bounding box center [203, 151] width 7 height 7
click at [0, 0] on input "radio" at bounding box center [0, 0] width 0 height 0
click at [203, 161] on icon at bounding box center [203, 164] width 7 height 7
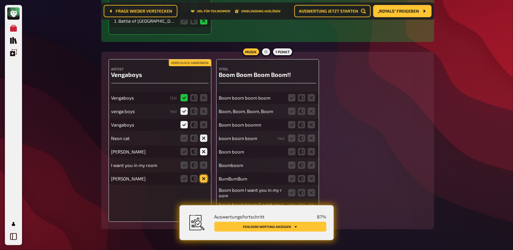
click at [204, 175] on icon at bounding box center [203, 178] width 7 height 7
click at [0, 0] on input "radio" at bounding box center [0, 0] width 0 height 0
drag, startPoint x: 292, startPoint y: 75, endPoint x: 296, endPoint y: 94, distance: 19.7
click at [292, 94] on icon at bounding box center [291, 97] width 7 height 7
click at [290, 107] on icon at bounding box center [291, 110] width 7 height 7
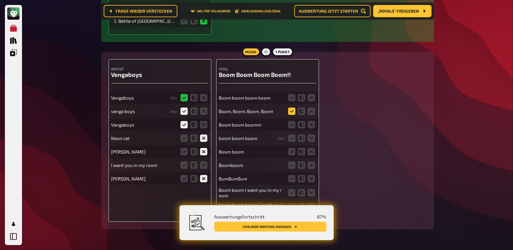
click at [0, 0] on input "radio" at bounding box center [0, 0] width 0 height 0
click at [291, 94] on icon at bounding box center [291, 97] width 7 height 7
click at [0, 0] on input "radio" at bounding box center [0, 0] width 0 height 0
click at [289, 121] on icon at bounding box center [291, 124] width 7 height 7
click at [0, 0] on input "radio" at bounding box center [0, 0] width 0 height 0
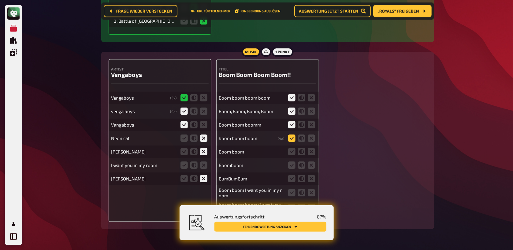
click at [295, 134] on icon at bounding box center [291, 137] width 7 height 7
click at [0, 0] on input "radio" at bounding box center [0, 0] width 0 height 0
click at [294, 148] on icon at bounding box center [291, 151] width 7 height 7
click at [0, 0] on input "radio" at bounding box center [0, 0] width 0 height 0
click at [291, 159] on div "Boomboom" at bounding box center [267, 165] width 97 height 12
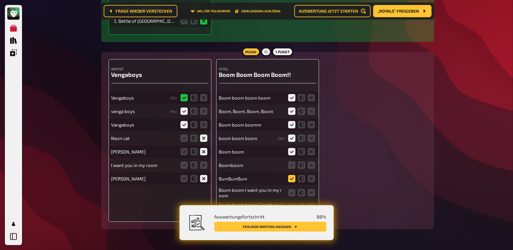
click at [291, 175] on icon at bounding box center [291, 178] width 7 height 7
click at [0, 0] on input "radio" at bounding box center [0, 0] width 0 height 0
click at [289, 189] on icon at bounding box center [291, 192] width 7 height 7
click at [0, 0] on input "radio" at bounding box center [0, 0] width 0 height 0
click at [289, 203] on icon at bounding box center [291, 206] width 7 height 7
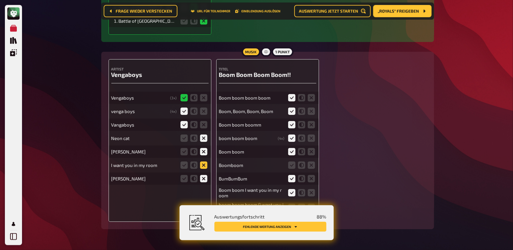
click at [205, 161] on icon at bounding box center [203, 164] width 7 height 7
click at [0, 0] on input "radio" at bounding box center [0, 0] width 0 height 0
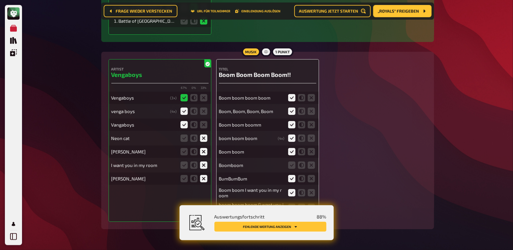
click at [273, 226] on button "Fehlende Wertung anzeigen" at bounding box center [270, 226] width 112 height 10
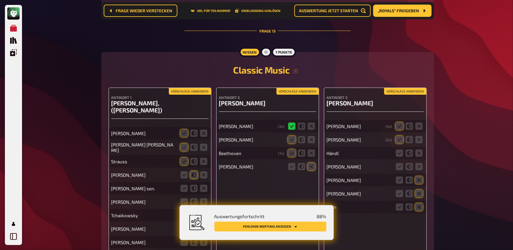
scroll to position [5740, 0]
drag, startPoint x: 184, startPoint y: 101, endPoint x: 186, endPoint y: 104, distance: 3.3
click at [184, 129] on icon at bounding box center [183, 132] width 7 height 7
click at [0, 0] on input "radio" at bounding box center [0, 0] width 0 height 0
click at [189, 142] on fieldset at bounding box center [193, 147] width 29 height 10
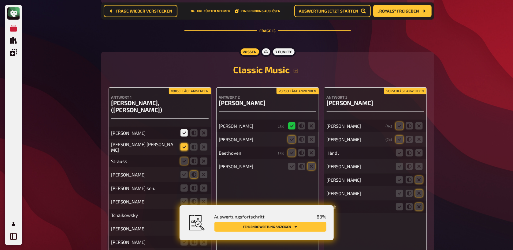
click at [184, 143] on icon at bounding box center [183, 146] width 7 height 7
click at [0, 0] on input "radio" at bounding box center [0, 0] width 0 height 0
click at [194, 157] on icon at bounding box center [193, 160] width 7 height 7
click at [0, 0] on input "radio" at bounding box center [0, 0] width 0 height 0
click at [195, 171] on icon at bounding box center [193, 174] width 7 height 7
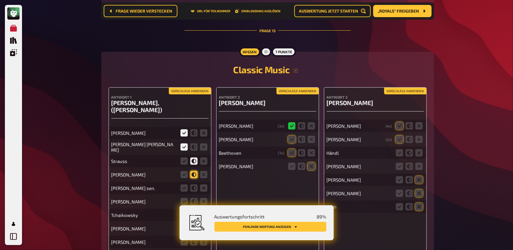
click at [0, 0] on input "radio" at bounding box center [0, 0] width 0 height 0
click at [195, 184] on icon at bounding box center [193, 187] width 7 height 7
click at [0, 0] on input "radio" at bounding box center [0, 0] width 0 height 0
click at [189, 196] on fieldset at bounding box center [193, 201] width 29 height 10
click at [184, 198] on icon at bounding box center [183, 201] width 7 height 7
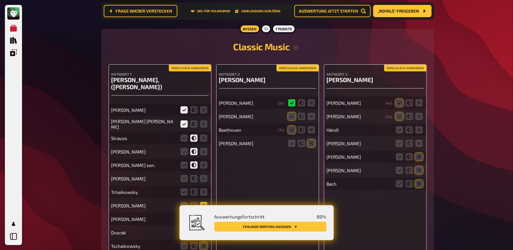
scroll to position [5773, 0]
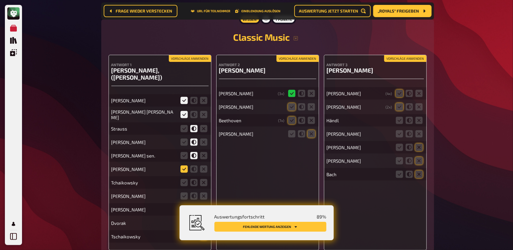
click at [181, 165] on icon at bounding box center [183, 168] width 7 height 7
click at [0, 0] on input "radio" at bounding box center [0, 0] width 0 height 0
click at [202, 179] on icon at bounding box center [203, 182] width 7 height 7
click at [0, 0] on input "radio" at bounding box center [0, 0] width 0 height 0
click at [207, 192] on icon at bounding box center [203, 195] width 7 height 7
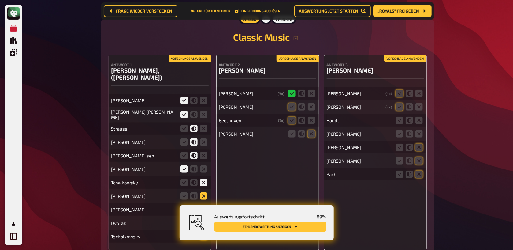
click at [0, 0] on input "radio" at bounding box center [0, 0] width 0 height 0
click at [205, 206] on icon at bounding box center [203, 209] width 7 height 7
click at [0, 0] on input "radio" at bounding box center [0, 0] width 0 height 0
click at [203, 219] on icon at bounding box center [203, 222] width 7 height 7
click at [0, 0] on input "radio" at bounding box center [0, 0] width 0 height 0
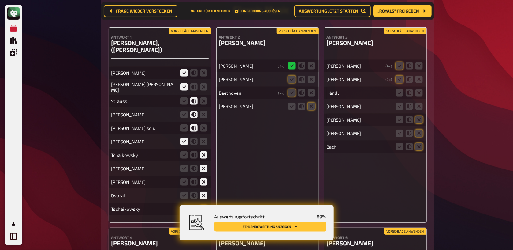
scroll to position [5805, 0]
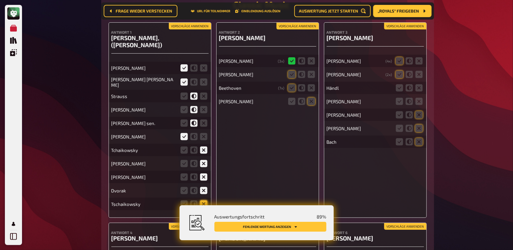
click at [203, 200] on icon at bounding box center [203, 203] width 7 height 7
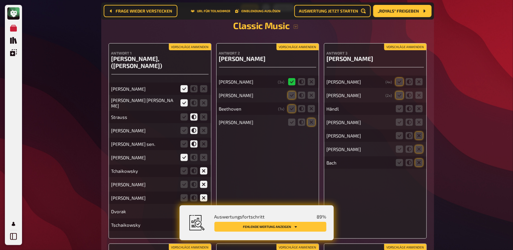
scroll to position [5798, 0]
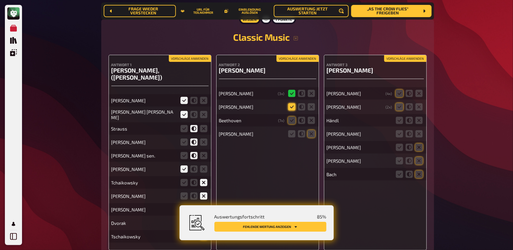
click at [289, 103] on icon at bounding box center [291, 106] width 7 height 7
click at [0, 0] on input "radio" at bounding box center [0, 0] width 0 height 0
click at [302, 117] on icon at bounding box center [301, 120] width 7 height 7
click at [0, 0] on input "radio" at bounding box center [0, 0] width 0 height 0
click at [313, 130] on icon at bounding box center [311, 133] width 7 height 7
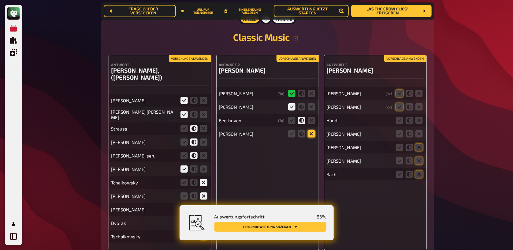
click at [0, 0] on input "radio" at bounding box center [0, 0] width 0 height 0
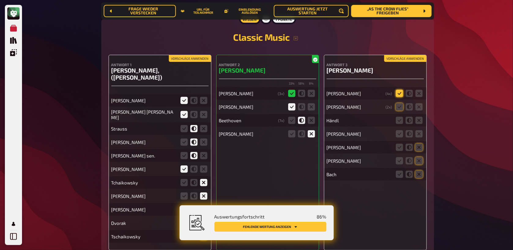
click at [398, 90] on icon at bounding box center [399, 93] width 7 height 7
click at [0, 0] on input "radio" at bounding box center [0, 0] width 0 height 0
click at [406, 103] on icon at bounding box center [409, 106] width 7 height 7
click at [0, 0] on input "radio" at bounding box center [0, 0] width 0 height 0
click at [419, 117] on icon at bounding box center [418, 120] width 7 height 7
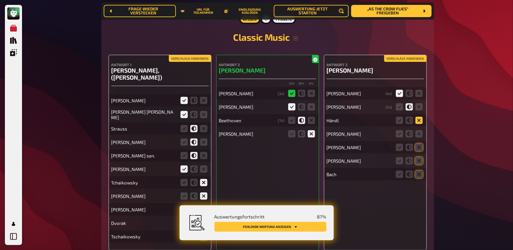
click at [0, 0] on input "radio" at bounding box center [0, 0] width 0 height 0
click at [418, 130] on icon at bounding box center [418, 133] width 7 height 7
click at [0, 0] on input "radio" at bounding box center [0, 0] width 0 height 0
drag, startPoint x: 418, startPoint y: 120, endPoint x: 419, endPoint y: 126, distance: 5.8
click at [419, 143] on icon at bounding box center [418, 146] width 7 height 7
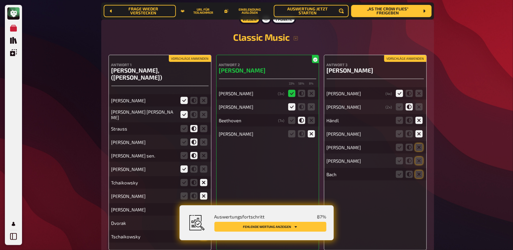
click at [420, 156] on fieldset at bounding box center [409, 161] width 29 height 10
click at [420, 168] on div "Bach" at bounding box center [375, 174] width 97 height 12
drag, startPoint x: 421, startPoint y: 139, endPoint x: 419, endPoint y: 132, distance: 7.7
click at [421, 157] on icon at bounding box center [418, 160] width 7 height 7
click at [0, 0] on input "radio" at bounding box center [0, 0] width 0 height 0
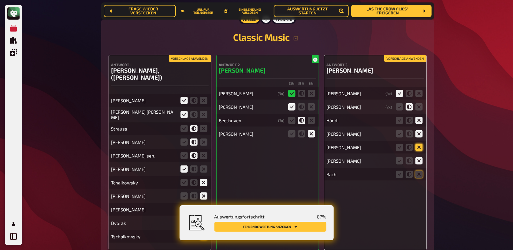
click at [418, 143] on icon at bounding box center [418, 146] width 7 height 7
click at [0, 0] on input "radio" at bounding box center [0, 0] width 0 height 0
click at [419, 170] on icon at bounding box center [418, 173] width 7 height 7
click at [0, 0] on input "radio" at bounding box center [0, 0] width 0 height 0
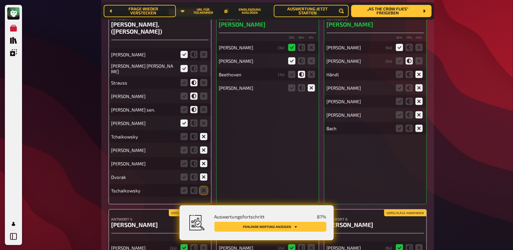
scroll to position [5817, 0]
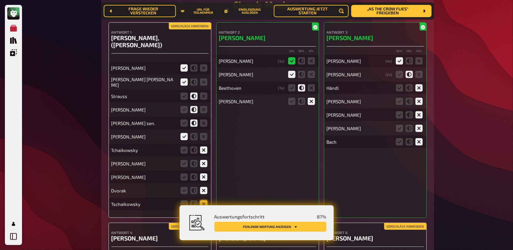
click at [205, 200] on icon at bounding box center [203, 203] width 7 height 7
click at [0, 0] on input "radio" at bounding box center [0, 0] width 0 height 0
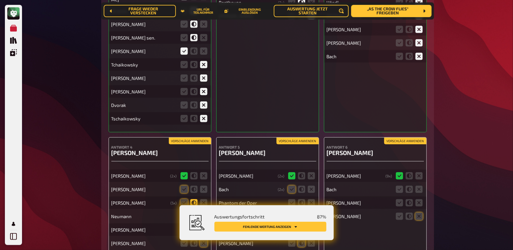
scroll to position [5914, 0]
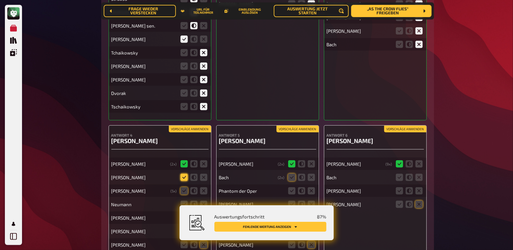
click at [183, 173] on icon at bounding box center [183, 176] width 7 height 7
click at [0, 0] on input "radio" at bounding box center [0, 0] width 0 height 0
click at [182, 173] on icon at bounding box center [183, 176] width 7 height 7
click at [0, 0] on input "radio" at bounding box center [0, 0] width 0 height 0
drag, startPoint x: 194, startPoint y: 159, endPoint x: 198, endPoint y: 169, distance: 10.8
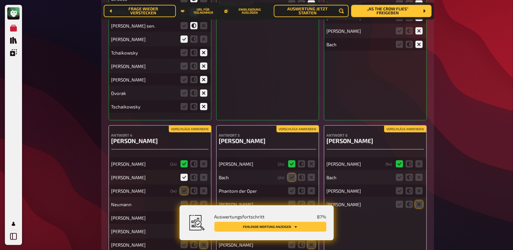
click at [194, 187] on icon at bounding box center [193, 190] width 7 height 7
drag, startPoint x: 202, startPoint y: 172, endPoint x: 207, endPoint y: 183, distance: 12.0
click at [202, 200] on icon at bounding box center [203, 203] width 7 height 7
click at [206, 214] on icon at bounding box center [203, 217] width 7 height 7
click at [0, 0] on input "radio" at bounding box center [0, 0] width 0 height 0
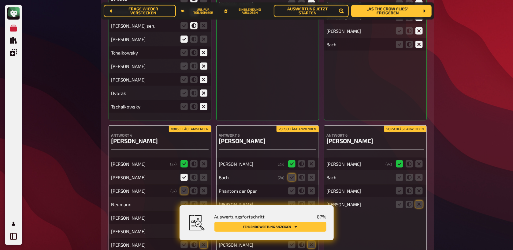
click at [192, 187] on icon at bounding box center [193, 190] width 7 height 7
click at [0, 0] on input "radio" at bounding box center [0, 0] width 0 height 0
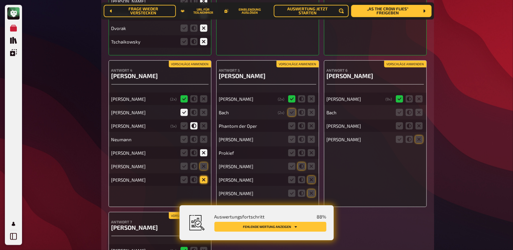
click at [205, 176] on icon at bounding box center [203, 179] width 7 height 7
click at [204, 162] on icon at bounding box center [203, 165] width 7 height 7
click at [0, 0] on input "radio" at bounding box center [0, 0] width 0 height 0
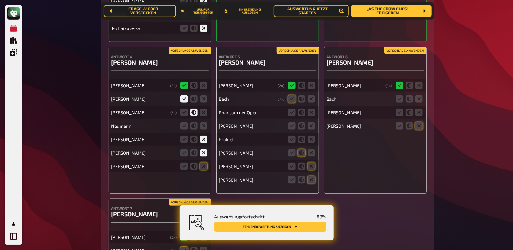
scroll to position [5965, 0]
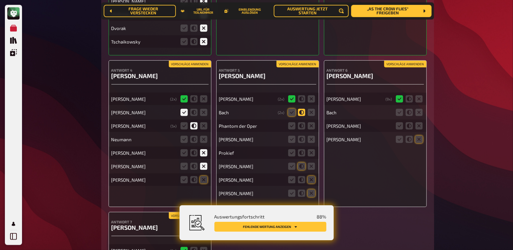
click at [298, 109] on icon at bounding box center [301, 112] width 7 height 7
click at [0, 0] on input "radio" at bounding box center [0, 0] width 0 height 0
click at [313, 122] on icon at bounding box center [311, 125] width 7 height 7
click at [0, 0] on input "radio" at bounding box center [0, 0] width 0 height 0
click at [313, 135] on icon at bounding box center [311, 138] width 7 height 7
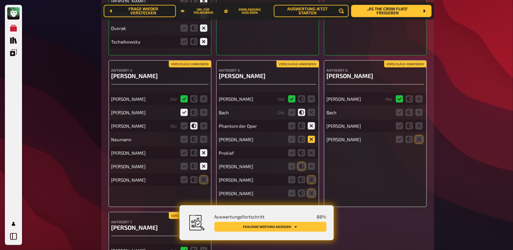
click at [0, 0] on input "radio" at bounding box center [0, 0] width 0 height 0
click at [313, 149] on icon at bounding box center [311, 152] width 7 height 7
click at [0, 0] on input "radio" at bounding box center [0, 0] width 0 height 0
click at [312, 160] on div "[PERSON_NAME]" at bounding box center [267, 166] width 97 height 12
click at [311, 142] on div "[PERSON_NAME] ( 2 x) [PERSON_NAME] ( 2 x) Phantom der Oper [PERSON_NAME] Prokie…" at bounding box center [267, 143] width 97 height 112
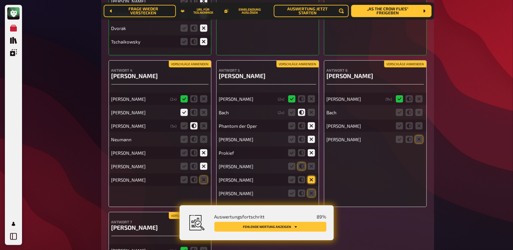
click at [311, 176] on icon at bounding box center [311, 179] width 7 height 7
click at [0, 0] on input "radio" at bounding box center [0, 0] width 0 height 0
click at [310, 189] on icon at bounding box center [311, 192] width 7 height 7
click at [0, 0] on input "radio" at bounding box center [0, 0] width 0 height 0
click at [313, 162] on icon at bounding box center [311, 165] width 7 height 7
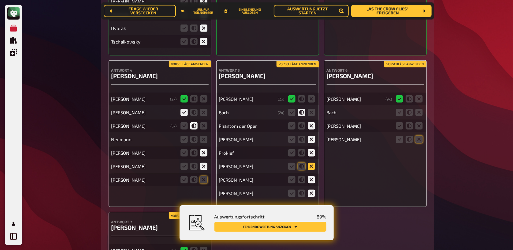
click at [0, 0] on input "radio" at bounding box center [0, 0] width 0 height 0
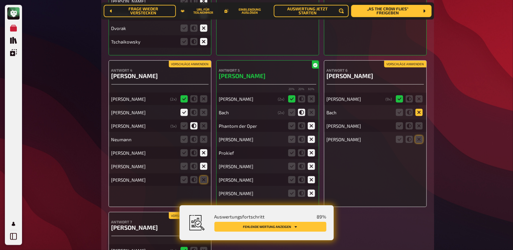
click at [419, 109] on icon at bounding box center [418, 112] width 7 height 7
click at [0, 0] on input "radio" at bounding box center [0, 0] width 0 height 0
drag, startPoint x: 420, startPoint y: 97, endPoint x: 422, endPoint y: 102, distance: 4.9
click at [420, 121] on fieldset at bounding box center [409, 126] width 29 height 10
click at [420, 135] on icon at bounding box center [418, 138] width 7 height 7
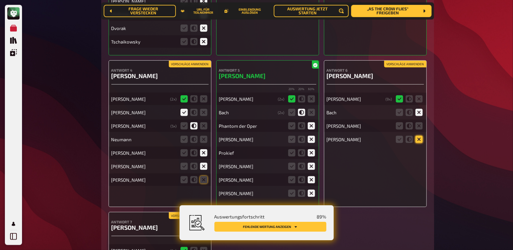
click at [0, 0] on input "radio" at bounding box center [0, 0] width 0 height 0
click at [418, 122] on icon at bounding box center [418, 125] width 7 height 7
click at [0, 0] on input "radio" at bounding box center [0, 0] width 0 height 0
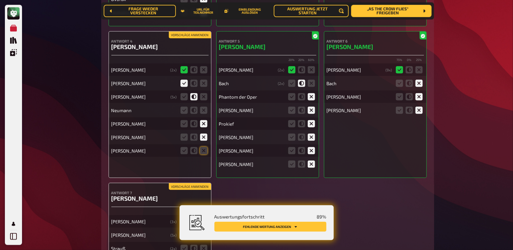
scroll to position [6030, 0]
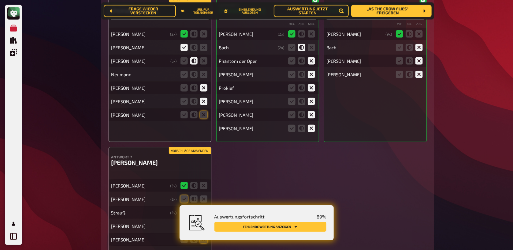
drag, startPoint x: 195, startPoint y: 167, endPoint x: 197, endPoint y: 174, distance: 7.4
click at [196, 195] on icon at bounding box center [193, 198] width 7 height 7
click at [205, 209] on icon at bounding box center [203, 212] width 7 height 7
click at [0, 0] on input "radio" at bounding box center [0, 0] width 0 height 0
click at [205, 221] on fieldset at bounding box center [193, 226] width 29 height 10
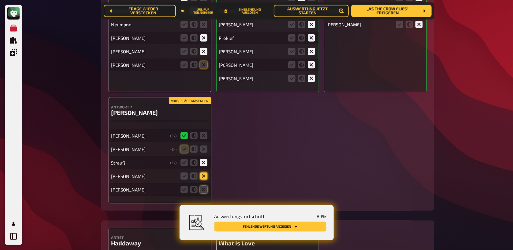
scroll to position [6095, 0]
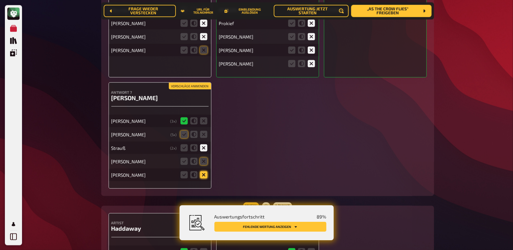
click at [206, 171] on icon at bounding box center [203, 174] width 7 height 7
click at [0, 0] on input "radio" at bounding box center [0, 0] width 0 height 0
click at [201, 157] on icon at bounding box center [203, 160] width 7 height 7
click at [0, 0] on input "radio" at bounding box center [0, 0] width 0 height 0
click at [195, 130] on icon at bounding box center [193, 133] width 7 height 7
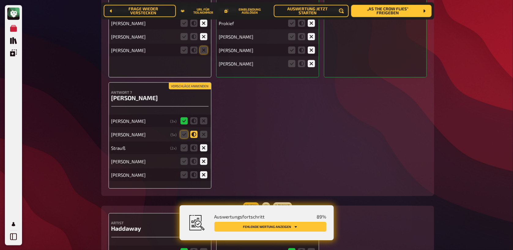
click at [0, 0] on input "radio" at bounding box center [0, 0] width 0 height 0
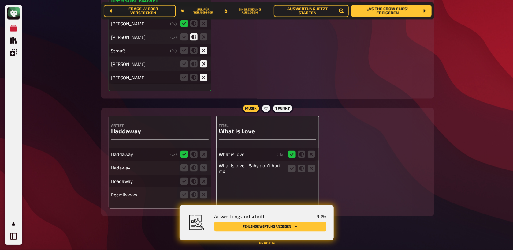
scroll to position [6225, 0]
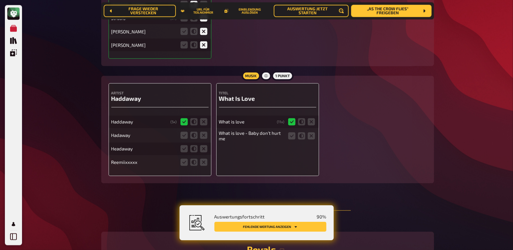
click at [181, 131] on label at bounding box center [183, 134] width 7 height 7
click at [0, 0] on input "radio" at bounding box center [0, 0] width 0 height 0
click at [181, 145] on icon at bounding box center [183, 148] width 7 height 7
click at [0, 0] on input "radio" at bounding box center [0, 0] width 0 height 0
click at [183, 131] on icon at bounding box center [183, 134] width 7 height 7
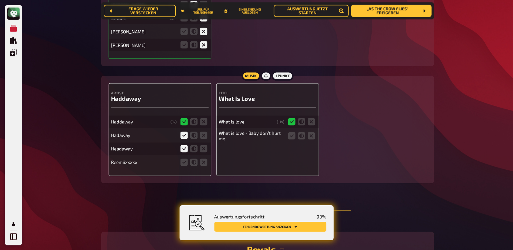
click at [0, 0] on input "radio" at bounding box center [0, 0] width 0 height 0
click at [206, 158] on icon at bounding box center [203, 161] width 7 height 7
click at [0, 0] on input "radio" at bounding box center [0, 0] width 0 height 0
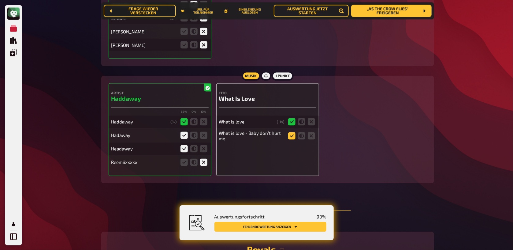
click at [294, 132] on icon at bounding box center [291, 135] width 7 height 7
click at [0, 0] on input "radio" at bounding box center [0, 0] width 0 height 0
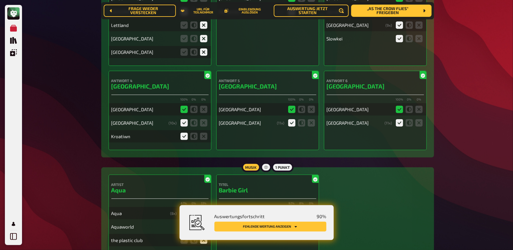
scroll to position [0, 0]
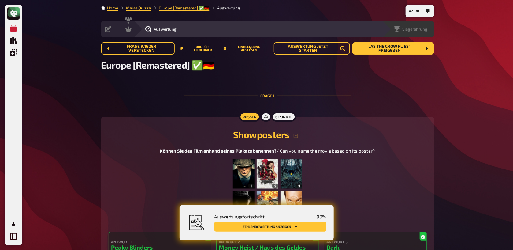
click at [418, 31] on span "Siegerehrung" at bounding box center [414, 29] width 25 height 5
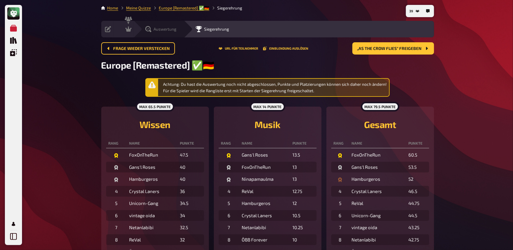
click at [162, 30] on span "Auswertung" at bounding box center [165, 29] width 23 height 5
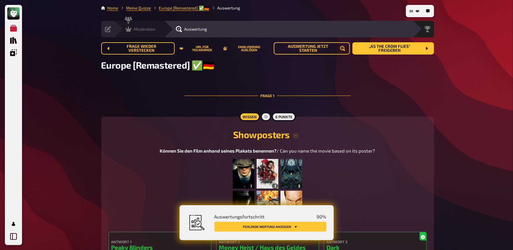
click at [135, 31] on span "Moderation" at bounding box center [145, 29] width 22 height 5
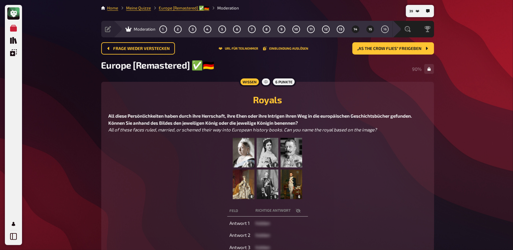
click at [369, 28] on span "15" at bounding box center [370, 29] width 3 height 3
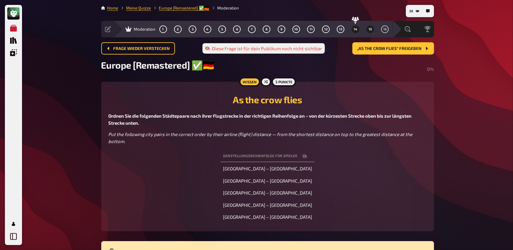
click at [357, 30] on span "14" at bounding box center [356, 29] width 4 height 3
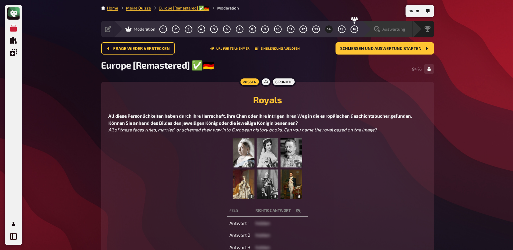
click at [396, 31] on span "Auswertung" at bounding box center [394, 29] width 23 height 5
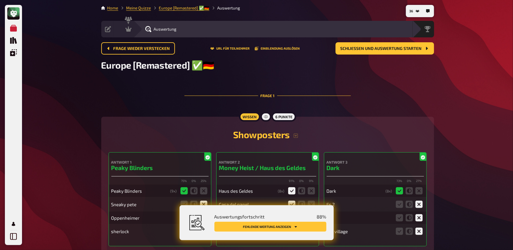
click at [310, 225] on button "Fehlende Wertung anzeigen" at bounding box center [270, 226] width 112 height 10
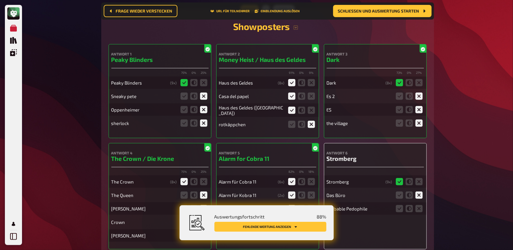
scroll to position [123, 0]
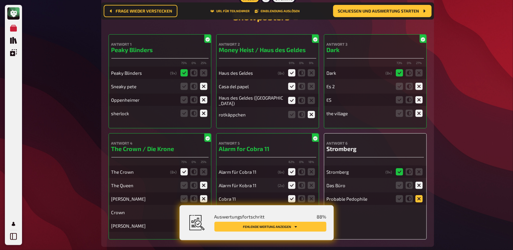
click at [421, 202] on icon at bounding box center [418, 198] width 7 height 7
click at [0, 0] on input "radio" at bounding box center [0, 0] width 0 height 0
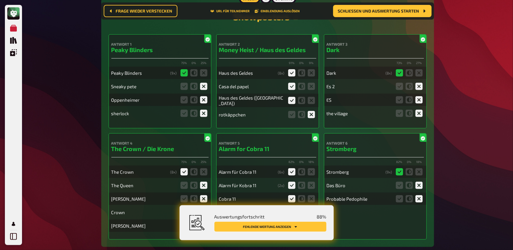
click at [281, 224] on button "Fehlende Wertung anzeigen" at bounding box center [270, 226] width 112 height 10
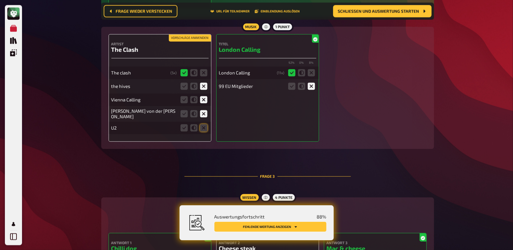
scroll to position [614, 0]
drag, startPoint x: 202, startPoint y: 129, endPoint x: 213, endPoint y: 125, distance: 11.5
click at [204, 129] on icon at bounding box center [203, 127] width 7 height 7
click at [281, 223] on button "Fehlende Wertung anzeigen" at bounding box center [270, 226] width 112 height 10
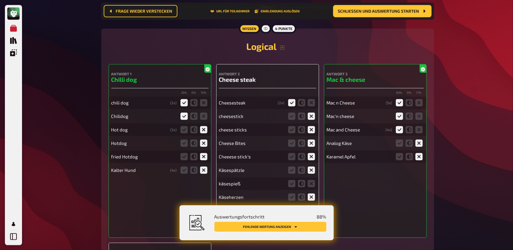
scroll to position [784, 0]
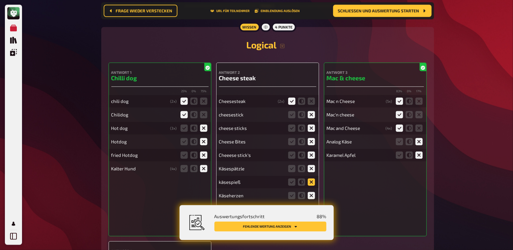
click at [310, 183] on icon at bounding box center [311, 181] width 7 height 7
click at [0, 0] on input "radio" at bounding box center [0, 0] width 0 height 0
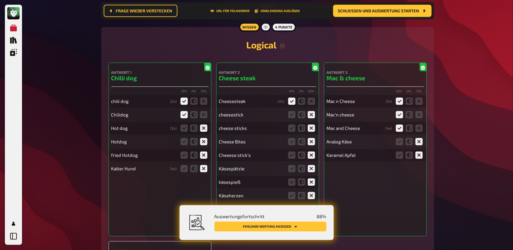
click at [311, 226] on button "Fehlende Wertung anzeigen" at bounding box center [270, 226] width 112 height 10
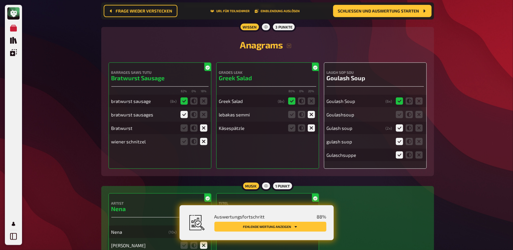
scroll to position [1372, 0]
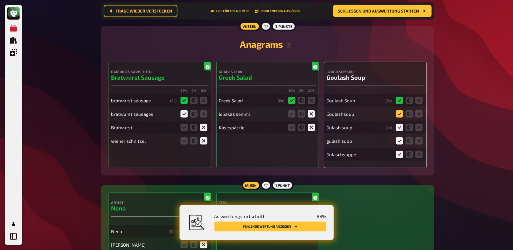
click at [399, 116] on icon at bounding box center [399, 113] width 7 height 7
click at [0, 0] on input "radio" at bounding box center [0, 0] width 0 height 0
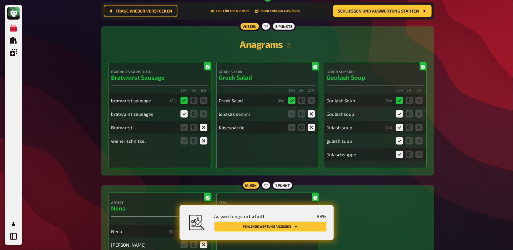
click at [290, 224] on button "Fehlende Wertung anzeigen" at bounding box center [270, 226] width 112 height 10
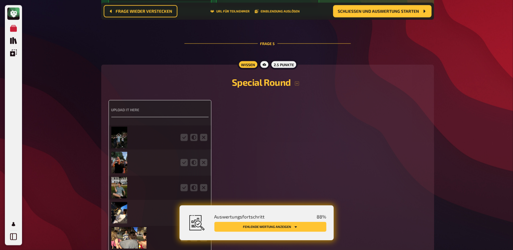
scroll to position [1673, 0]
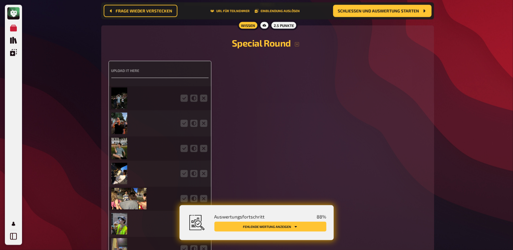
click at [124, 101] on img at bounding box center [119, 97] width 16 height 21
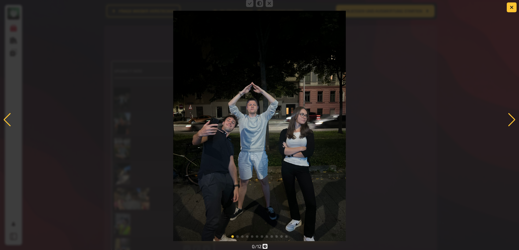
click at [469, 122] on div at bounding box center [511, 119] width 8 height 13
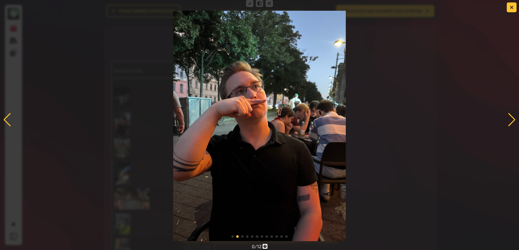
click at [469, 122] on div at bounding box center [511, 119] width 8 height 13
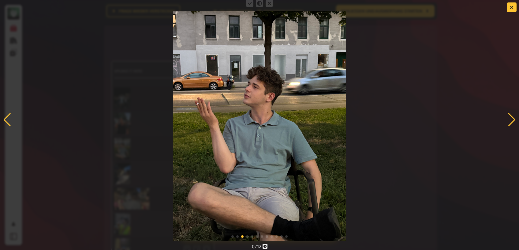
click at [469, 122] on div at bounding box center [511, 119] width 8 height 13
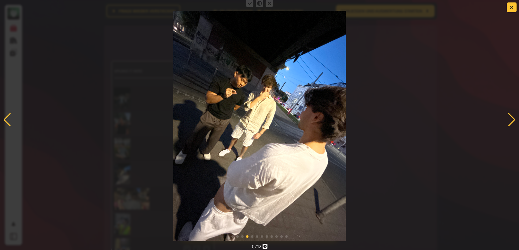
click at [469, 122] on div at bounding box center [511, 119] width 8 height 13
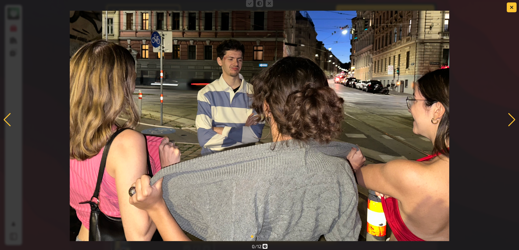
click at [469, 121] on div at bounding box center [259, 119] width 519 height 242
click at [469, 122] on div at bounding box center [511, 119] width 8 height 13
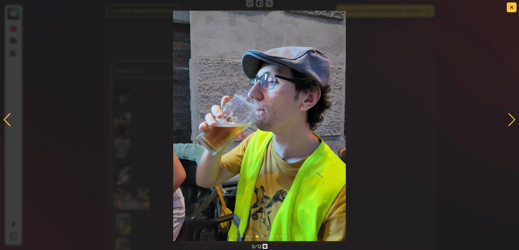
click at [469, 121] on div at bounding box center [511, 119] width 8 height 13
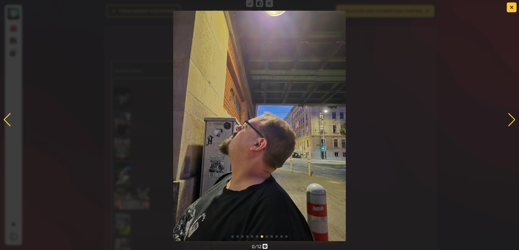
click at [469, 120] on div at bounding box center [511, 119] width 8 height 13
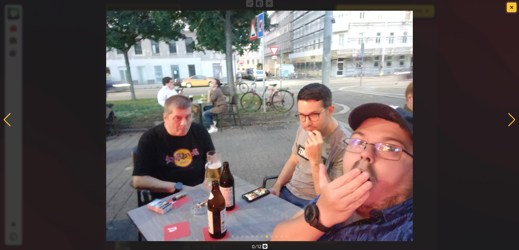
click at [469, 7] on icon "button" at bounding box center [511, 8] width 4 height 4
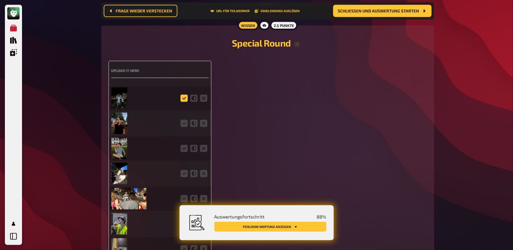
click at [184, 101] on icon at bounding box center [183, 97] width 7 height 7
click at [0, 0] on input "radio" at bounding box center [0, 0] width 0 height 0
drag, startPoint x: 183, startPoint y: 126, endPoint x: 187, endPoint y: 138, distance: 12.6
click at [184, 126] on icon at bounding box center [183, 123] width 7 height 7
click at [186, 152] on icon at bounding box center [183, 148] width 7 height 7
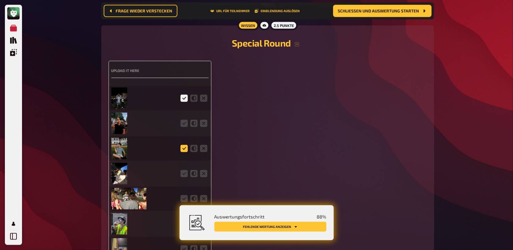
click at [0, 0] on input "radio" at bounding box center [0, 0] width 0 height 0
click at [187, 122] on label at bounding box center [183, 123] width 7 height 7
click at [0, 0] on input "radio" at bounding box center [0, 0] width 0 height 0
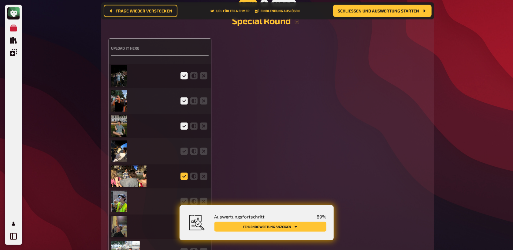
scroll to position [1706, 0]
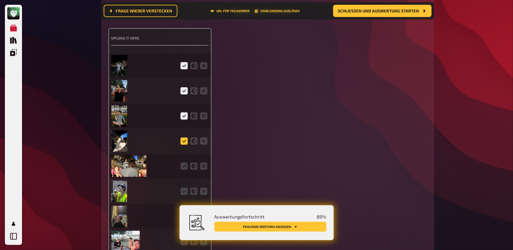
click at [182, 142] on icon at bounding box center [183, 140] width 7 height 7
click at [0, 0] on input "radio" at bounding box center [0, 0] width 0 height 0
click at [185, 168] on icon at bounding box center [183, 165] width 7 height 7
click at [0, 0] on input "radio" at bounding box center [0, 0] width 0 height 0
click at [186, 193] on icon at bounding box center [183, 190] width 7 height 7
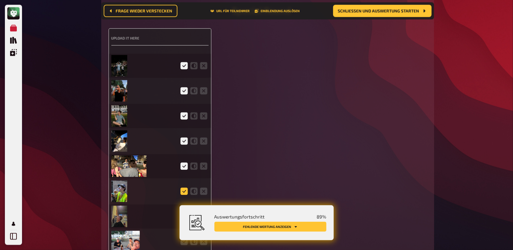
click at [0, 0] on input "radio" at bounding box center [0, 0] width 0 height 0
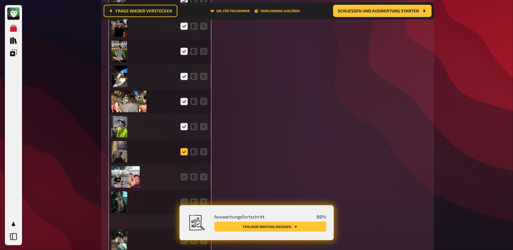
click at [185, 153] on icon at bounding box center [183, 151] width 7 height 7
click at [0, 0] on input "radio" at bounding box center [0, 0] width 0 height 0
click at [185, 180] on icon at bounding box center [183, 176] width 7 height 7
click at [0, 0] on input "radio" at bounding box center [0, 0] width 0 height 0
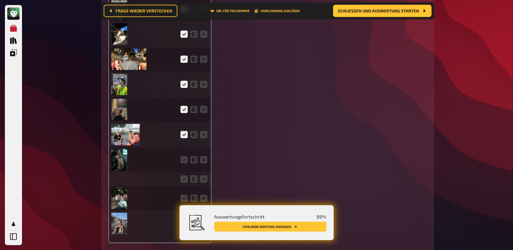
scroll to position [1836, 0]
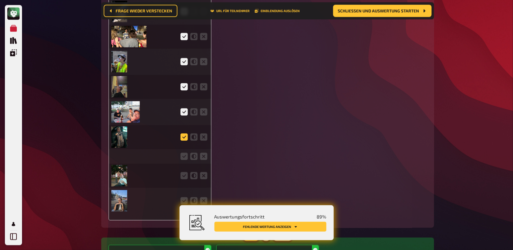
click at [184, 138] on icon at bounding box center [183, 136] width 7 height 7
click at [0, 0] on input "radio" at bounding box center [0, 0] width 0 height 0
click at [185, 177] on icon at bounding box center [183, 175] width 7 height 7
click at [0, 0] on input "radio" at bounding box center [0, 0] width 0 height 0
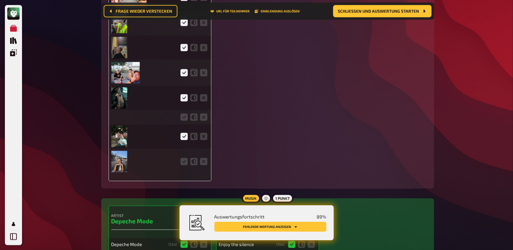
scroll to position [1900, 0]
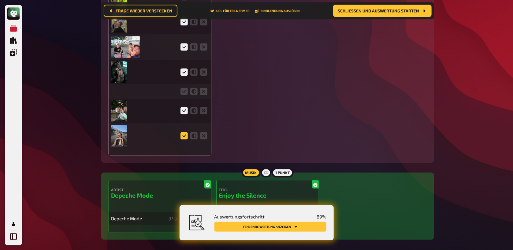
click at [185, 139] on icon at bounding box center [183, 135] width 7 height 7
click at [0, 0] on input "radio" at bounding box center [0, 0] width 0 height 0
click at [123, 97] on div at bounding box center [159, 91] width 97 height 12
click at [120, 111] on img at bounding box center [119, 110] width 16 height 21
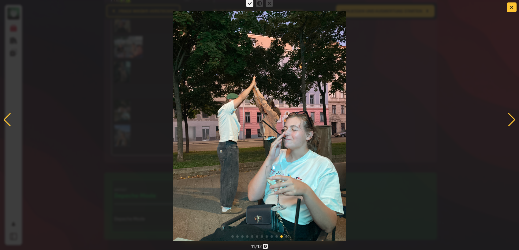
click at [3, 124] on div at bounding box center [7, 119] width 8 height 13
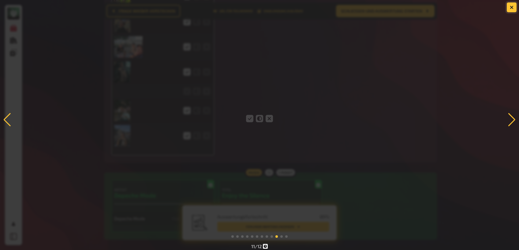
click at [469, 9] on button "button" at bounding box center [511, 7] width 10 height 10
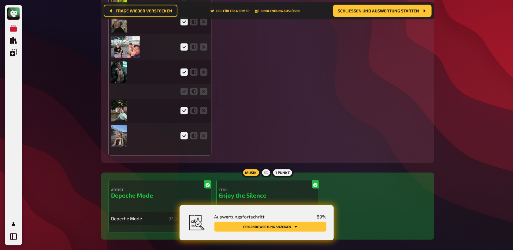
click at [293, 225] on button "Fehlende Wertung anzeigen" at bounding box center [270, 226] width 112 height 10
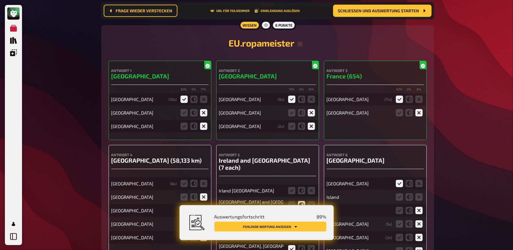
scroll to position [2163, 0]
click at [184, 187] on icon at bounding box center [183, 182] width 7 height 7
click at [0, 0] on input "radio" at bounding box center [0, 0] width 0 height 0
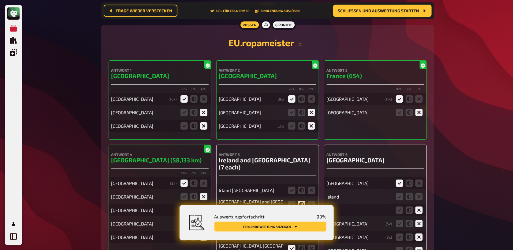
click at [264, 225] on button "Fehlende Wertung anzeigen" at bounding box center [270, 226] width 112 height 10
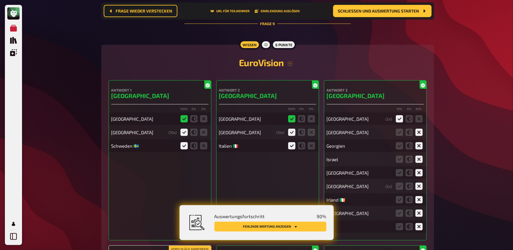
scroll to position [3590, 0]
click at [309, 221] on div "Auswertungsfortschritt 90 % Fehlende Wertung anzeigen" at bounding box center [266, 222] width 119 height 20
click at [309, 223] on button "Fehlende Wertung anzeigen" at bounding box center [270, 226] width 112 height 10
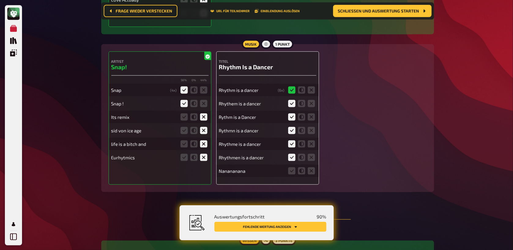
scroll to position [4844, 0]
click at [313, 166] on icon at bounding box center [311, 169] width 7 height 7
click at [0, 0] on input "radio" at bounding box center [0, 0] width 0 height 0
click at [295, 223] on button "Fehlende Wertung anzeigen" at bounding box center [270, 226] width 112 height 10
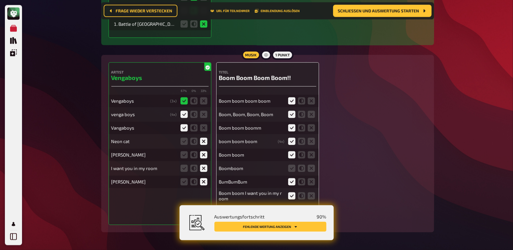
scroll to position [5282, 0]
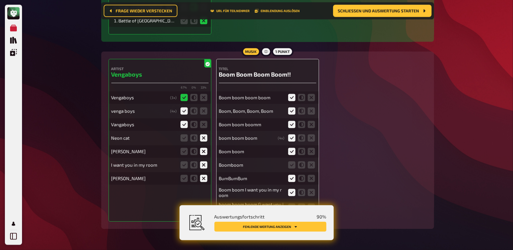
click at [288, 202] on fieldset at bounding box center [301, 207] width 29 height 10
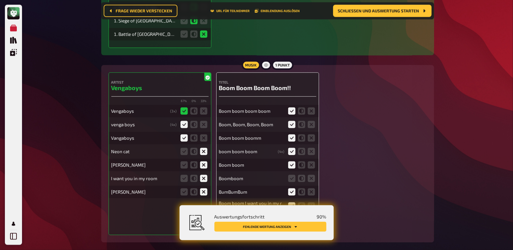
click at [291, 173] on fieldset at bounding box center [301, 178] width 29 height 10
click at [291, 175] on icon at bounding box center [291, 178] width 7 height 7
click at [0, 0] on input "radio" at bounding box center [0, 0] width 0 height 0
click at [293, 217] on icon at bounding box center [291, 220] width 7 height 7
click at [0, 0] on input "radio" at bounding box center [0, 0] width 0 height 0
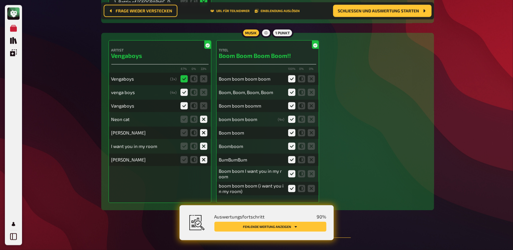
click at [271, 224] on button "Fehlende Wertung anzeigen" at bounding box center [270, 226] width 112 height 10
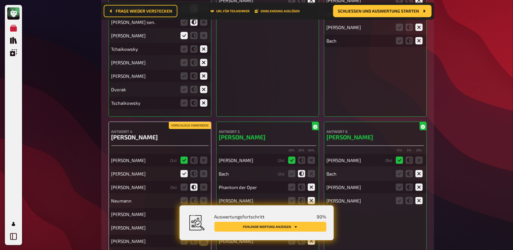
scroll to position [5716, 0]
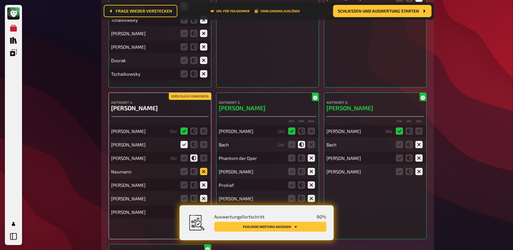
click at [206, 168] on icon at bounding box center [203, 171] width 7 height 7
click at [0, 0] on input "radio" at bounding box center [0, 0] width 0 height 0
click at [205, 208] on icon at bounding box center [203, 211] width 7 height 7
click at [0, 0] on input "radio" at bounding box center [0, 0] width 0 height 0
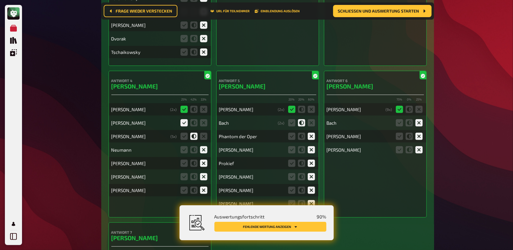
scroll to position [5781, 0]
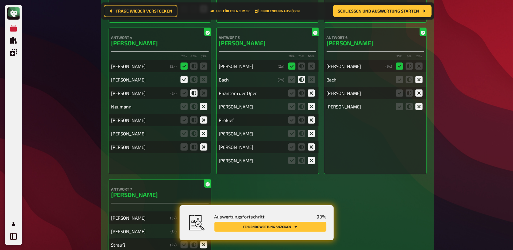
click at [307, 226] on button "Fehlende Wertung anzeigen" at bounding box center [270, 226] width 112 height 10
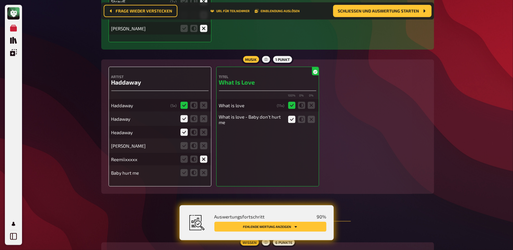
scroll to position [6024, 0]
click at [206, 142] on icon at bounding box center [203, 145] width 7 height 7
click at [0, 0] on input "radio" at bounding box center [0, 0] width 0 height 0
click at [205, 169] on icon at bounding box center [203, 172] width 7 height 7
click at [0, 0] on input "radio" at bounding box center [0, 0] width 0 height 0
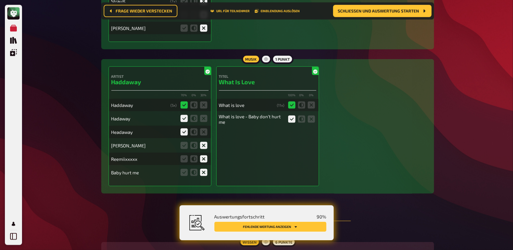
click at [290, 226] on button "Fehlende Wertung anzeigen" at bounding box center [270, 226] width 112 height 10
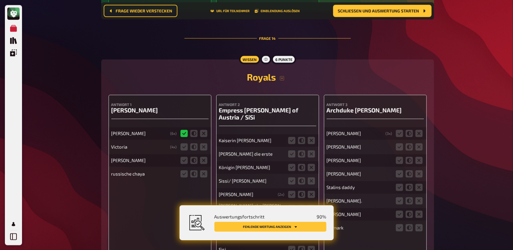
scroll to position [6207, 0]
click at [197, 142] on icon at bounding box center [193, 145] width 7 height 7
click at [0, 0] on input "radio" at bounding box center [0, 0] width 0 height 0
click at [203, 156] on icon at bounding box center [203, 159] width 7 height 7
click at [208, 167] on div "russische chaya" at bounding box center [159, 173] width 97 height 12
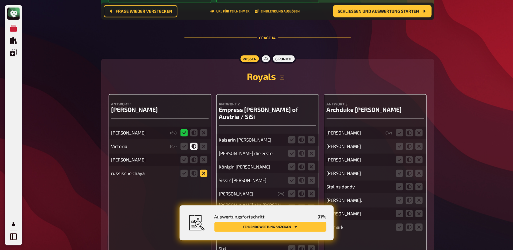
click at [203, 169] on icon at bounding box center [203, 172] width 7 height 7
click at [0, 0] on input "radio" at bounding box center [0, 0] width 0 height 0
click at [202, 156] on icon at bounding box center [203, 159] width 7 height 7
click at [0, 0] on input "radio" at bounding box center [0, 0] width 0 height 0
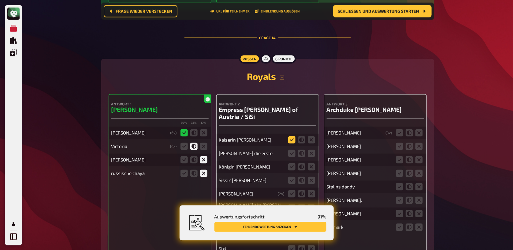
click at [295, 136] on icon at bounding box center [291, 139] width 7 height 7
click at [0, 0] on input "radio" at bounding box center [0, 0] width 0 height 0
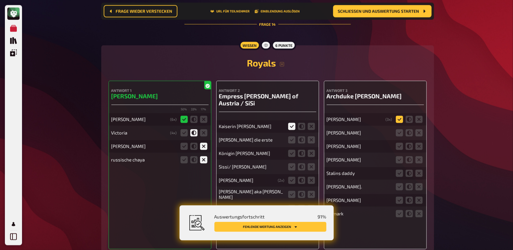
click at [398, 115] on icon at bounding box center [399, 118] width 7 height 7
click at [0, 0] on input "radio" at bounding box center [0, 0] width 0 height 0
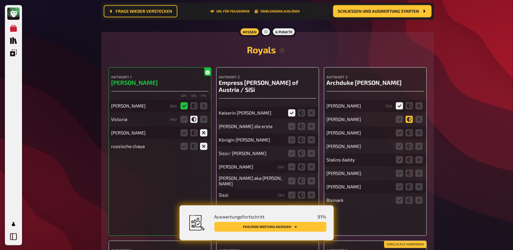
click at [407, 115] on icon at bounding box center [409, 118] width 7 height 7
click at [0, 0] on input "radio" at bounding box center [0, 0] width 0 height 0
click at [421, 129] on icon at bounding box center [418, 132] width 7 height 7
click at [0, 0] on input "radio" at bounding box center [0, 0] width 0 height 0
drag, startPoint x: 420, startPoint y: 113, endPoint x: 422, endPoint y: 126, distance: 12.7
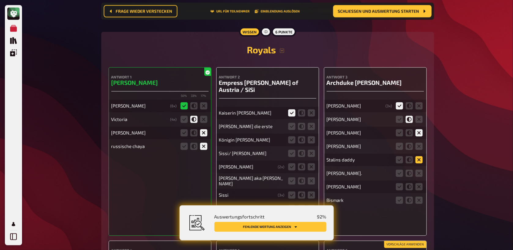
click at [420, 142] on icon at bounding box center [418, 145] width 7 height 7
click at [0, 0] on input "radio" at bounding box center [0, 0] width 0 height 0
click at [420, 156] on icon at bounding box center [418, 159] width 7 height 7
click at [0, 0] on input "radio" at bounding box center [0, 0] width 0 height 0
click at [420, 169] on icon at bounding box center [418, 172] width 7 height 7
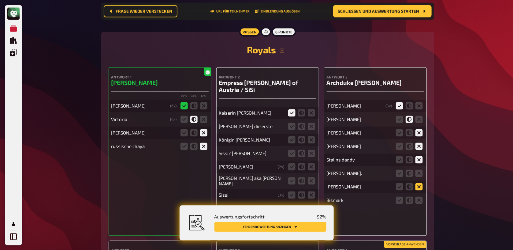
click at [419, 183] on icon at bounding box center [418, 186] width 7 height 7
click at [0, 0] on input "radio" at bounding box center [0, 0] width 0 height 0
click at [420, 196] on icon at bounding box center [418, 199] width 7 height 7
click at [0, 0] on input "radio" at bounding box center [0, 0] width 0 height 0
click at [415, 168] on fieldset at bounding box center [409, 173] width 29 height 10
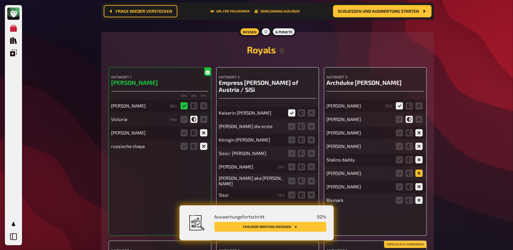
click at [420, 169] on icon at bounding box center [418, 172] width 7 height 7
click at [0, 0] on input "radio" at bounding box center [0, 0] width 0 height 0
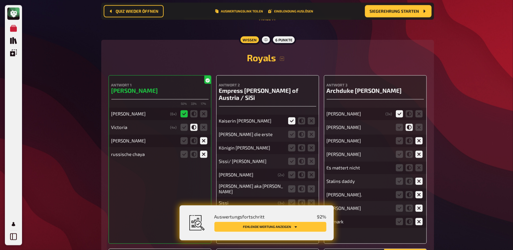
click at [264, 226] on button "Fehlende Wertung anzeigen" at bounding box center [270, 226] width 112 height 10
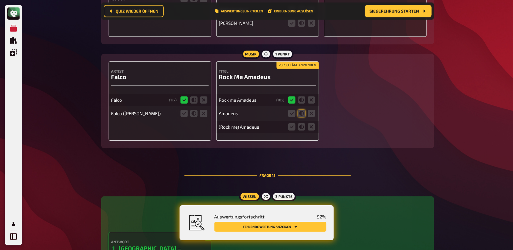
scroll to position [6593, 0]
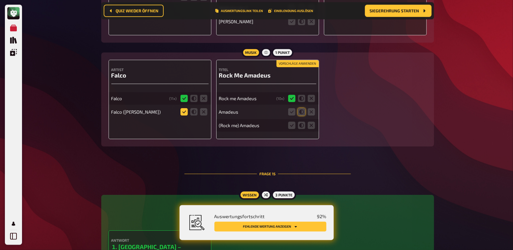
click at [184, 108] on icon at bounding box center [183, 111] width 7 height 7
click at [0, 0] on input "radio" at bounding box center [0, 0] width 0 height 0
drag, startPoint x: 291, startPoint y: 101, endPoint x: 291, endPoint y: 97, distance: 4.3
click at [291, 122] on icon at bounding box center [291, 125] width 7 height 7
click at [0, 0] on input "radio" at bounding box center [0, 0] width 0 height 0
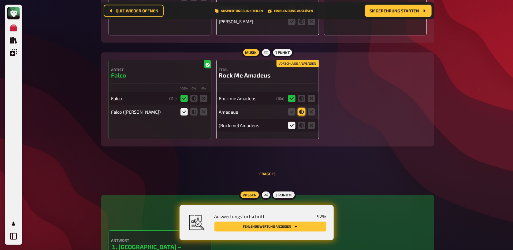
click at [302, 108] on icon at bounding box center [301, 111] width 7 height 7
click at [0, 0] on input "radio" at bounding box center [0, 0] width 0 height 0
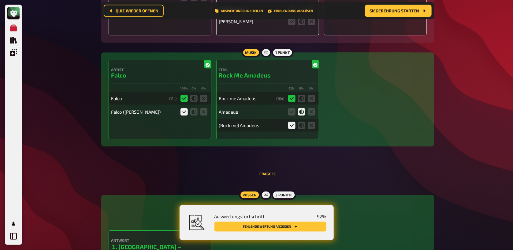
click at [298, 226] on button "Fehlende Wertung anzeigen" at bounding box center [270, 226] width 112 height 10
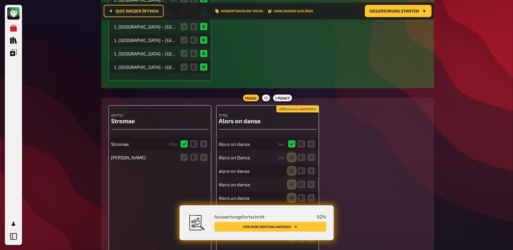
scroll to position [7013, 0]
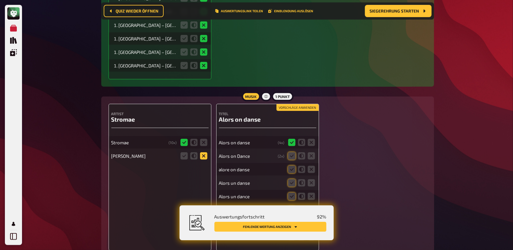
click at [205, 152] on icon at bounding box center [203, 155] width 7 height 7
click at [0, 0] on input "radio" at bounding box center [0, 0] width 0 height 0
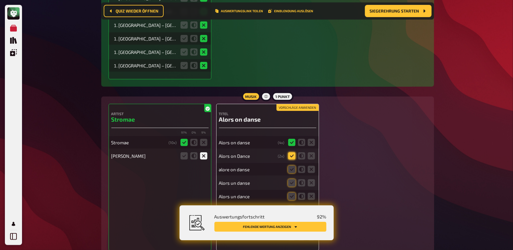
click at [289, 152] on icon at bounding box center [291, 155] width 7 height 7
click at [0, 0] on input "radio" at bounding box center [0, 0] width 0 height 0
click at [292, 164] on fieldset at bounding box center [301, 169] width 29 height 10
click at [293, 179] on icon at bounding box center [291, 182] width 7 height 7
click at [0, 0] on input "radio" at bounding box center [0, 0] width 0 height 0
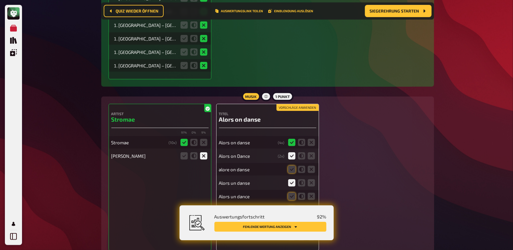
drag, startPoint x: 291, startPoint y: 128, endPoint x: 289, endPoint y: 136, distance: 7.8
click at [291, 192] on icon at bounding box center [291, 195] width 7 height 7
click at [287, 205] on fieldset at bounding box center [301, 210] width 29 height 10
drag, startPoint x: 292, startPoint y: 168, endPoint x: 289, endPoint y: 155, distance: 12.9
click at [291, 226] on icon at bounding box center [291, 236] width 7 height 7
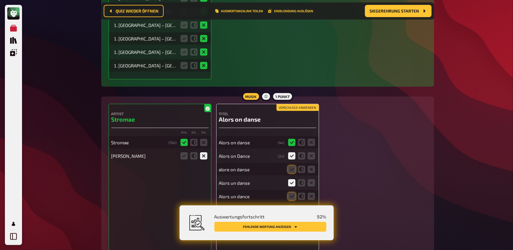
drag, startPoint x: 289, startPoint y: 154, endPoint x: 291, endPoint y: 146, distance: 8.2
click at [290, 219] on icon at bounding box center [291, 222] width 7 height 7
click at [291, 206] on icon at bounding box center [291, 209] width 7 height 7
click at [0, 0] on input "radio" at bounding box center [0, 0] width 0 height 0
click at [292, 192] on icon at bounding box center [291, 195] width 7 height 7
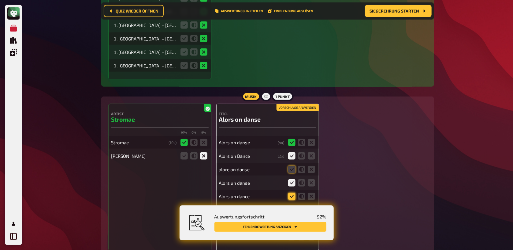
click at [0, 0] on input "radio" at bounding box center [0, 0] width 0 height 0
click at [291, 163] on div "alore on danse" at bounding box center [267, 169] width 97 height 12
drag, startPoint x: 292, startPoint y: 101, endPoint x: 295, endPoint y: 120, distance: 19.8
click at [292, 165] on icon at bounding box center [291, 168] width 7 height 7
click at [289, 219] on icon at bounding box center [291, 222] width 7 height 7
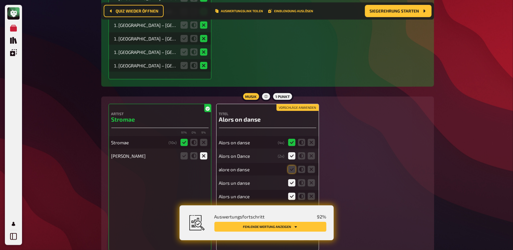
click at [0, 0] on input "radio" at bounding box center [0, 0] width 0 height 0
click at [292, 226] on icon at bounding box center [291, 236] width 7 height 7
click at [0, 0] on input "radio" at bounding box center [0, 0] width 0 height 0
click at [292, 165] on icon at bounding box center [291, 168] width 7 height 7
click at [0, 0] on input "radio" at bounding box center [0, 0] width 0 height 0
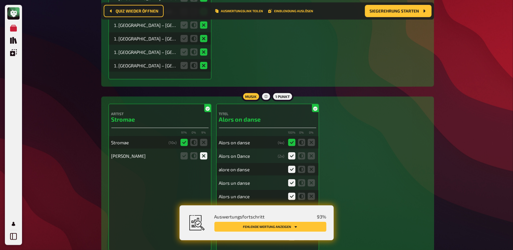
click at [292, 226] on button "Fehlende Wertung anzeigen" at bounding box center [270, 226] width 112 height 10
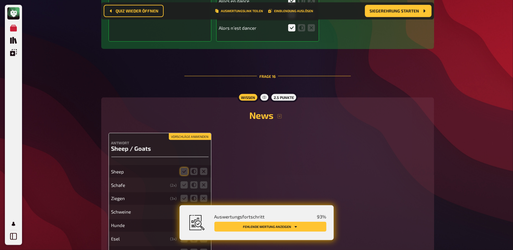
scroll to position [7223, 0]
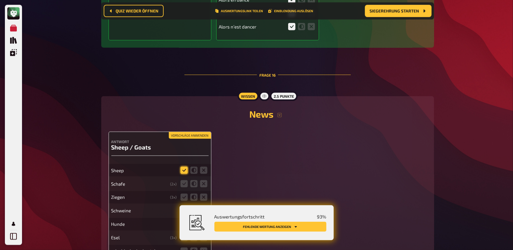
click at [186, 166] on icon at bounding box center [183, 169] width 7 height 7
drag, startPoint x: 185, startPoint y: 111, endPoint x: 186, endPoint y: 119, distance: 7.4
click at [185, 179] on fieldset at bounding box center [193, 184] width 29 height 10
click at [186, 191] on div "Ziegen ( 3 x)" at bounding box center [159, 197] width 97 height 12
click at [184, 193] on icon at bounding box center [183, 196] width 7 height 7
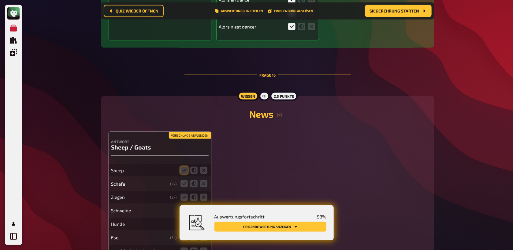
click at [0, 0] on input "radio" at bounding box center [0, 0] width 0 height 0
click at [185, 180] on icon at bounding box center [183, 183] width 7 height 7
click at [0, 0] on input "radio" at bounding box center [0, 0] width 0 height 0
drag, startPoint x: 203, startPoint y: 144, endPoint x: 205, endPoint y: 153, distance: 9.1
click at [203, 207] on icon at bounding box center [203, 210] width 7 height 7
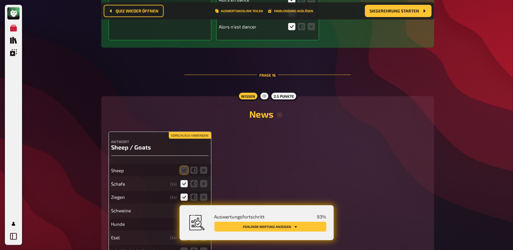
click at [0, 0] on input "radio" at bounding box center [0, 0] width 0 height 0
click at [205, 219] on fieldset at bounding box center [193, 224] width 29 height 10
click at [204, 226] on icon at bounding box center [203, 237] width 7 height 7
click at [0, 0] on input "radio" at bounding box center [0, 0] width 0 height 0
click at [202, 226] on icon at bounding box center [203, 250] width 7 height 7
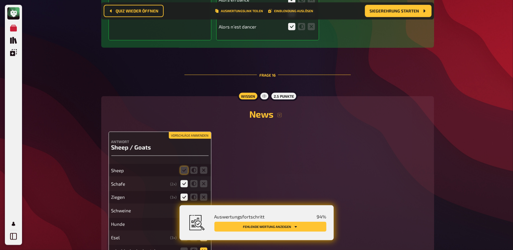
click at [0, 0] on input "radio" at bounding box center [0, 0] width 0 height 0
click at [205, 220] on icon at bounding box center [203, 223] width 7 height 7
click at [0, 0] on input "radio" at bounding box center [0, 0] width 0 height 0
click at [184, 166] on icon at bounding box center [183, 169] width 7 height 7
click at [0, 0] on input "radio" at bounding box center [0, 0] width 0 height 0
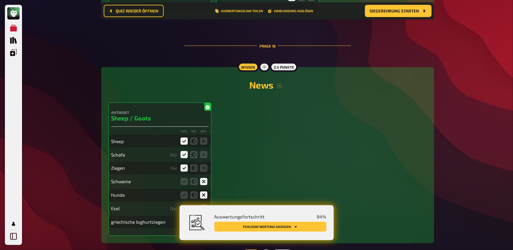
scroll to position [7256, 0]
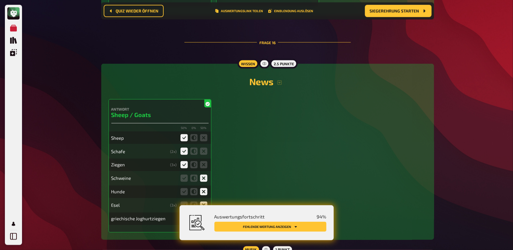
click at [195, 215] on icon at bounding box center [193, 218] width 7 height 7
click at [0, 0] on input "radio" at bounding box center [0, 0] width 0 height 0
click at [297, 226] on icon "Fehlende Wertung anzeigen" at bounding box center [296, 226] width 4 height 4
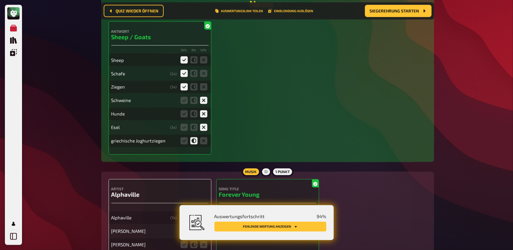
scroll to position [7333, 0]
drag, startPoint x: 202, startPoint y: 161, endPoint x: 207, endPoint y: 164, distance: 5.6
click at [202, 226] on icon at bounding box center [203, 230] width 7 height 7
click at [0, 0] on input "radio" at bounding box center [0, 0] width 0 height 0
drag, startPoint x: 207, startPoint y: 173, endPoint x: 209, endPoint y: 180, distance: 6.6
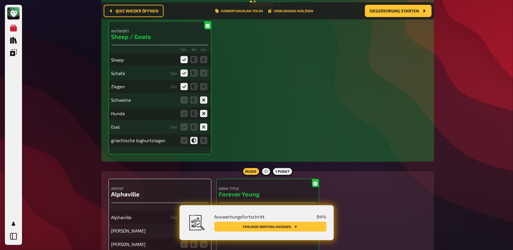
click at [208, 226] on fieldset at bounding box center [193, 244] width 29 height 10
click at [201, 226] on icon at bounding box center [203, 243] width 7 height 7
click at [0, 0] on input "radio" at bounding box center [0, 0] width 0 height 0
drag, startPoint x: 204, startPoint y: 190, endPoint x: 208, endPoint y: 191, distance: 3.7
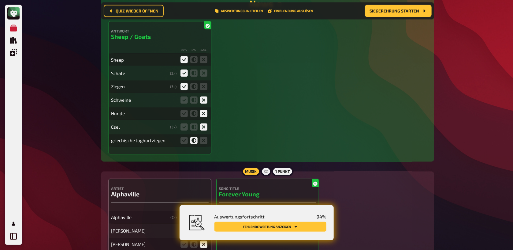
click at [0, 0] on input "radio" at bounding box center [0, 0] width 0 height 0
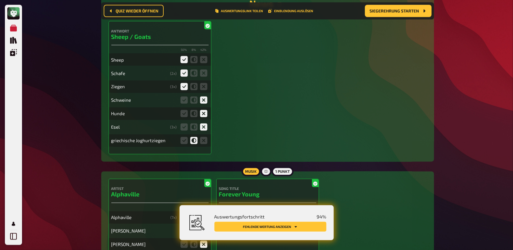
click at [252, 226] on button "Fehlende Wertung anzeigen" at bounding box center [270, 226] width 112 height 10
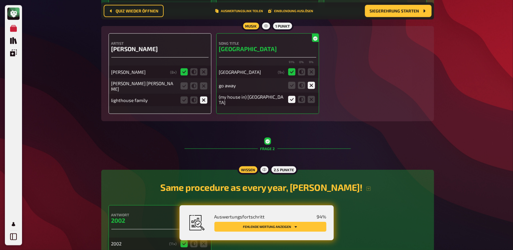
scroll to position [380, 0]
click at [202, 87] on icon at bounding box center [203, 86] width 7 height 7
click at [0, 0] on input "radio" at bounding box center [0, 0] width 0 height 0
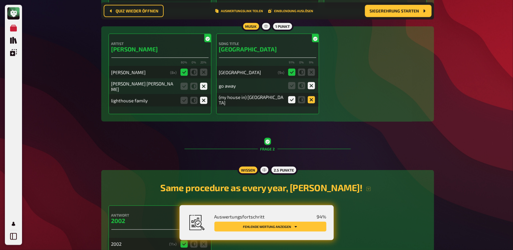
click at [314, 99] on icon at bounding box center [311, 99] width 7 height 7
click at [0, 0] on input "radio" at bounding box center [0, 0] width 0 height 0
click at [291, 102] on icon at bounding box center [291, 99] width 7 height 7
click at [0, 0] on input "radio" at bounding box center [0, 0] width 0 height 0
click at [299, 224] on button "Fehlende Wertung anzeigen" at bounding box center [270, 226] width 112 height 10
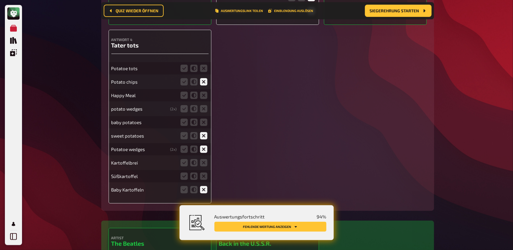
scroll to position [1038, 0]
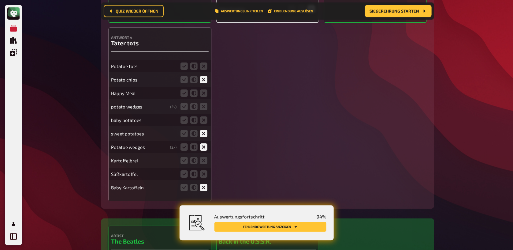
drag, startPoint x: 207, startPoint y: 120, endPoint x: 206, endPoint y: 113, distance: 7.1
click at [207, 119] on icon at bounding box center [203, 119] width 7 height 7
click at [0, 0] on input "radio" at bounding box center [0, 0] width 0 height 0
click at [204, 106] on icon at bounding box center [203, 106] width 7 height 7
click at [0, 0] on input "radio" at bounding box center [0, 0] width 0 height 0
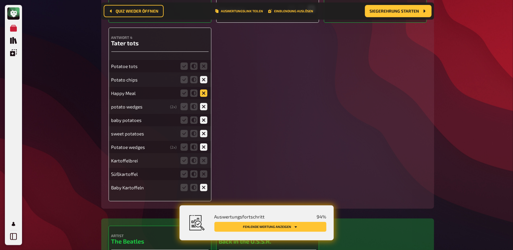
click at [205, 91] on icon at bounding box center [203, 92] width 7 height 7
click at [0, 0] on input "radio" at bounding box center [0, 0] width 0 height 0
click at [203, 160] on icon at bounding box center [203, 160] width 7 height 7
click at [0, 0] on input "radio" at bounding box center [0, 0] width 0 height 0
click at [204, 175] on icon at bounding box center [203, 173] width 7 height 7
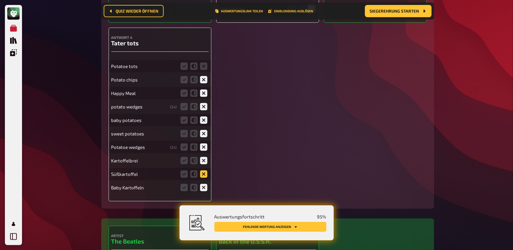
click at [0, 0] on input "radio" at bounding box center [0, 0] width 0 height 0
click at [184, 65] on icon at bounding box center [183, 65] width 7 height 7
click at [0, 0] on input "radio" at bounding box center [0, 0] width 0 height 0
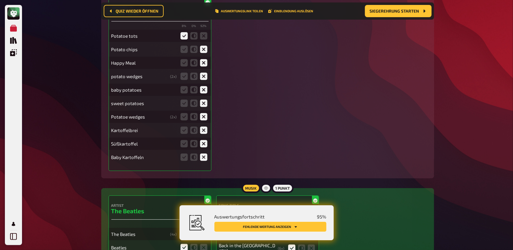
scroll to position [1070, 0]
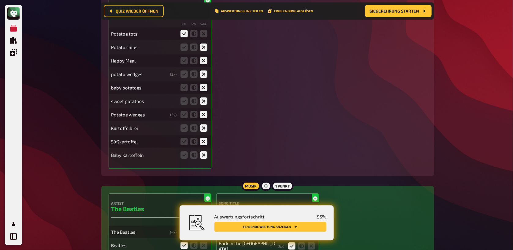
click at [279, 226] on button "Fehlende Wertung anzeigen" at bounding box center [270, 226] width 112 height 10
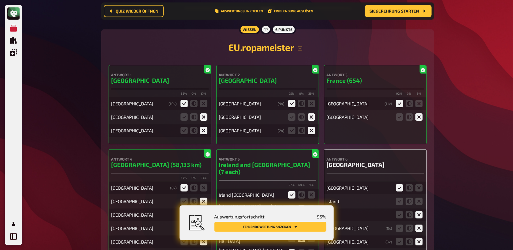
scroll to position [2178, 0]
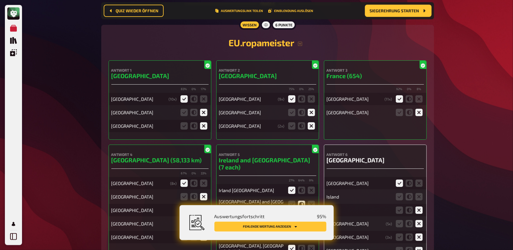
click at [289, 226] on button "Fehlende Wertung anzeigen" at bounding box center [270, 226] width 112 height 10
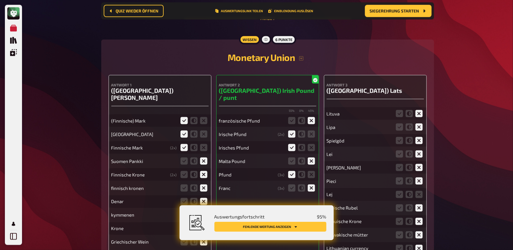
scroll to position [2691, 0]
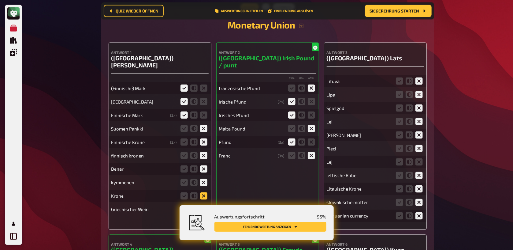
click at [203, 192] on icon at bounding box center [203, 195] width 7 height 7
click at [0, 0] on input "radio" at bounding box center [0, 0] width 0 height 0
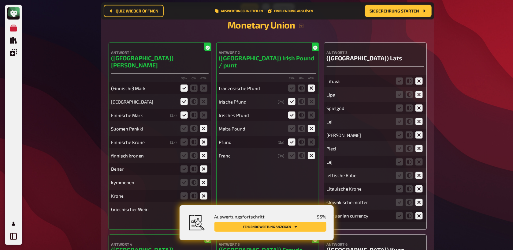
click at [243, 226] on button "Fehlende Wertung anzeigen" at bounding box center [270, 226] width 112 height 10
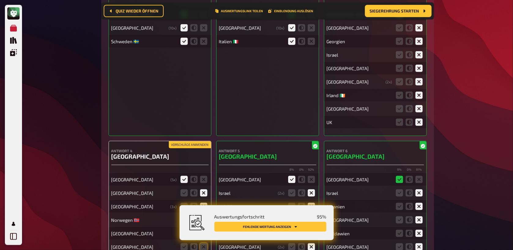
scroll to position [3767, 0]
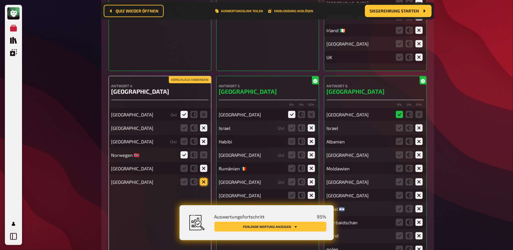
click at [203, 178] on icon at bounding box center [203, 181] width 7 height 7
click at [0, 0] on input "radio" at bounding box center [0, 0] width 0 height 0
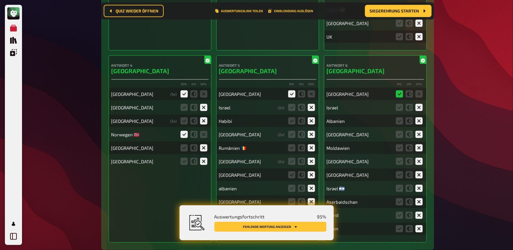
scroll to position [3799, 0]
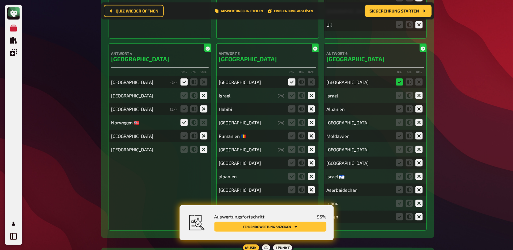
click at [312, 226] on button "Fehlende Wertung anzeigen" at bounding box center [270, 226] width 112 height 10
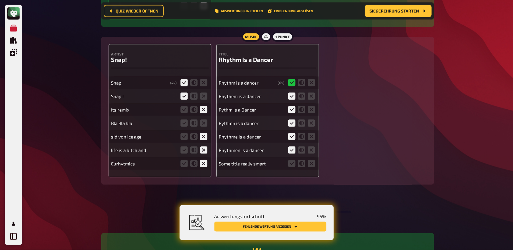
scroll to position [4859, 0]
click at [312, 159] on icon at bounding box center [311, 162] width 7 height 7
click at [0, 0] on input "radio" at bounding box center [0, 0] width 0 height 0
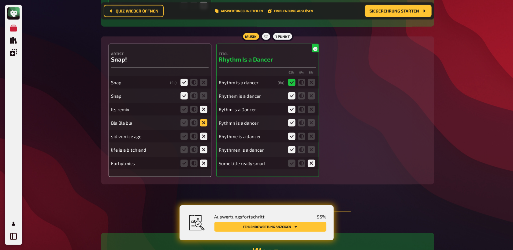
click at [202, 119] on icon at bounding box center [203, 122] width 7 height 7
click at [0, 0] on input "radio" at bounding box center [0, 0] width 0 height 0
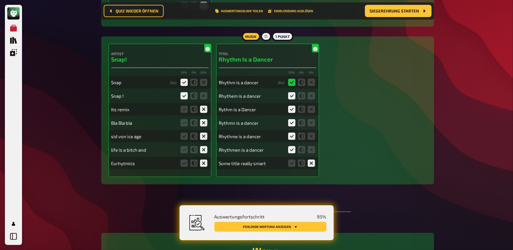
click at [273, 226] on button "Fehlende Wertung anzeigen" at bounding box center [270, 226] width 112 height 10
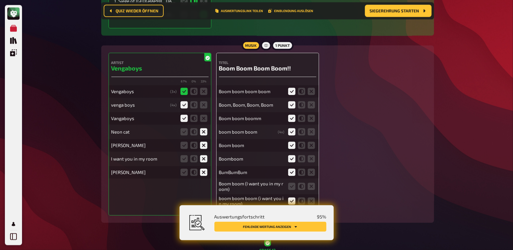
scroll to position [5284, 0]
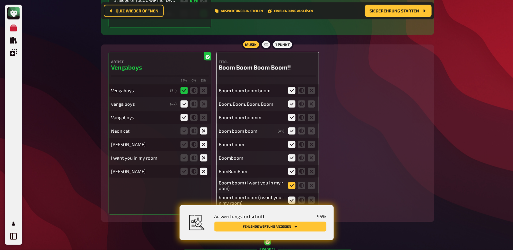
click at [290, 182] on icon at bounding box center [291, 185] width 7 height 7
click at [0, 0] on input "radio" at bounding box center [0, 0] width 0 height 0
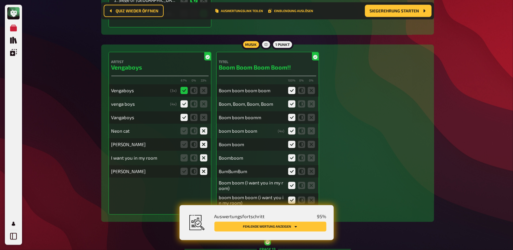
click at [295, 226] on icon "Fehlende Wertung anzeigen" at bounding box center [296, 226] width 4 height 4
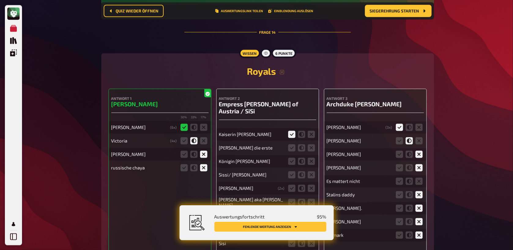
scroll to position [6195, 0]
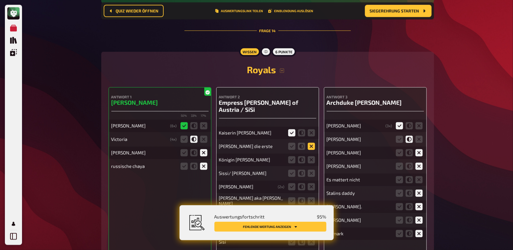
click at [314, 143] on icon at bounding box center [311, 146] width 7 height 7
click at [0, 0] on input "radio" at bounding box center [0, 0] width 0 height 0
click at [293, 156] on icon at bounding box center [291, 159] width 7 height 7
click at [0, 0] on input "radio" at bounding box center [0, 0] width 0 height 0
click at [293, 169] on icon at bounding box center [291, 172] width 7 height 7
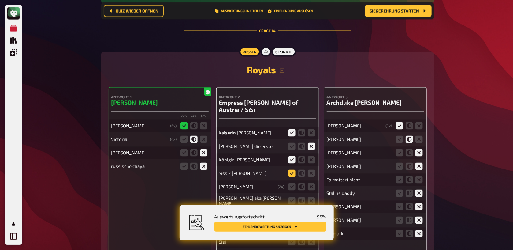
click at [0, 0] on input "radio" at bounding box center [0, 0] width 0 height 0
click at [291, 183] on icon at bounding box center [291, 186] width 7 height 7
click at [0, 0] on input "radio" at bounding box center [0, 0] width 0 height 0
click at [291, 197] on icon at bounding box center [291, 200] width 7 height 7
click at [0, 0] on input "radio" at bounding box center [0, 0] width 0 height 0
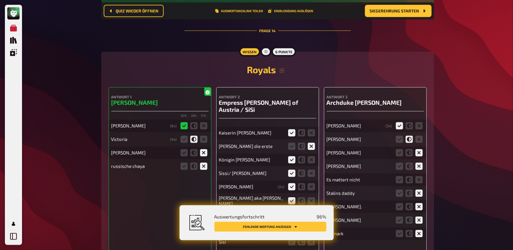
click at [292, 211] on icon at bounding box center [291, 214] width 7 height 7
click at [0, 0] on input "radio" at bounding box center [0, 0] width 0 height 0
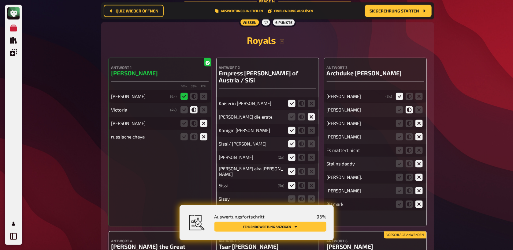
scroll to position [6227, 0]
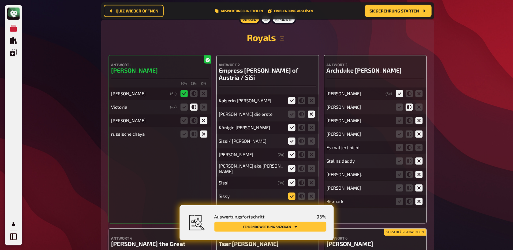
click at [294, 192] on icon at bounding box center [291, 195] width 7 height 7
click at [0, 0] on input "radio" at bounding box center [0, 0] width 0 height 0
click at [288, 206] on icon at bounding box center [291, 209] width 7 height 7
click at [0, 0] on input "radio" at bounding box center [0, 0] width 0 height 0
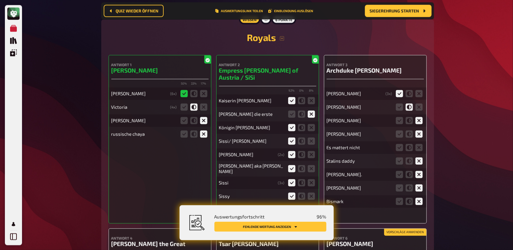
click at [265, 111] on div "[PERSON_NAME] die erste" at bounding box center [251, 114] width 65 height 6
click at [239, 124] on div "Königin [PERSON_NAME]" at bounding box center [251, 127] width 65 height 6
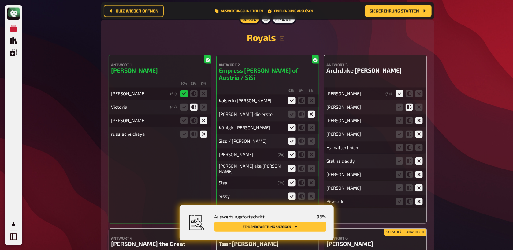
click at [239, 124] on div "Königin [PERSON_NAME]" at bounding box center [251, 127] width 65 height 6
click at [341, 67] on h3 "Archduke [PERSON_NAME]" at bounding box center [375, 70] width 97 height 7
copy h3 "Archduke"
drag, startPoint x: 420, startPoint y: 126, endPoint x: 424, endPoint y: 126, distance: 4.0
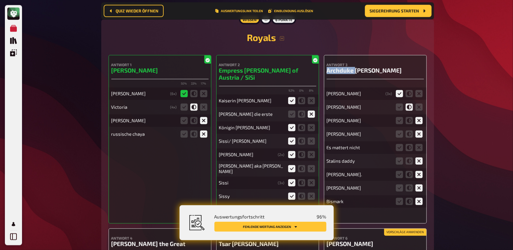
click at [421, 143] on icon at bounding box center [418, 146] width 7 height 7
click at [419, 143] on icon at bounding box center [418, 146] width 7 height 7
click at [0, 0] on input "radio" at bounding box center [0, 0] width 0 height 0
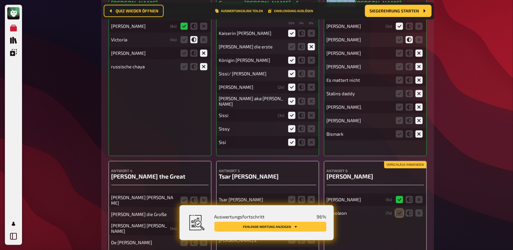
scroll to position [6357, 0]
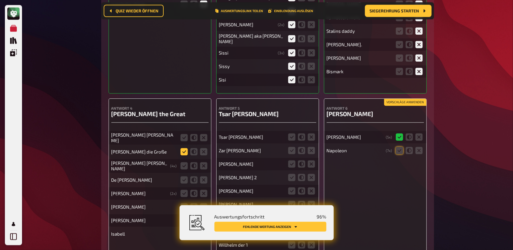
click at [185, 148] on icon at bounding box center [183, 151] width 7 height 7
click at [0, 0] on input "radio" at bounding box center [0, 0] width 0 height 0
click at [132, 132] on div "[PERSON_NAME] [PERSON_NAME]" at bounding box center [143, 137] width 65 height 11
click at [141, 110] on h3 "[PERSON_NAME] the Great" at bounding box center [159, 113] width 97 height 7
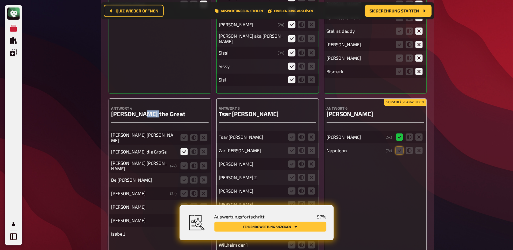
click at [141, 110] on h3 "[PERSON_NAME] the Great" at bounding box center [159, 113] width 97 height 7
drag, startPoint x: 201, startPoint y: 113, endPoint x: 204, endPoint y: 128, distance: 15.5
click at [201, 134] on icon at bounding box center [203, 137] width 7 height 7
click at [0, 0] on input "radio" at bounding box center [0, 0] width 0 height 0
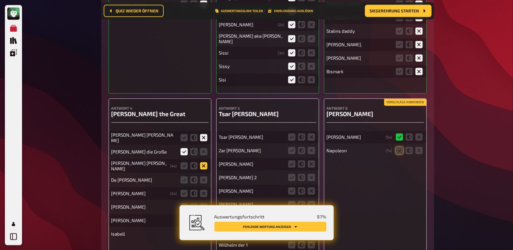
click at [204, 162] on icon at bounding box center [203, 165] width 7 height 7
click at [0, 0] on input "radio" at bounding box center [0, 0] width 0 height 0
click at [204, 176] on icon at bounding box center [203, 179] width 7 height 7
click at [0, 0] on input "radio" at bounding box center [0, 0] width 0 height 0
click at [191, 189] on icon at bounding box center [193, 192] width 7 height 7
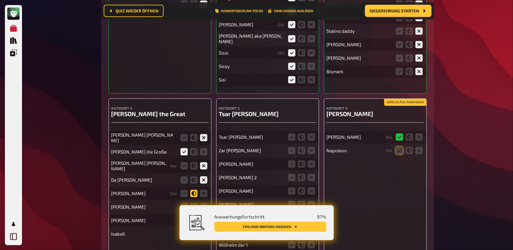
click at [0, 0] on input "radio" at bounding box center [0, 0] width 0 height 0
click at [203, 203] on icon at bounding box center [203, 206] width 7 height 7
click at [0, 0] on input "radio" at bounding box center [0, 0] width 0 height 0
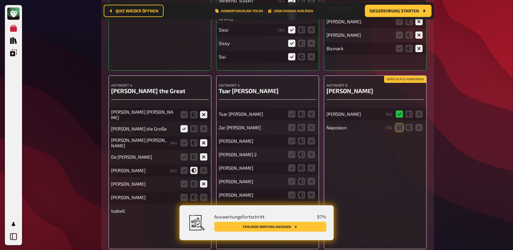
scroll to position [6389, 0]
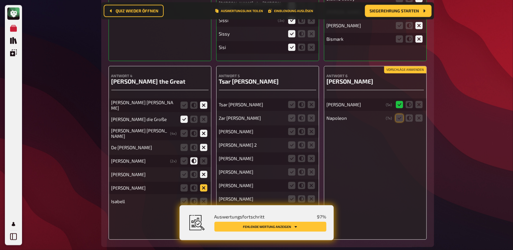
click at [205, 184] on icon at bounding box center [203, 187] width 7 height 7
click at [0, 0] on input "radio" at bounding box center [0, 0] width 0 height 0
click at [204, 197] on icon at bounding box center [203, 200] width 7 height 7
click at [0, 0] on input "radio" at bounding box center [0, 0] width 0 height 0
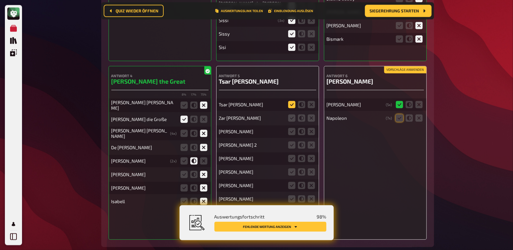
click at [291, 101] on icon at bounding box center [291, 104] width 7 height 7
click at [0, 0] on input "radio" at bounding box center [0, 0] width 0 height 0
click at [294, 114] on icon at bounding box center [291, 117] width 7 height 7
click at [0, 0] on input "radio" at bounding box center [0, 0] width 0 height 0
click at [302, 128] on icon at bounding box center [301, 131] width 7 height 7
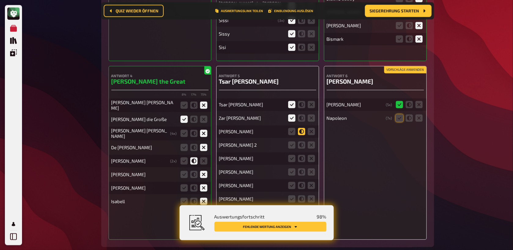
click at [0, 0] on input "radio" at bounding box center [0, 0] width 0 height 0
click at [302, 141] on icon at bounding box center [301, 144] width 7 height 7
click at [0, 0] on input "radio" at bounding box center [0, 0] width 0 height 0
click at [313, 154] on icon at bounding box center [311, 157] width 7 height 7
click at [0, 0] on input "radio" at bounding box center [0, 0] width 0 height 0
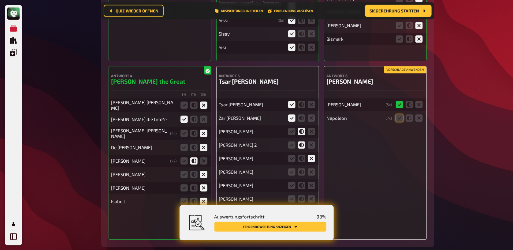
click at [310, 167] on fieldset at bounding box center [301, 172] width 29 height 10
click at [312, 179] on div "[PERSON_NAME]" at bounding box center [267, 185] width 97 height 12
click at [312, 195] on icon at bounding box center [311, 198] width 7 height 7
click at [0, 0] on input "radio" at bounding box center [0, 0] width 0 height 0
click at [307, 167] on fieldset at bounding box center [301, 172] width 29 height 10
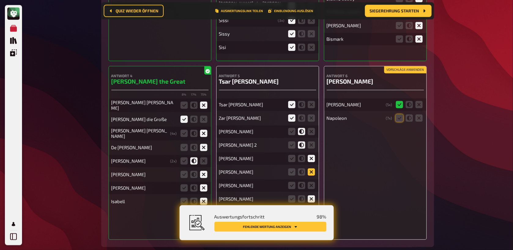
click at [310, 168] on icon at bounding box center [311, 171] width 7 height 7
click at [0, 0] on input "radio" at bounding box center [0, 0] width 0 height 0
drag, startPoint x: 311, startPoint y: 158, endPoint x: 313, endPoint y: 161, distance: 3.5
click at [311, 181] on icon at bounding box center [311, 184] width 7 height 7
click at [0, 0] on input "radio" at bounding box center [0, 0] width 0 height 0
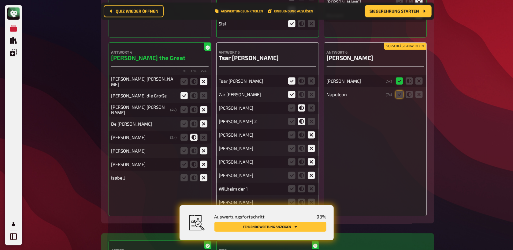
scroll to position [6422, 0]
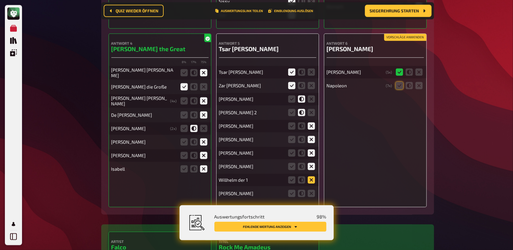
click at [314, 176] on icon at bounding box center [311, 179] width 7 height 7
click at [0, 0] on input "radio" at bounding box center [0, 0] width 0 height 0
click at [313, 189] on icon at bounding box center [311, 192] width 7 height 7
click at [0, 0] on input "radio" at bounding box center [0, 0] width 0 height 0
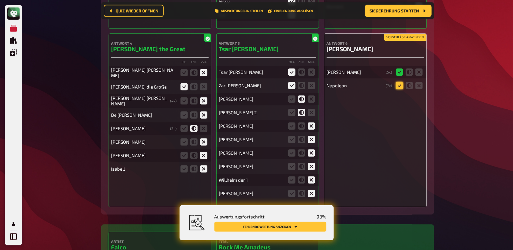
click at [399, 82] on icon at bounding box center [399, 85] width 7 height 7
click at [0, 0] on input "radio" at bounding box center [0, 0] width 0 height 0
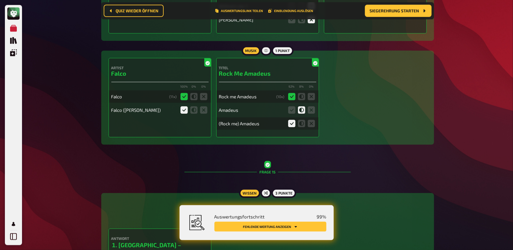
scroll to position [6616, 0]
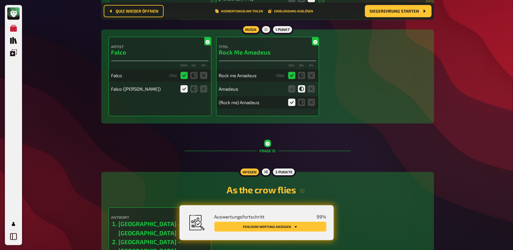
click at [311, 226] on button "Fehlende Wertung anzeigen" at bounding box center [270, 226] width 112 height 10
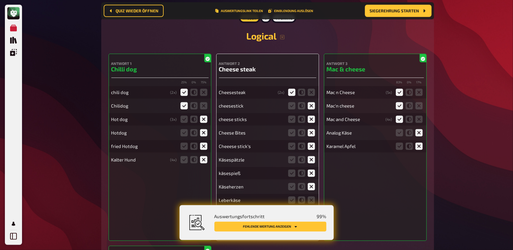
scroll to position [811, 0]
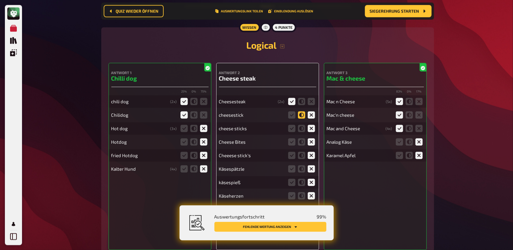
click at [300, 117] on icon at bounding box center [301, 114] width 7 height 7
click at [0, 0] on input "radio" at bounding box center [0, 0] width 0 height 0
click at [193, 170] on icon at bounding box center [193, 168] width 7 height 7
click at [0, 0] on input "radio" at bounding box center [0, 0] width 0 height 0
click at [302, 226] on button "Fehlende Wertung anzeigen" at bounding box center [270, 226] width 112 height 10
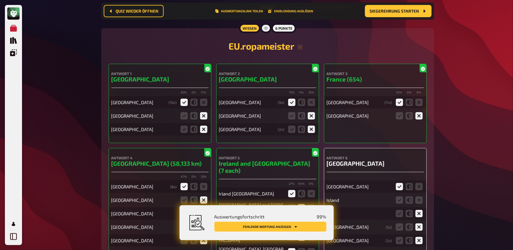
scroll to position [2178, 0]
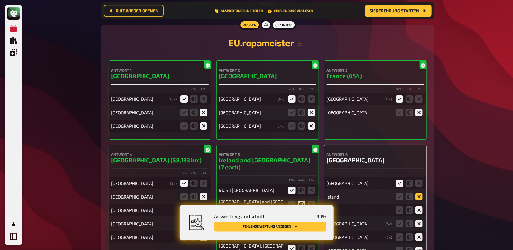
click at [419, 198] on icon at bounding box center [418, 196] width 7 height 7
click at [0, 0] on input "radio" at bounding box center [0, 0] width 0 height 0
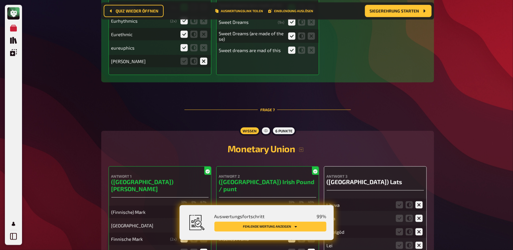
click at [286, 226] on button "Fehlende Wertung anzeigen" at bounding box center [270, 226] width 112 height 10
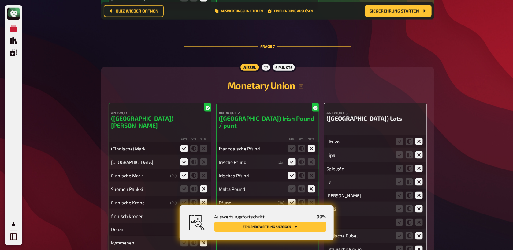
scroll to position [2658, 0]
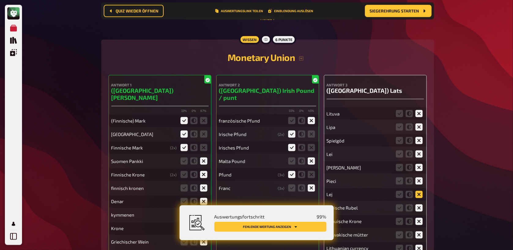
click at [420, 191] on icon at bounding box center [418, 194] width 7 height 7
click at [0, 0] on input "radio" at bounding box center [0, 0] width 0 height 0
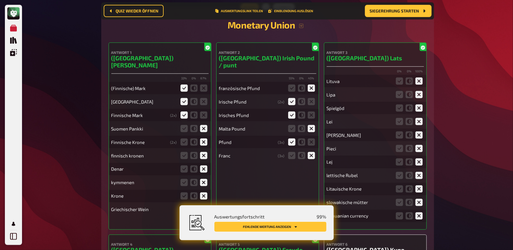
click at [306, 226] on button "Fehlende Wertung anzeigen" at bounding box center [270, 226] width 112 height 10
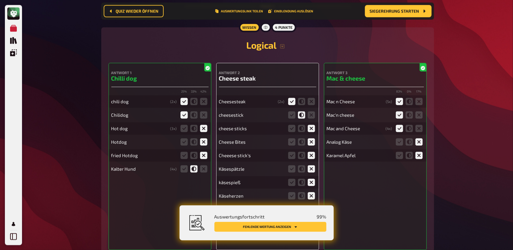
scroll to position [843, 0]
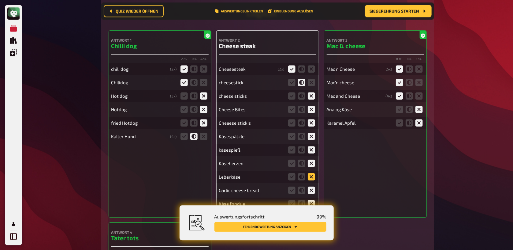
click at [314, 180] on icon at bounding box center [311, 176] width 7 height 7
click at [0, 0] on input "radio" at bounding box center [0, 0] width 0 height 0
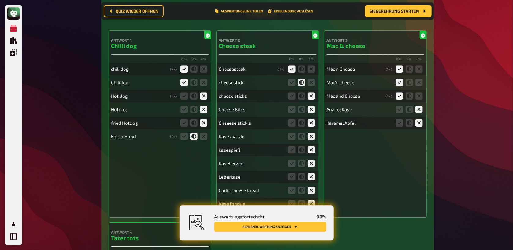
click at [306, 225] on button "Fehlende Wertung anzeigen" at bounding box center [270, 226] width 112 height 10
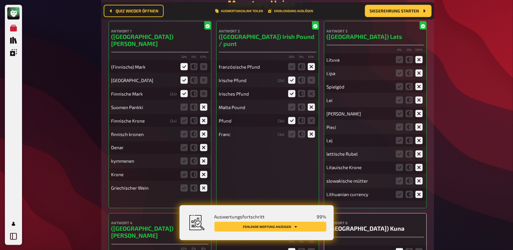
scroll to position [2723, 0]
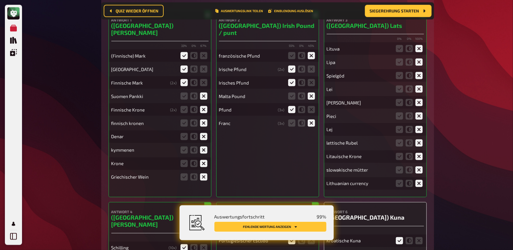
click at [303, 226] on button "Fehlende Wertung anzeigen" at bounding box center [270, 226] width 112 height 10
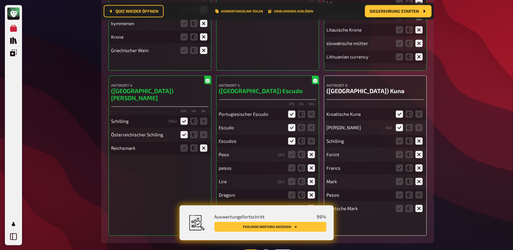
scroll to position [2853, 0]
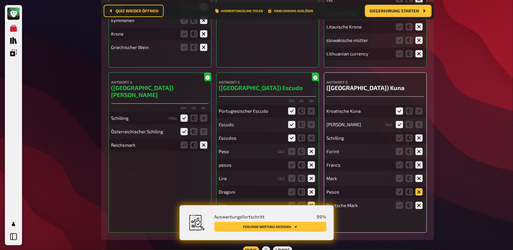
click at [416, 188] on icon at bounding box center [418, 191] width 7 height 7
click at [0, 0] on input "radio" at bounding box center [0, 0] width 0 height 0
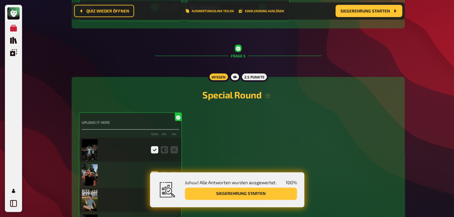
scroll to position [1647, 0]
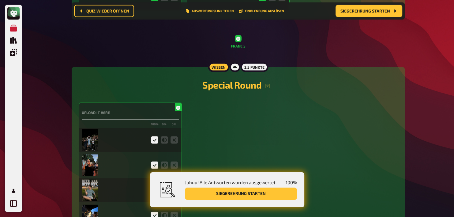
click at [91, 136] on img at bounding box center [90, 139] width 16 height 21
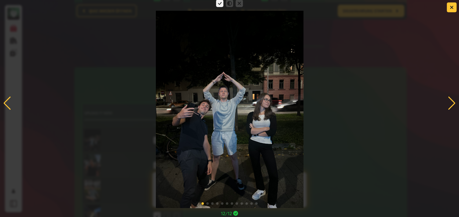
click at [454, 104] on div at bounding box center [452, 102] width 8 height 13
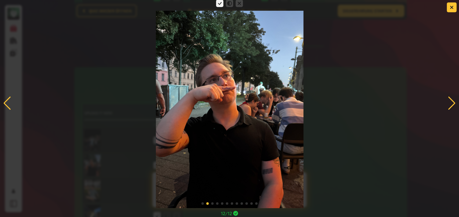
click at [454, 104] on div at bounding box center [452, 102] width 8 height 13
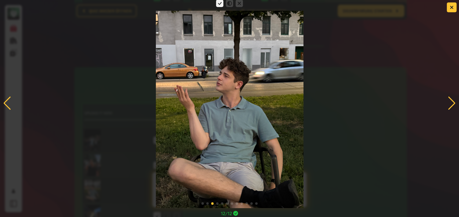
click at [453, 104] on div at bounding box center [452, 102] width 8 height 13
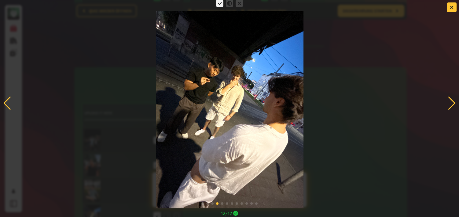
click at [453, 104] on div at bounding box center [452, 102] width 8 height 13
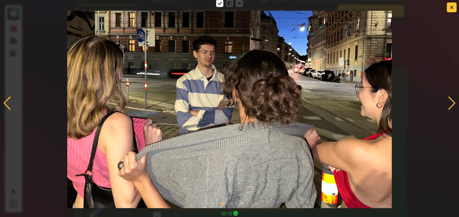
click at [453, 104] on div at bounding box center [452, 102] width 8 height 13
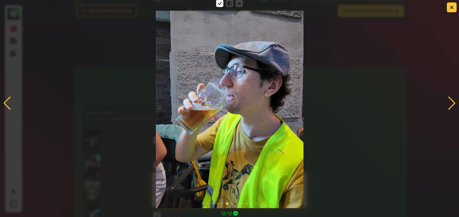
click at [453, 104] on div at bounding box center [452, 102] width 8 height 13
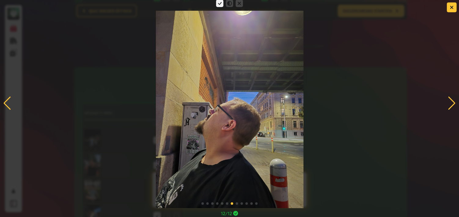
click at [453, 104] on div at bounding box center [452, 102] width 8 height 13
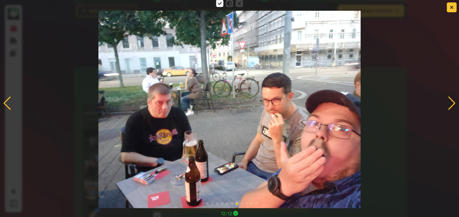
click at [453, 104] on div at bounding box center [452, 102] width 8 height 13
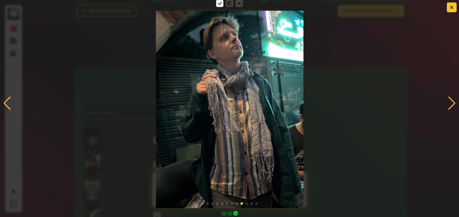
click at [453, 104] on div at bounding box center [452, 102] width 8 height 13
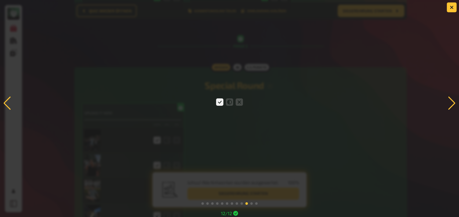
click at [453, 104] on div at bounding box center [452, 102] width 8 height 13
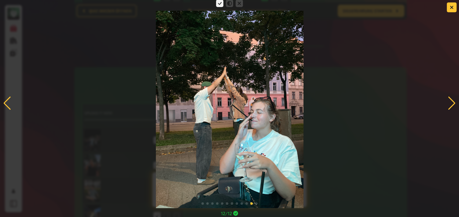
click at [452, 104] on div at bounding box center [452, 102] width 8 height 13
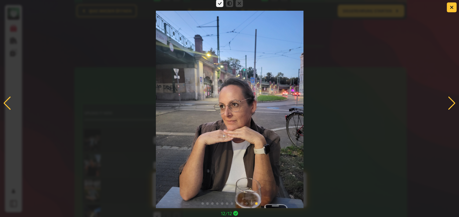
click at [452, 104] on div at bounding box center [452, 102] width 8 height 13
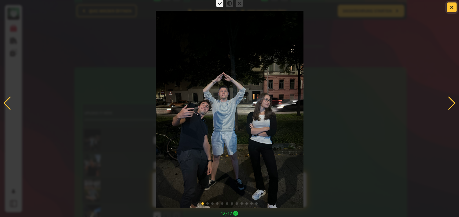
click at [452, 10] on button "button" at bounding box center [452, 7] width 10 height 10
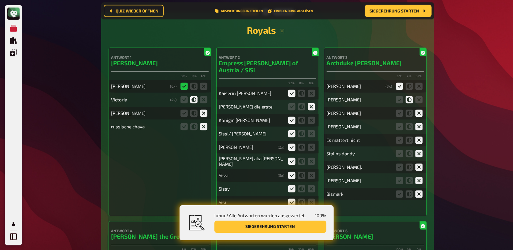
scroll to position [6458, 0]
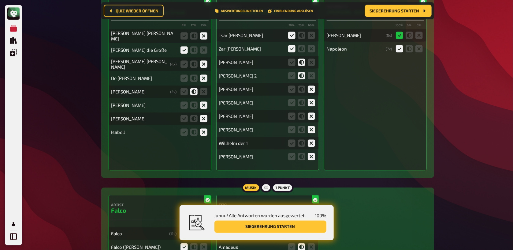
click at [307, 226] on button "Siegerehrung starten" at bounding box center [270, 226] width 112 height 12
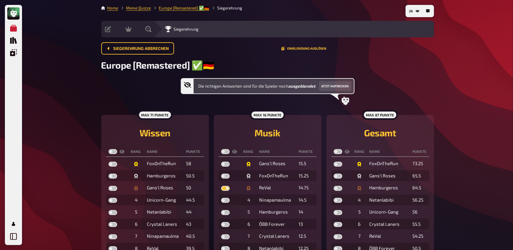
checkbox input "true"
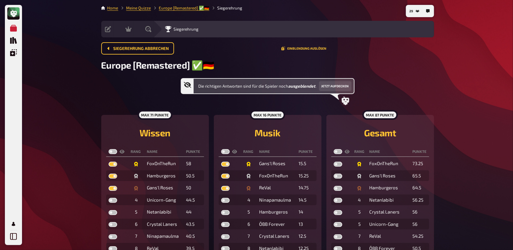
checkbox input "true"
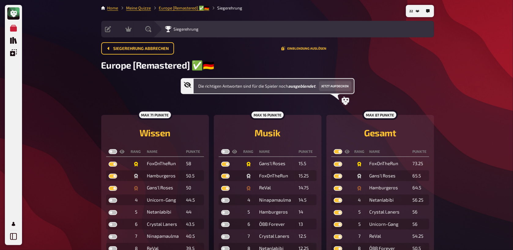
checkbox input "true"
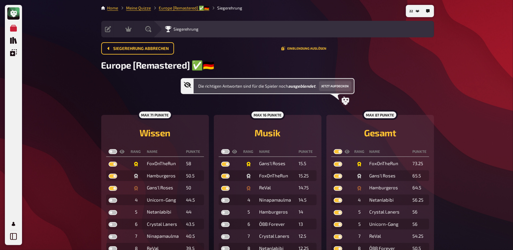
checkbox input "true"
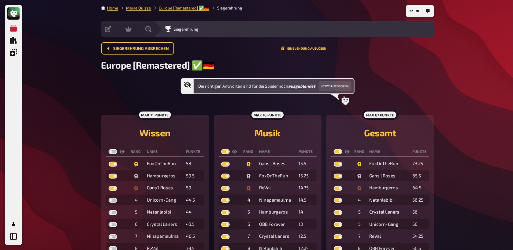
checkbox input "true"
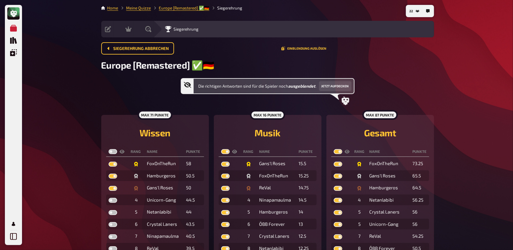
checkbox input "true"
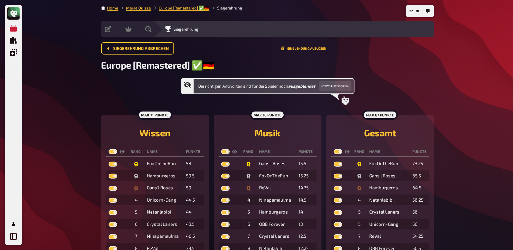
checkbox input "true"
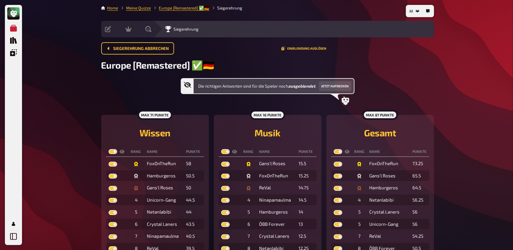
checkbox input "true"
click at [338, 86] on button "Jetzt aufdecken" at bounding box center [335, 86] width 32 height 10
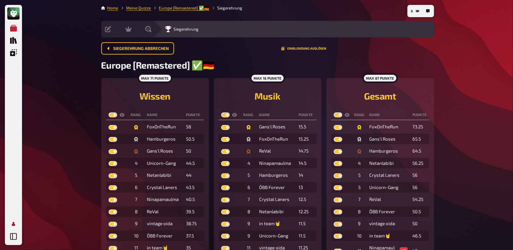
click at [13, 223] on icon "Profil" at bounding box center [13, 223] width 3 height 4
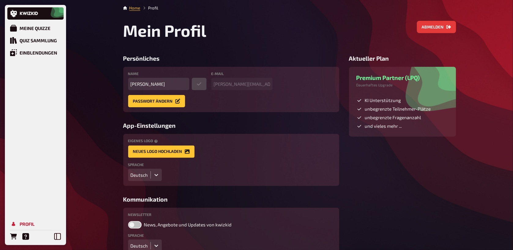
click at [89, 37] on div "Meine Quizze Quiz Sammlung Einblendungen Profil Home Profil Mein Profil Abmelde…" at bounding box center [256, 143] width 513 height 286
click at [139, 10] on link "Home" at bounding box center [134, 8] width 11 height 5
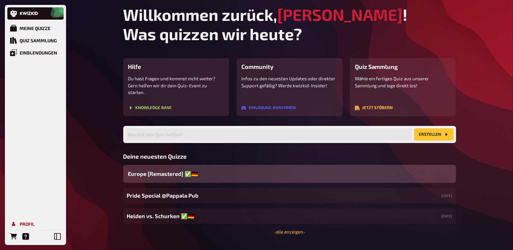
click at [25, 224] on div "Profil" at bounding box center [27, 224] width 15 height 6
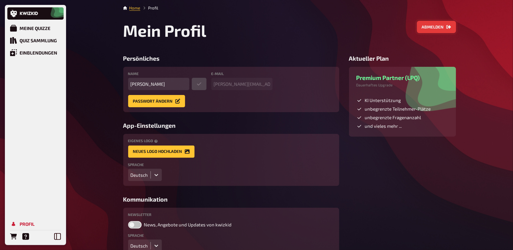
click at [442, 22] on button "Abmelden" at bounding box center [436, 27] width 39 height 12
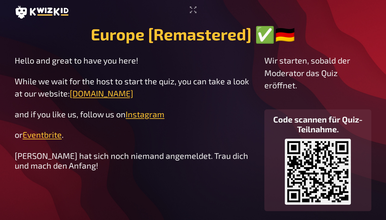
click at [183, 201] on div "Hello and great to have you here! While we wait for the host to start the quiz,…" at bounding box center [135, 132] width 240 height 157
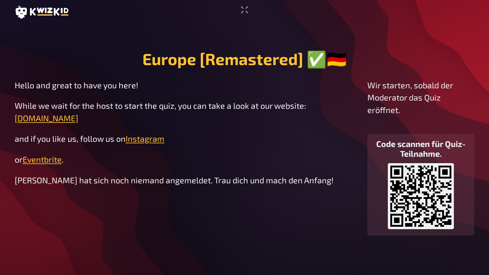
click at [276, 224] on div "Hello and great to have you here! While we wait for the host to start the quiz,…" at bounding box center [186, 157] width 343 height 157
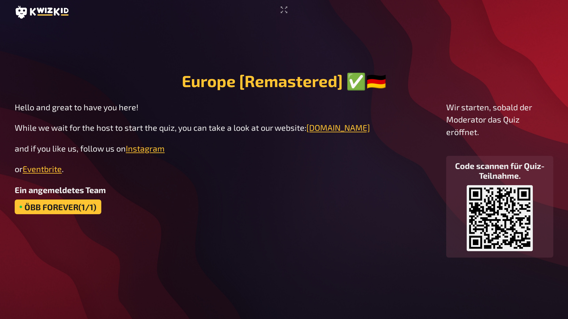
click at [258, 226] on div "Hello and great to have you here! While we wait for the host to start the quiz,…" at bounding box center [225, 179] width 421 height 157
